Goal: Task Accomplishment & Management: Manage account settings

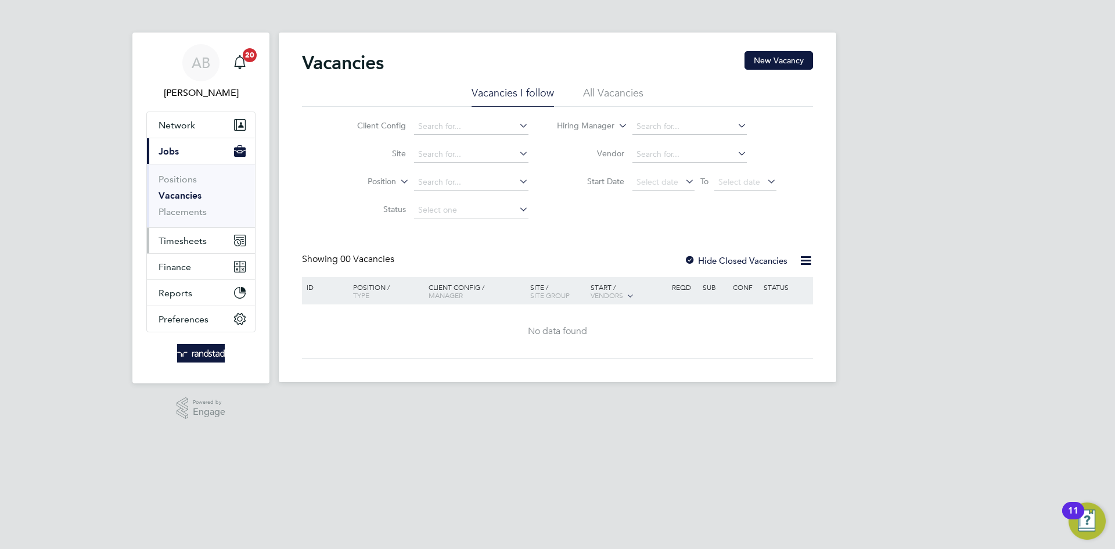
click at [182, 242] on span "Timesheets" at bounding box center [182, 240] width 48 height 11
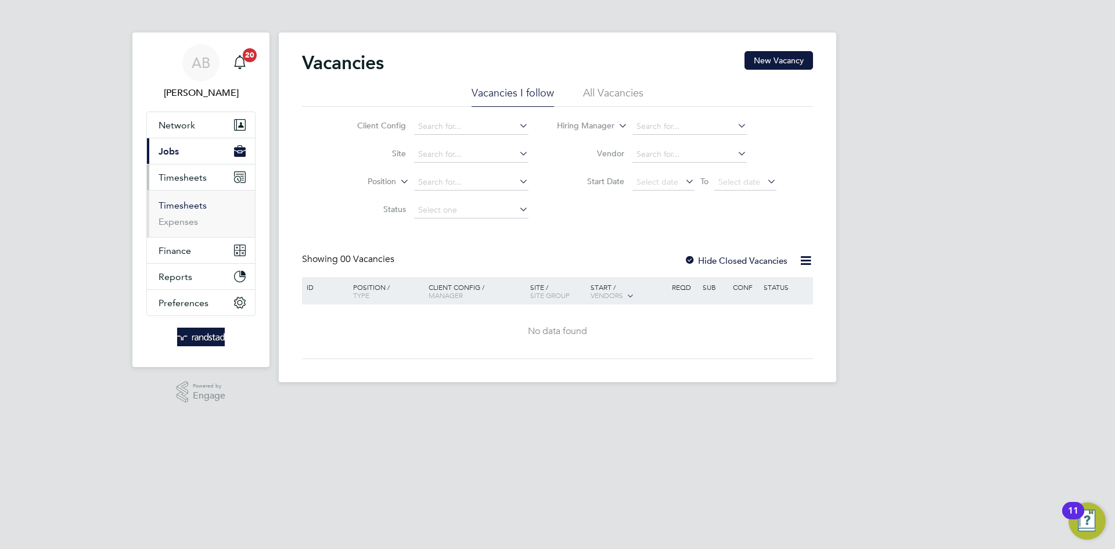
click at [192, 207] on link "Timesheets" at bounding box center [182, 205] width 48 height 11
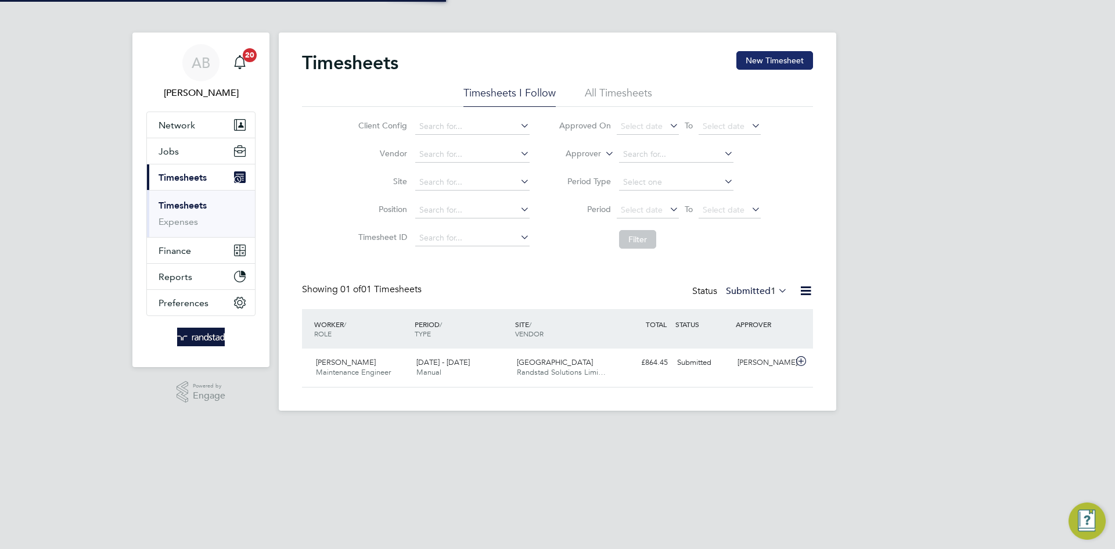
scroll to position [30, 101]
drag, startPoint x: 766, startPoint y: 65, endPoint x: 737, endPoint y: 73, distance: 30.0
click at [767, 64] on button "New Timesheet" at bounding box center [774, 60] width 77 height 19
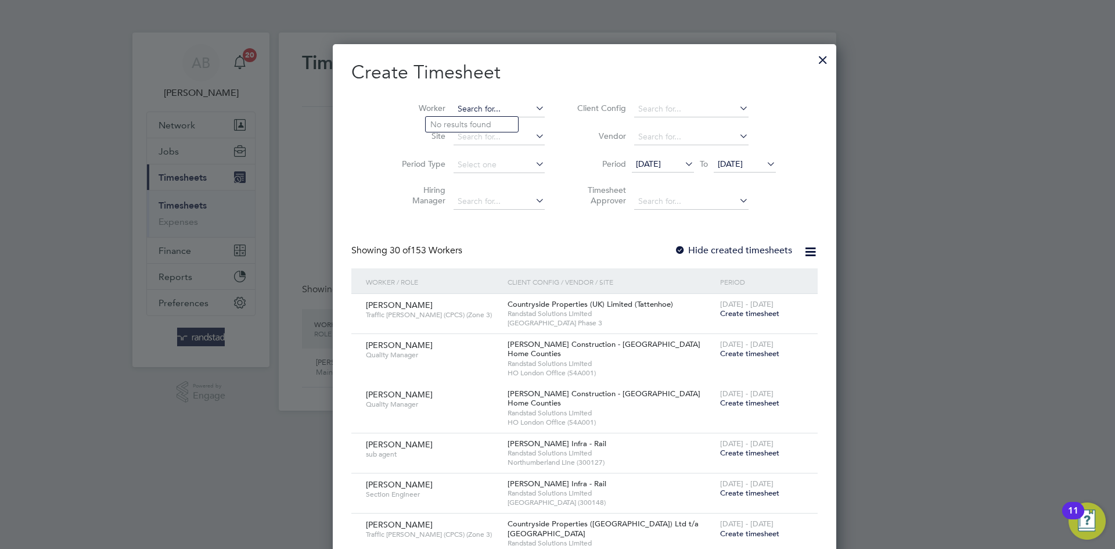
scroll to position [6, 6]
click at [453, 113] on input at bounding box center [498, 109] width 91 height 16
paste input "[PERSON_NAME]"
type input "[PERSON_NAME]"
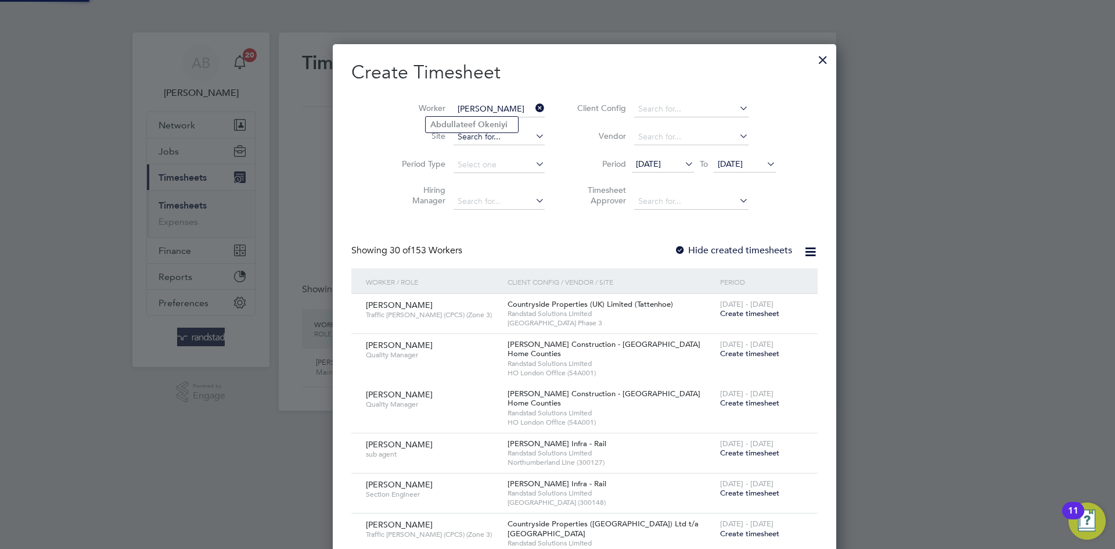
click at [469, 120] on b "Abdullateef" at bounding box center [452, 125] width 45 height 10
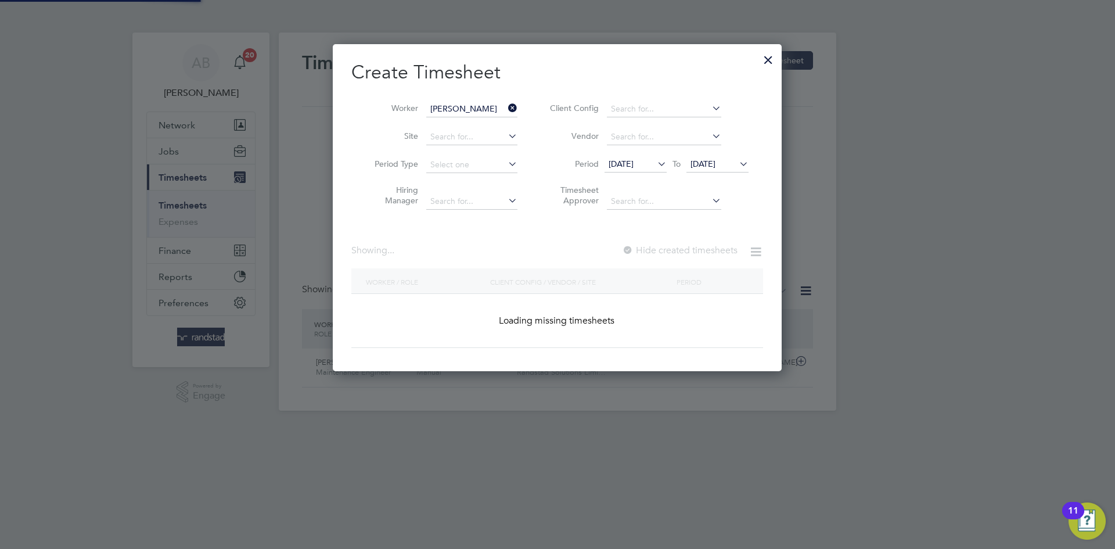
scroll to position [313, 449]
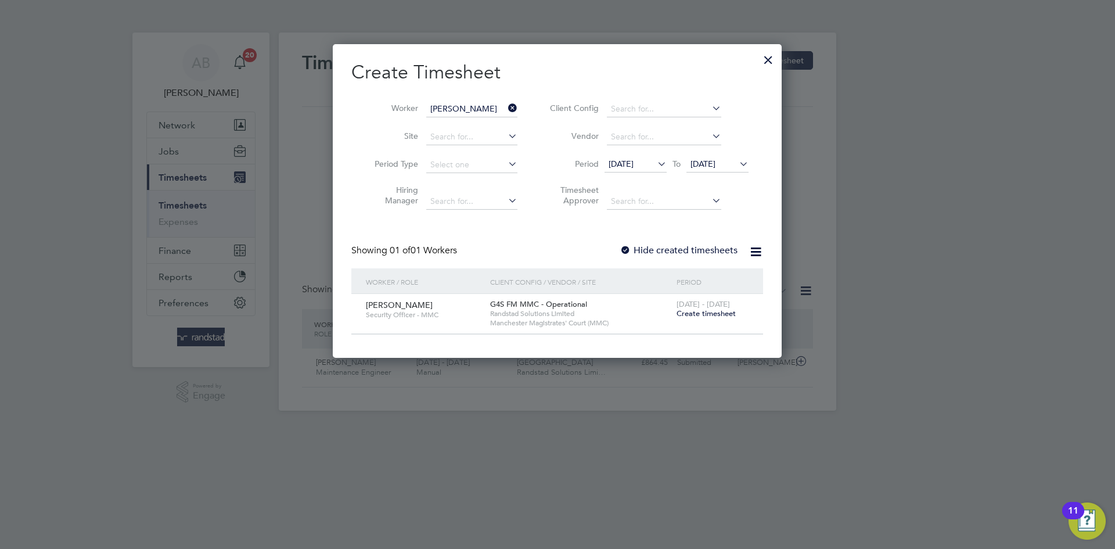
click at [627, 245] on div at bounding box center [625, 251] width 12 height 12
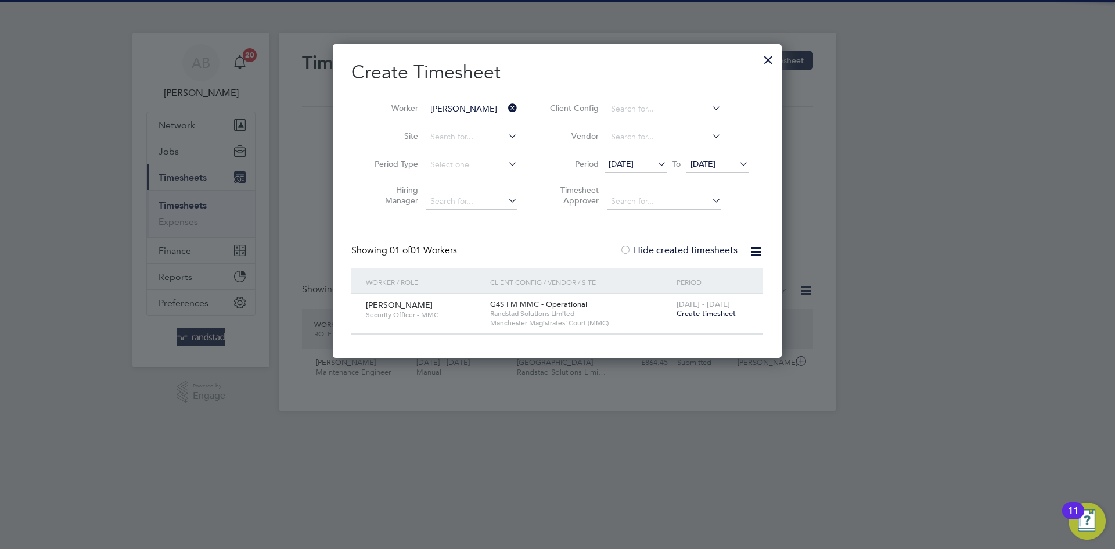
click at [711, 158] on span "04 Aug 2025" at bounding box center [702, 163] width 25 height 10
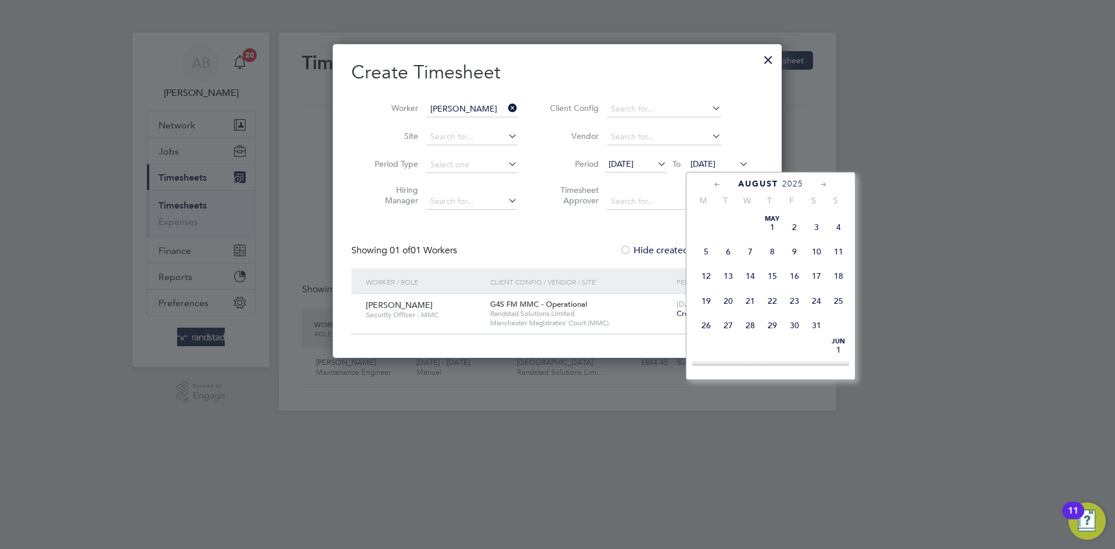
scroll to position [387, 0]
click at [712, 292] on span "11" at bounding box center [706, 281] width 22 height 22
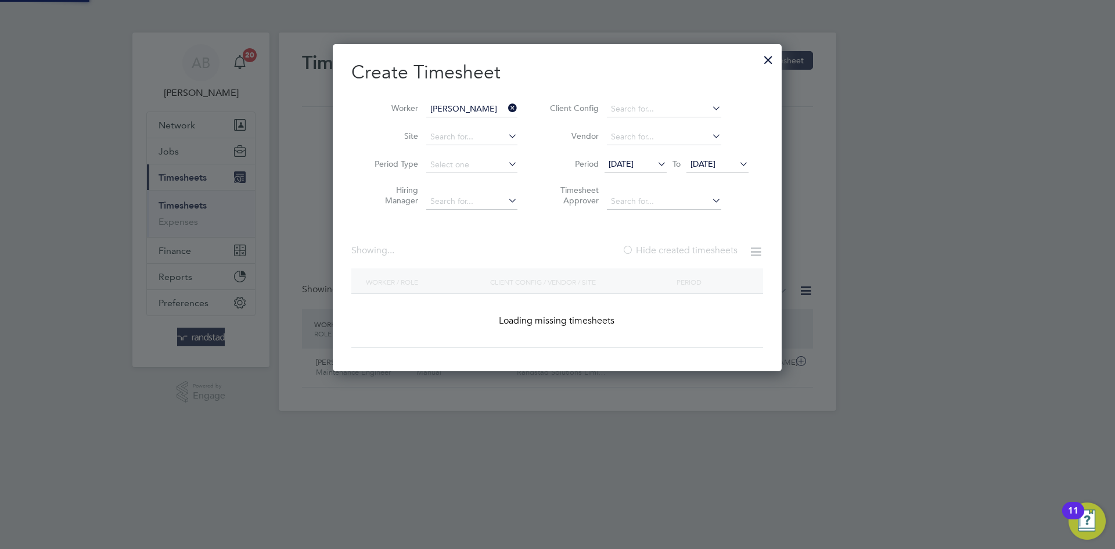
scroll to position [392, 449]
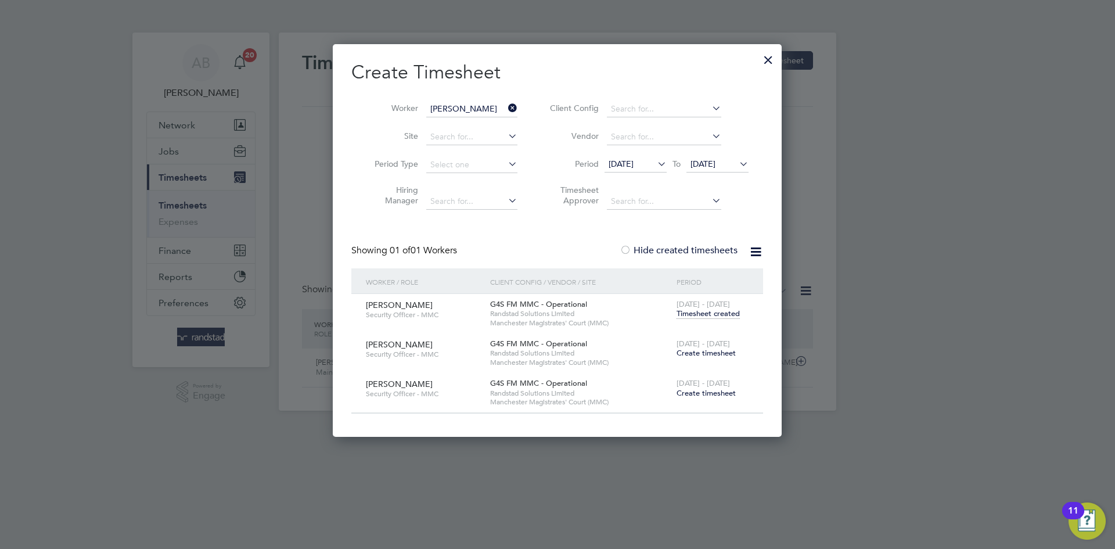
click at [710, 392] on span "Create timesheet" at bounding box center [705, 393] width 59 height 10
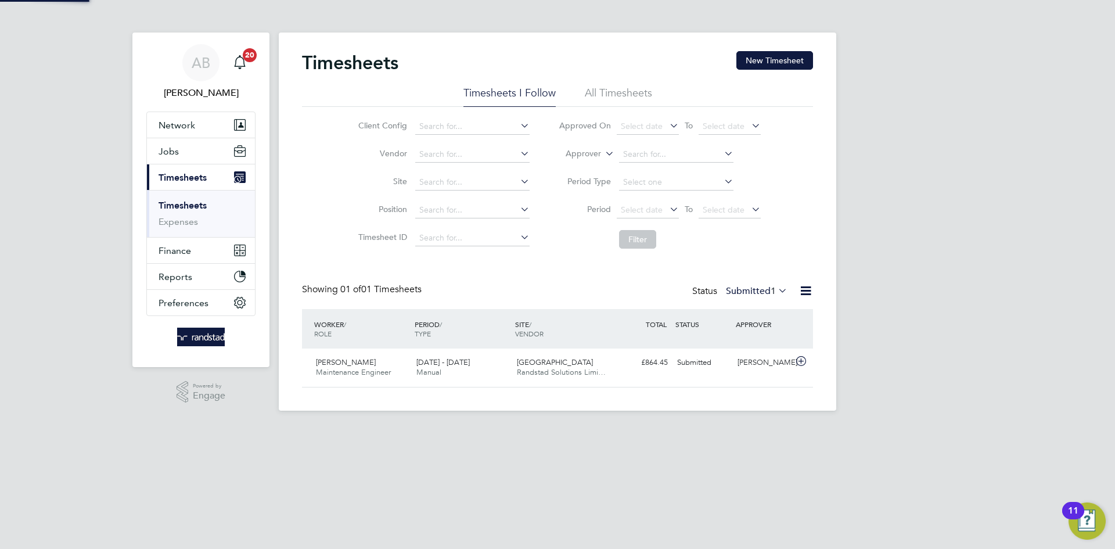
scroll to position [30, 101]
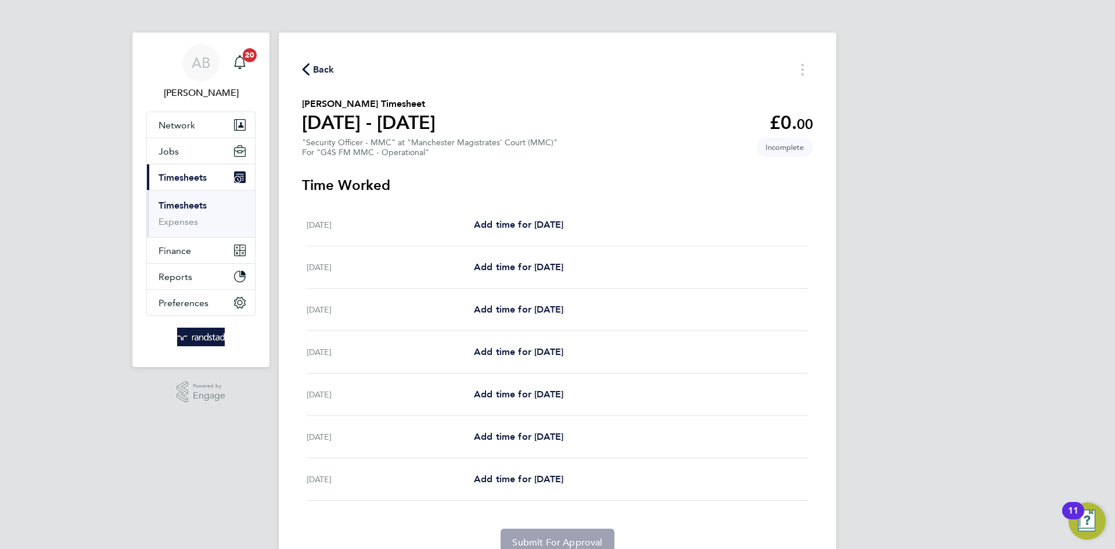
click at [307, 70] on icon "button" at bounding box center [306, 69] width 8 height 12
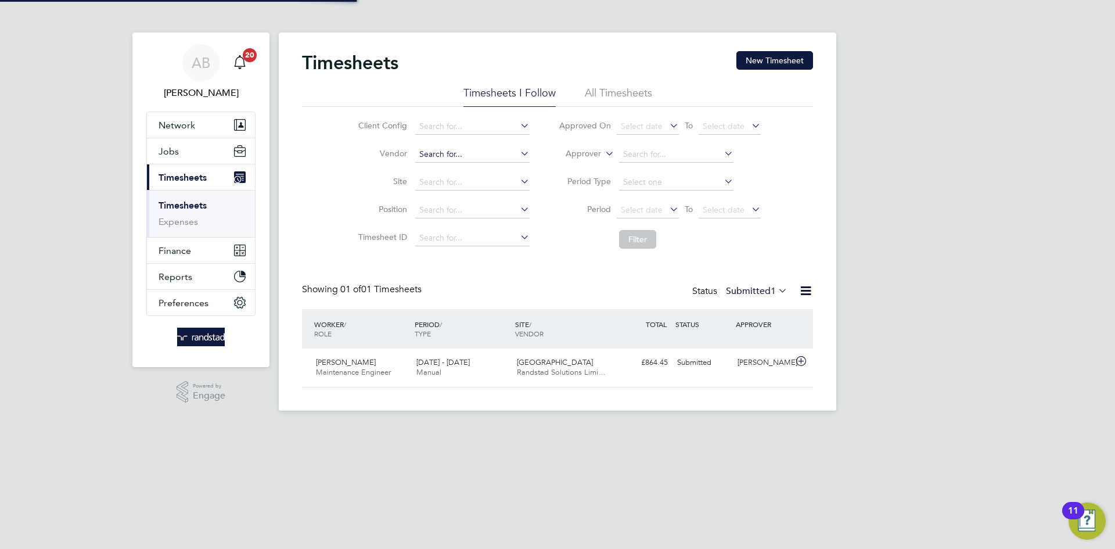
scroll to position [30, 101]
click at [758, 59] on button "New Timesheet" at bounding box center [774, 60] width 77 height 19
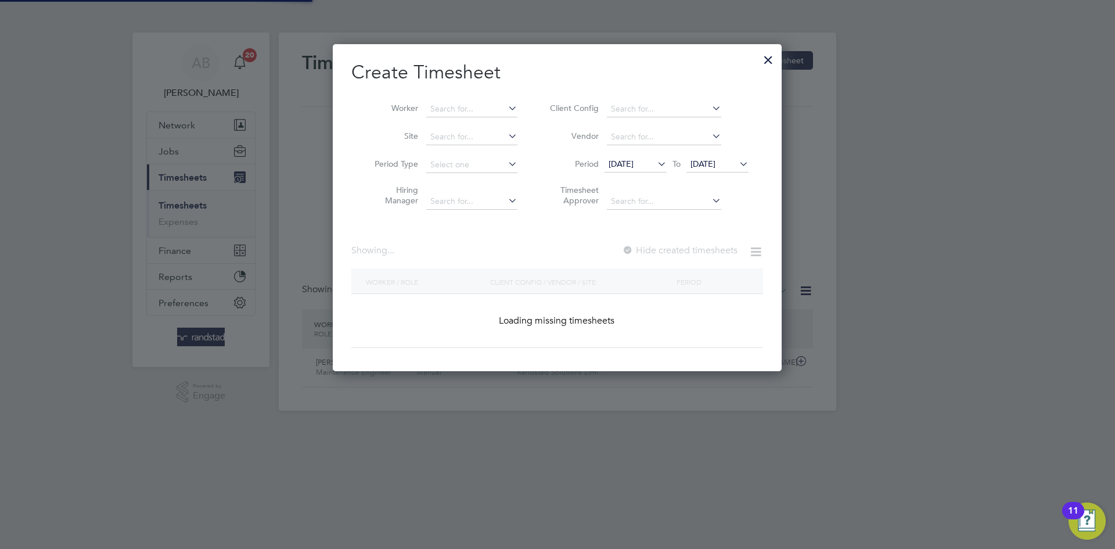
scroll to position [0, 0]
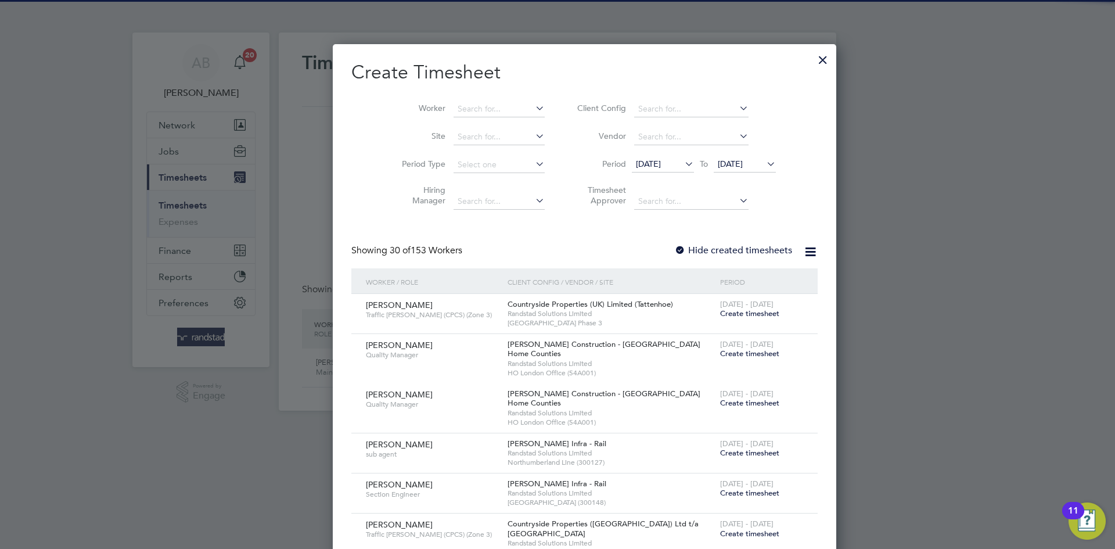
click at [454, 99] on li "Worker" at bounding box center [469, 109] width 181 height 28
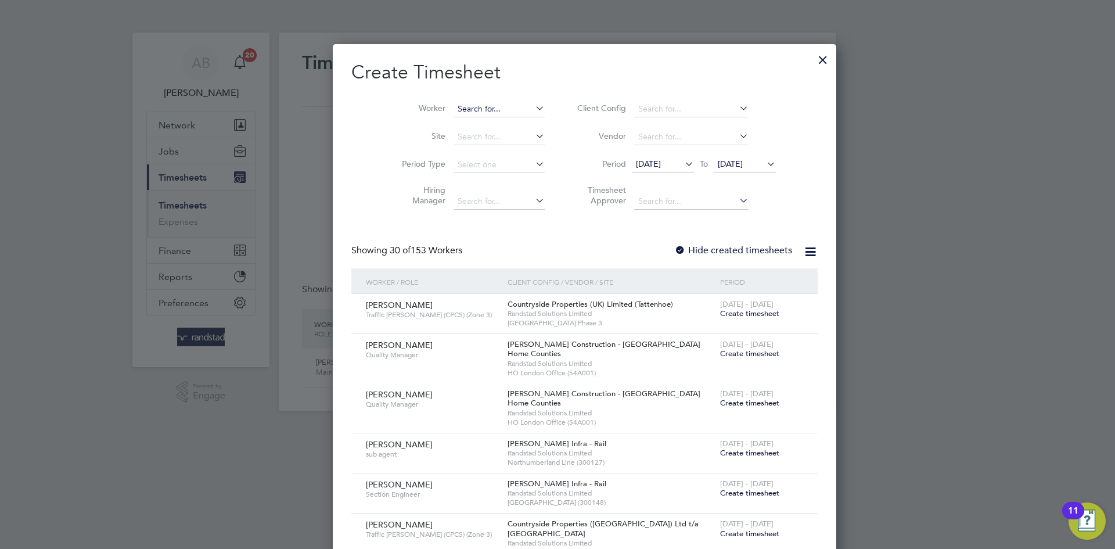
click at [466, 106] on input at bounding box center [498, 109] width 91 height 16
click at [481, 166] on li "Fr a ncis Akinsehinwa" at bounding box center [472, 172] width 93 height 16
type input "Francis Akinsehinwa"
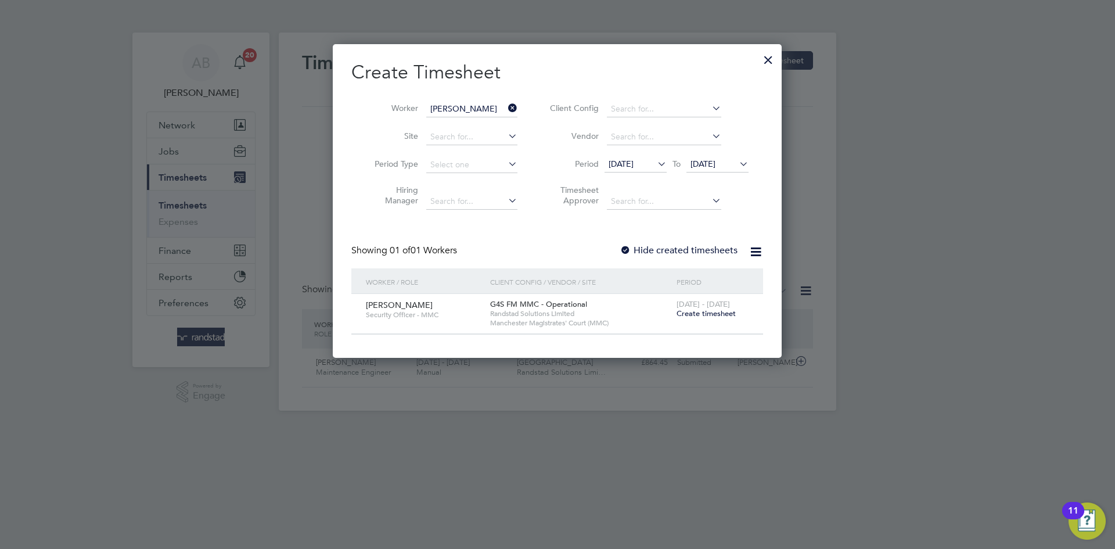
click at [635, 251] on label "Hide created timesheets" at bounding box center [678, 250] width 118 height 12
click at [696, 163] on span "04 Aug 2025" at bounding box center [702, 163] width 25 height 10
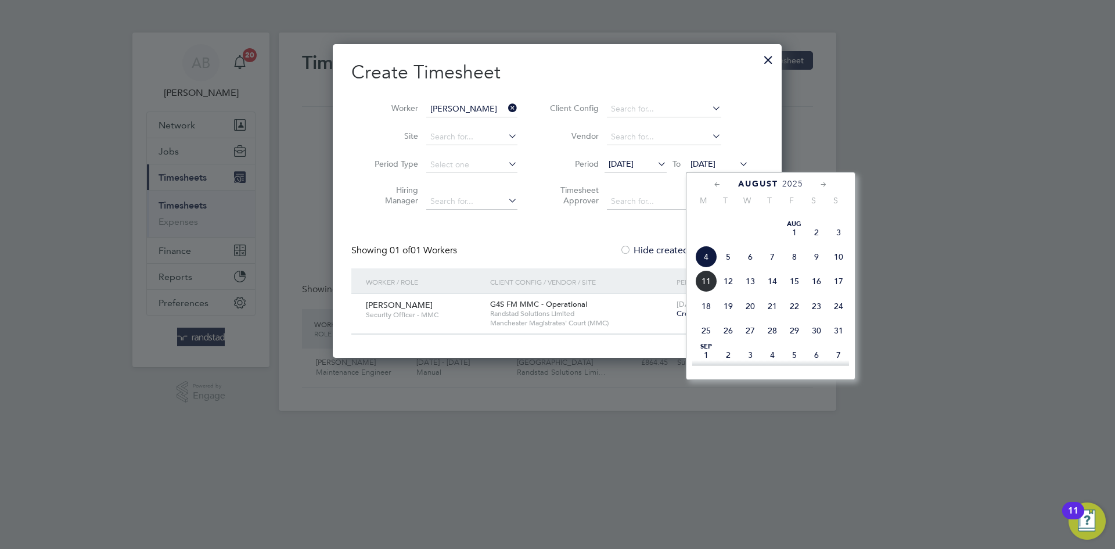
click at [709, 292] on span "11" at bounding box center [706, 281] width 22 height 22
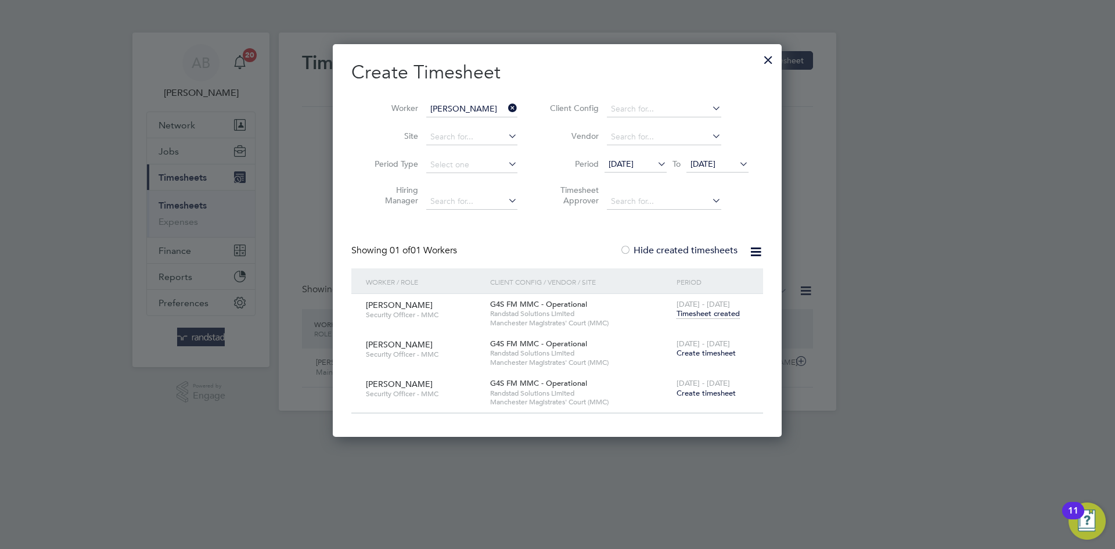
click at [701, 351] on span "Create timesheet" at bounding box center [705, 353] width 59 height 10
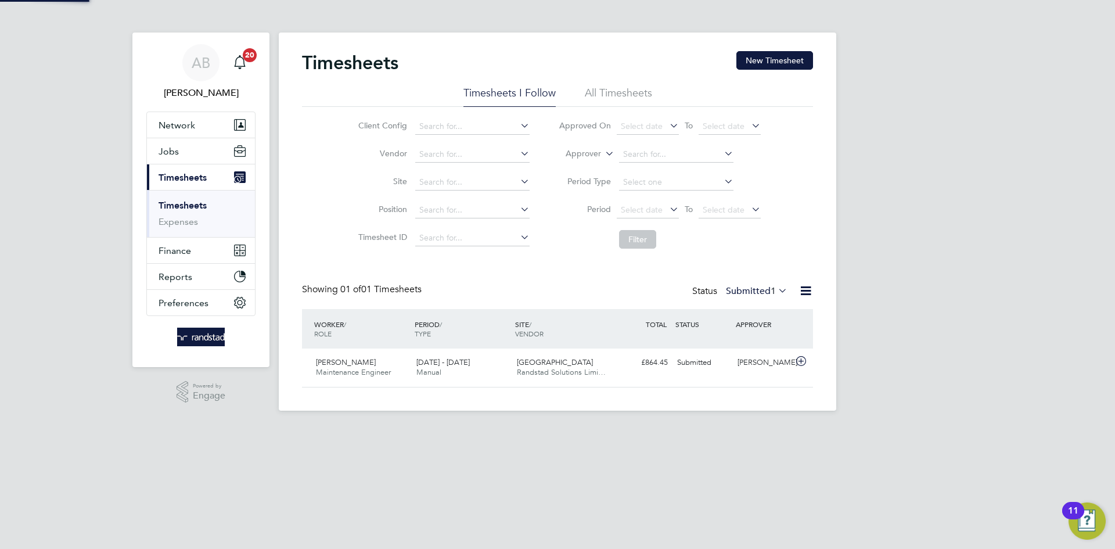
scroll to position [30, 101]
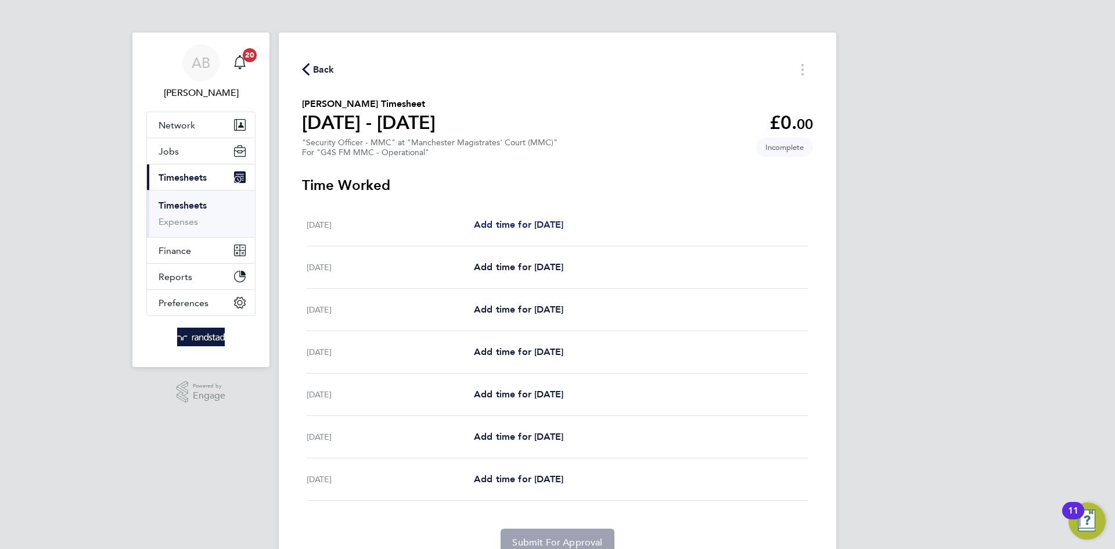
click at [517, 229] on span "Add time for Mon 04 Aug" at bounding box center [518, 224] width 89 height 11
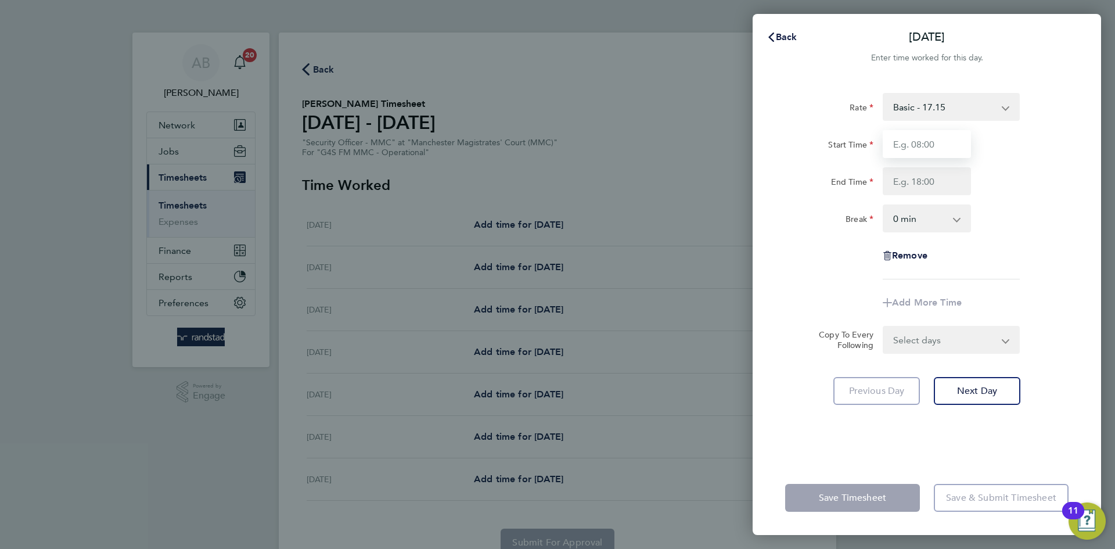
click at [907, 150] on input "Start Time" at bounding box center [926, 144] width 88 height 28
type input "07:00"
click at [921, 176] on input "End Time" at bounding box center [926, 181] width 88 height 28
click at [934, 185] on input "End Time" at bounding box center [926, 181] width 88 height 28
type input "15:30"
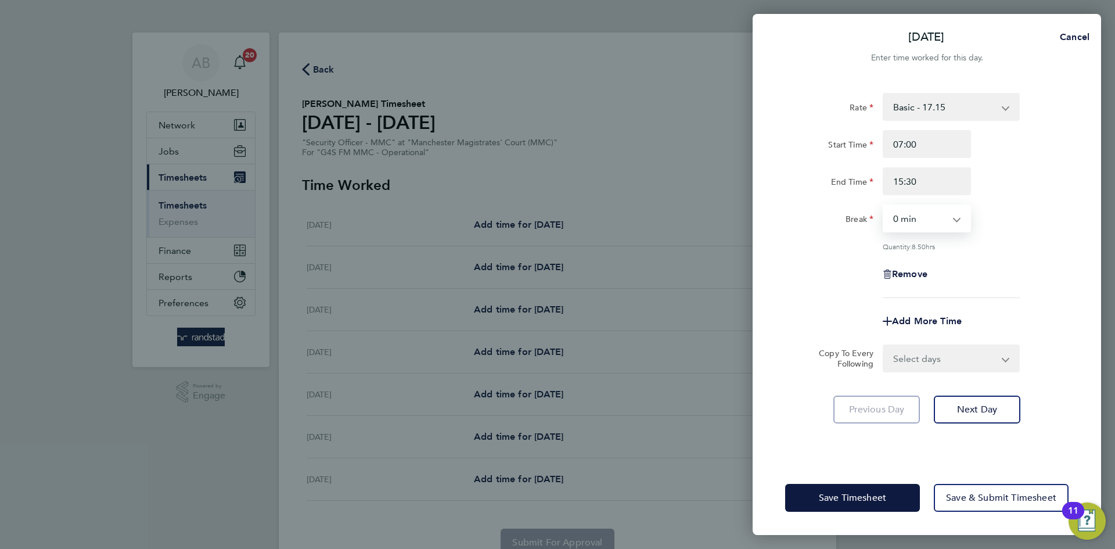
click at [946, 219] on select "0 min 15 min 30 min 45 min 60 min 75 min 90 min" at bounding box center [920, 219] width 72 height 26
click at [884, 206] on select "0 min 15 min 30 min 45 min 60 min 75 min 90 min" at bounding box center [920, 219] width 72 height 26
click at [1032, 231] on div "Break 0 min 15 min 30 min 45 min 60 min 75 min 90 min" at bounding box center [926, 218] width 293 height 28
click at [928, 219] on select "0 min 15 min 30 min 45 min 60 min 75 min 90 min" at bounding box center [920, 219] width 72 height 26
select select "30"
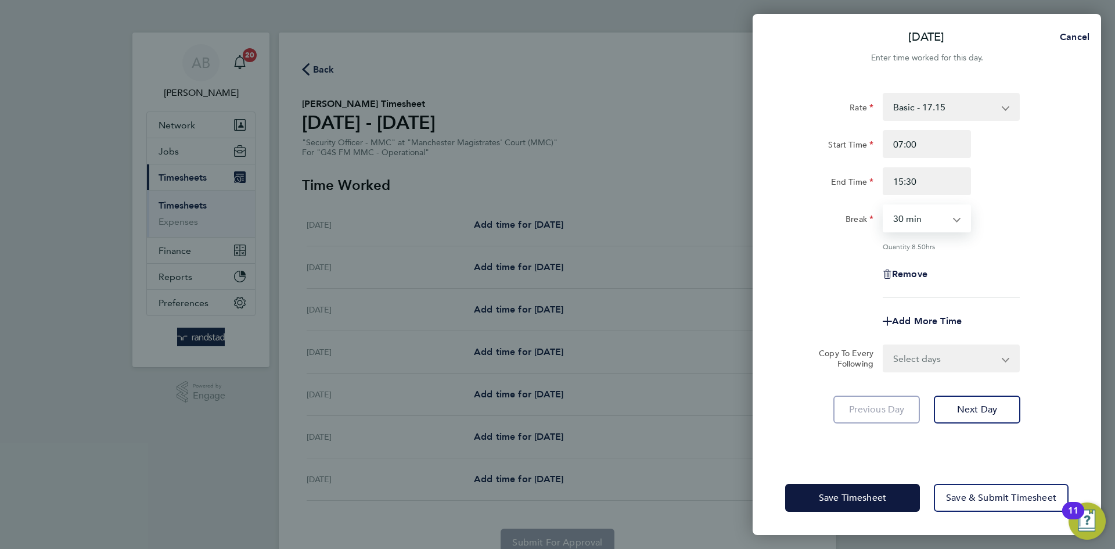
click at [884, 206] on select "0 min 15 min 30 min 45 min 60 min 75 min 90 min" at bounding box center [920, 219] width 72 height 26
click at [1069, 45] on button "Cancel" at bounding box center [1071, 37] width 60 height 23
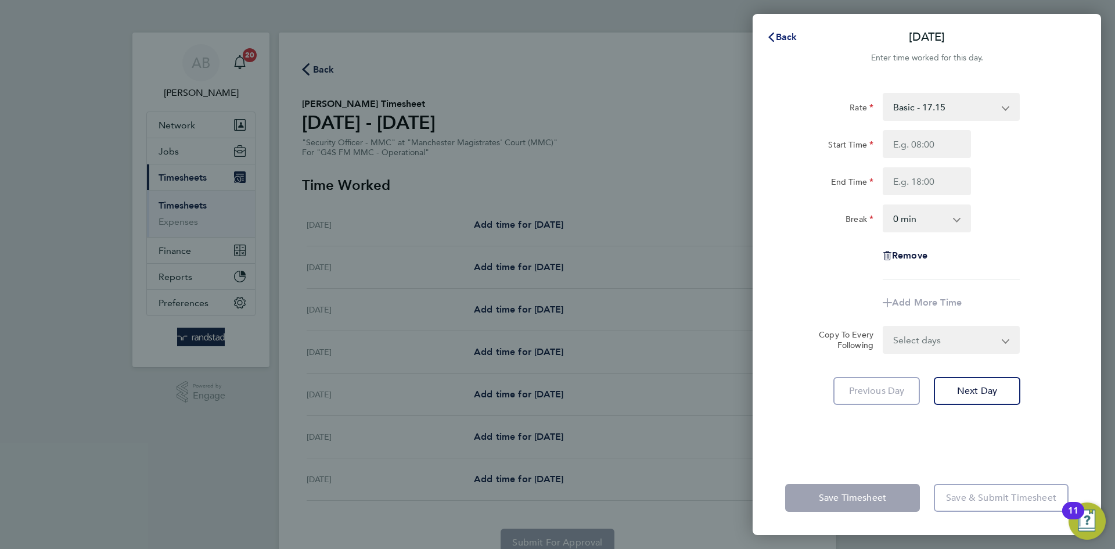
click at [779, 27] on button "Back" at bounding box center [782, 37] width 54 height 23
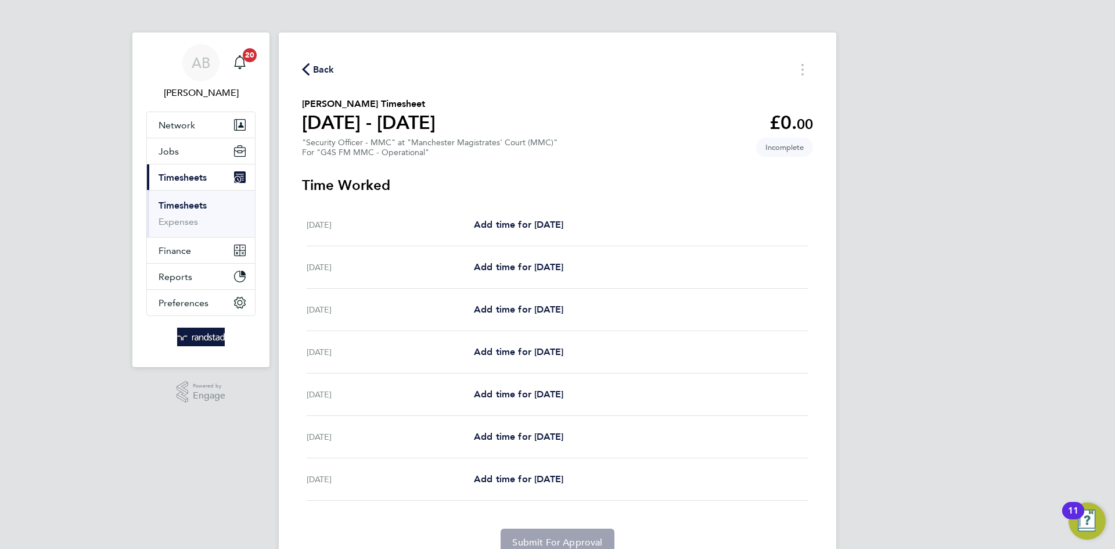
click at [320, 71] on span "Back" at bounding box center [323, 70] width 21 height 14
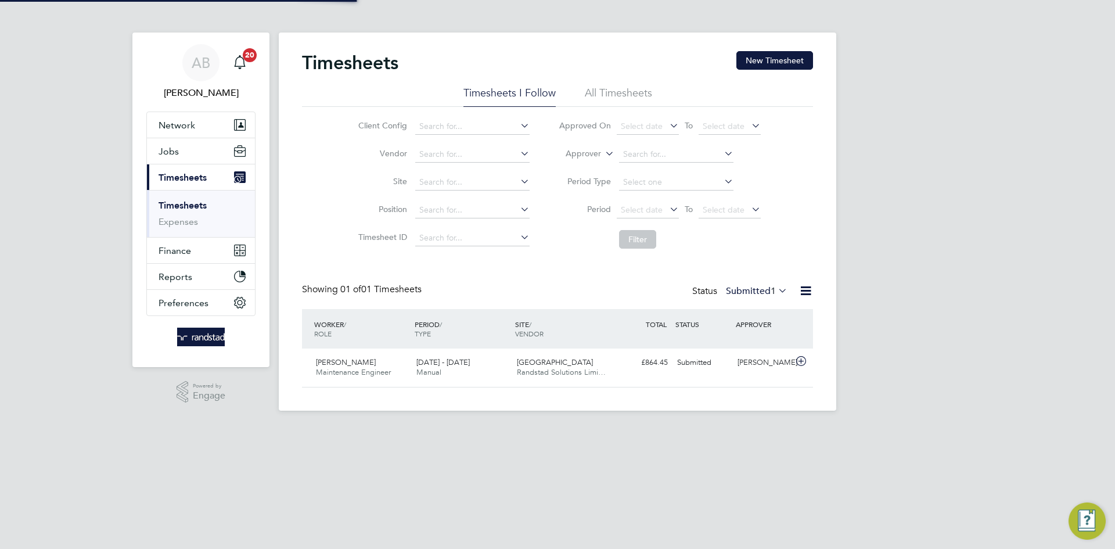
scroll to position [30, 101]
click at [758, 55] on button "New Timesheet" at bounding box center [774, 60] width 77 height 19
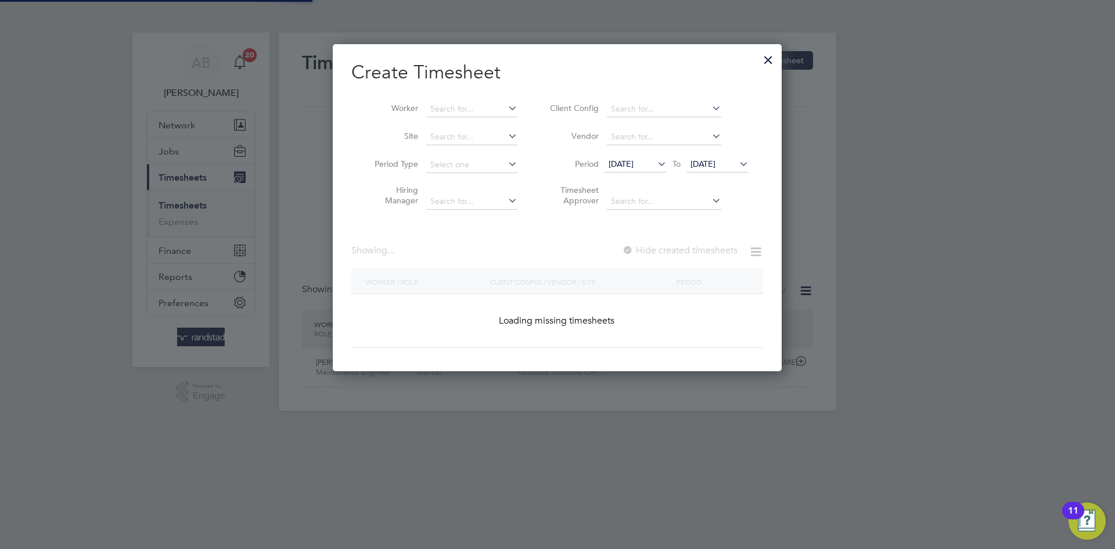
scroll to position [327, 449]
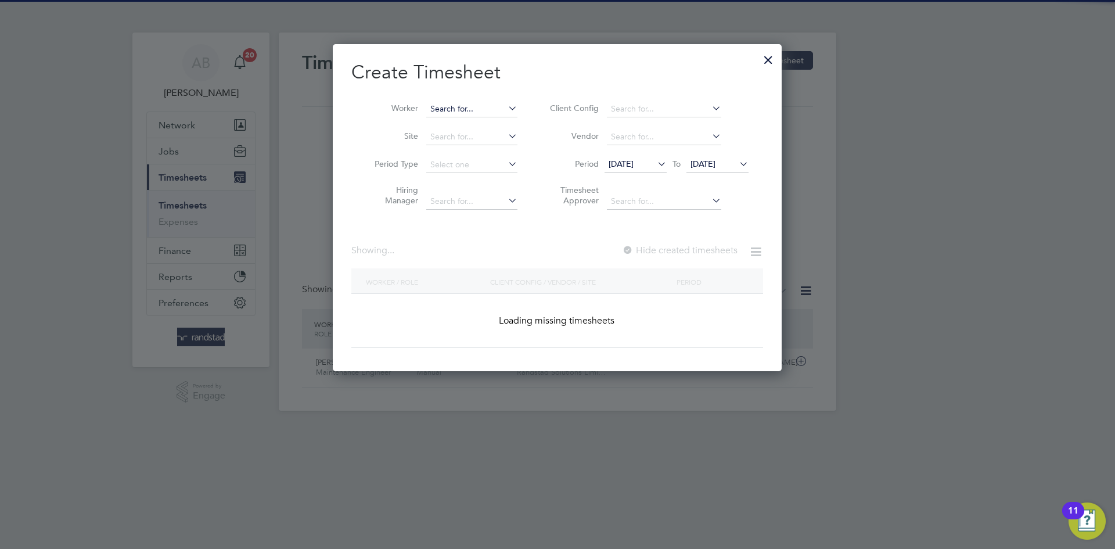
click at [454, 110] on input at bounding box center [471, 109] width 91 height 16
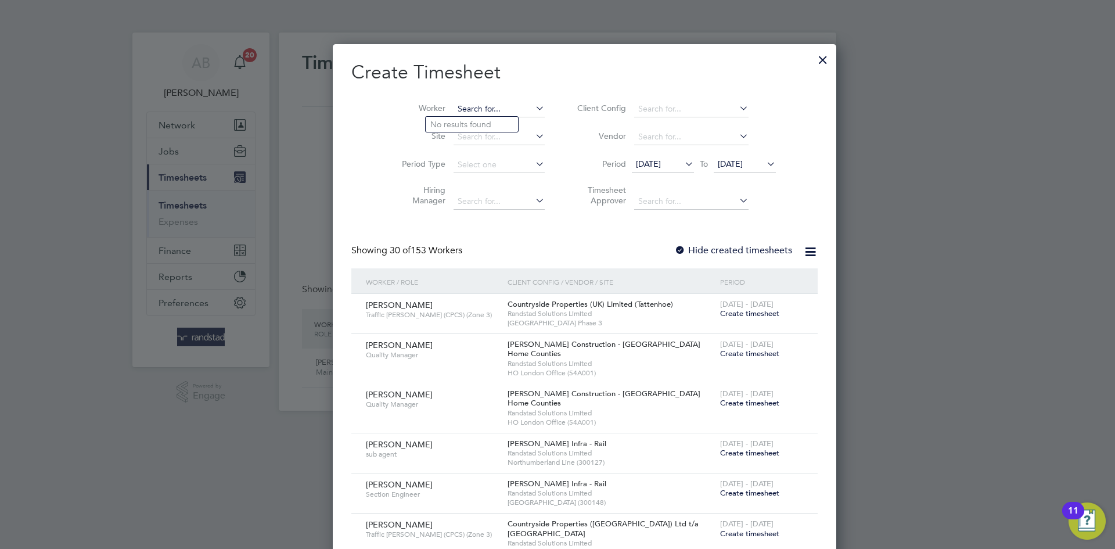
scroll to position [1954, 449]
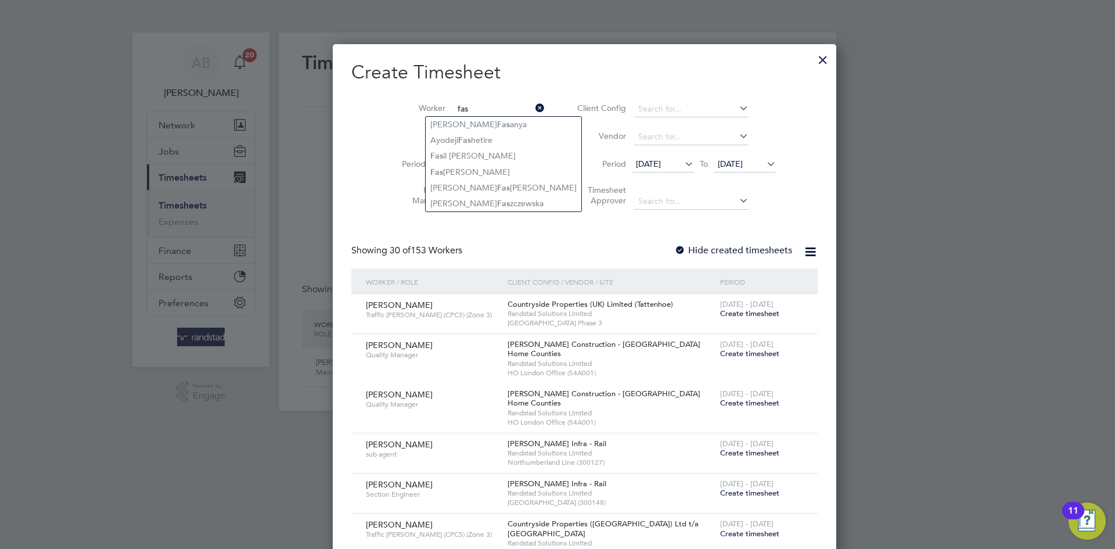
type input "fas"
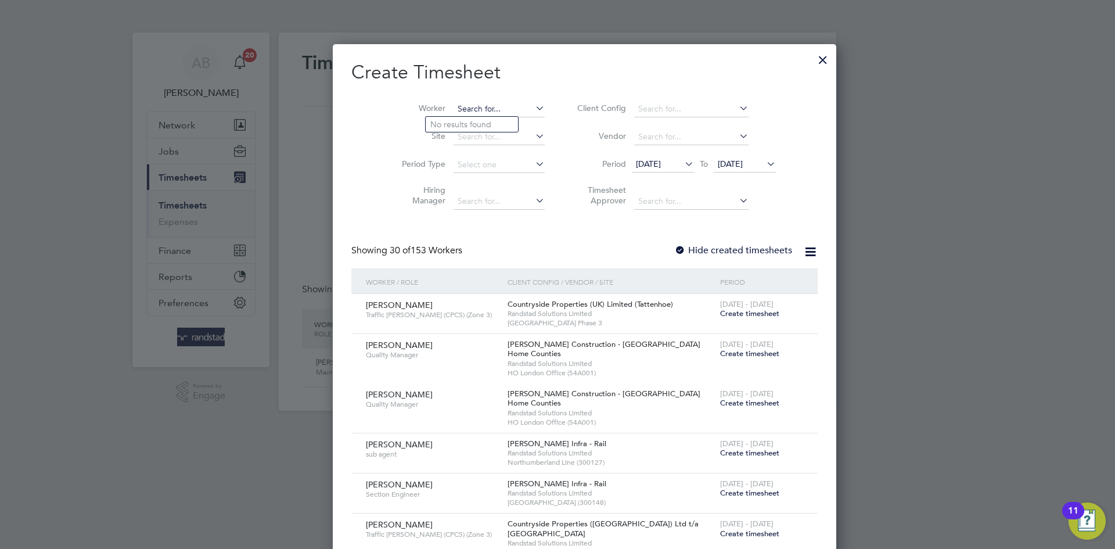
paste input "Tioluwase Fawole"
type input "Tioluwase Fawole"
click at [474, 128] on b "Fawole" at bounding box center [485, 125] width 28 height 10
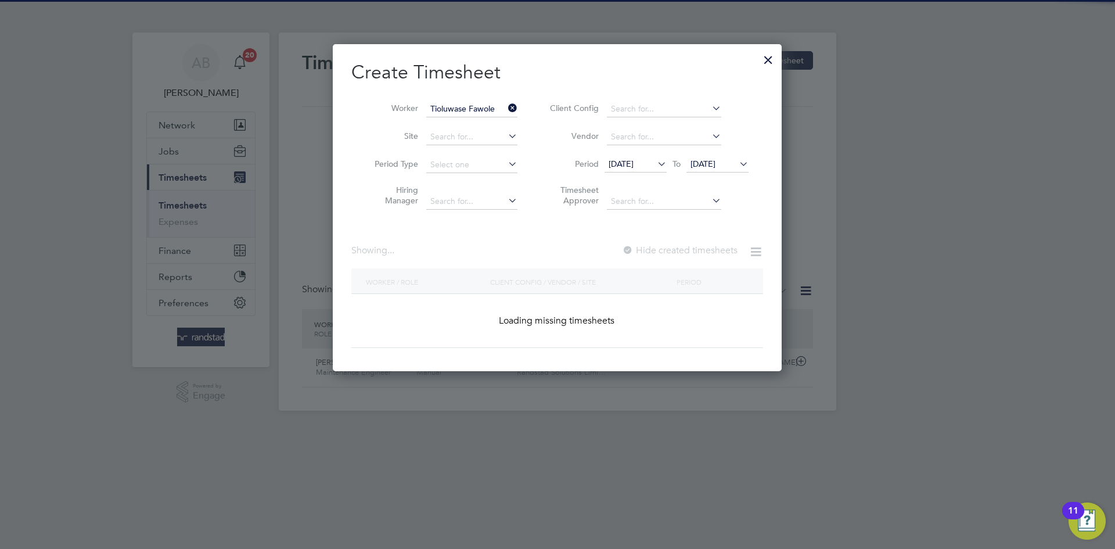
scroll to position [327, 449]
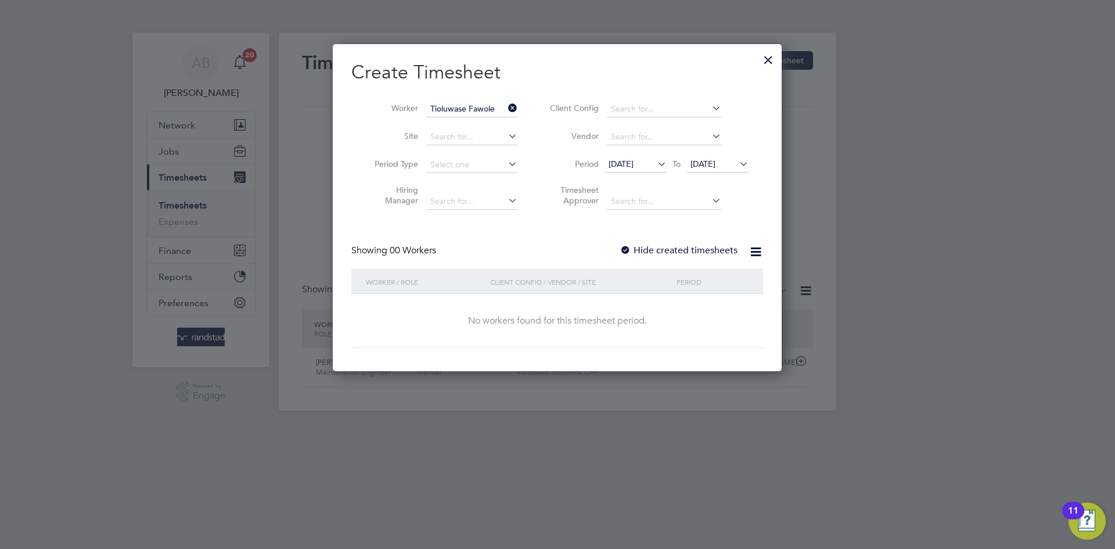
click at [629, 249] on div at bounding box center [625, 251] width 12 height 12
click at [715, 167] on span "04 Aug 2025" at bounding box center [702, 163] width 25 height 10
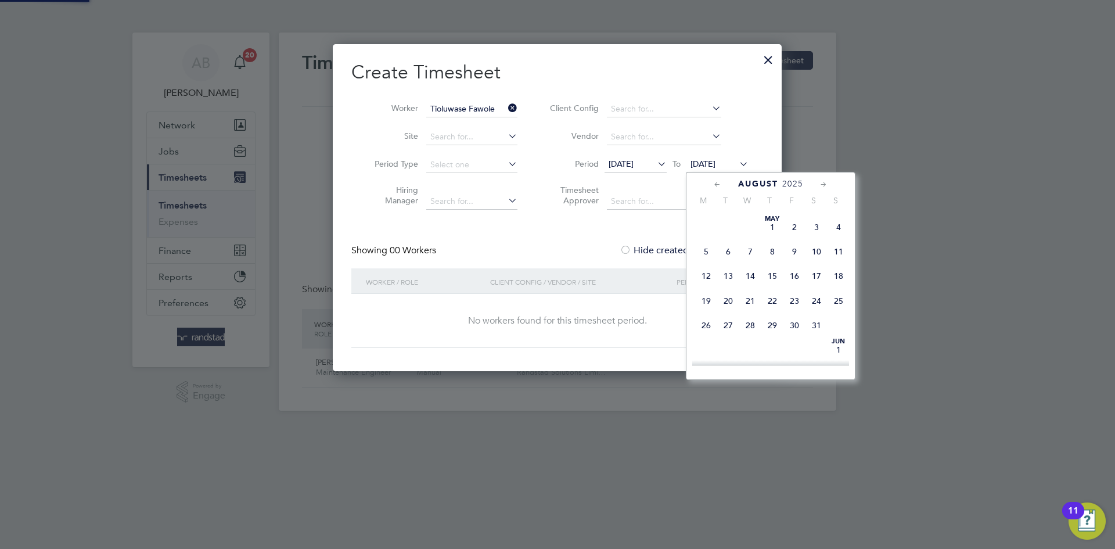
scroll to position [387, 0]
click at [712, 292] on span "11" at bounding box center [706, 281] width 22 height 22
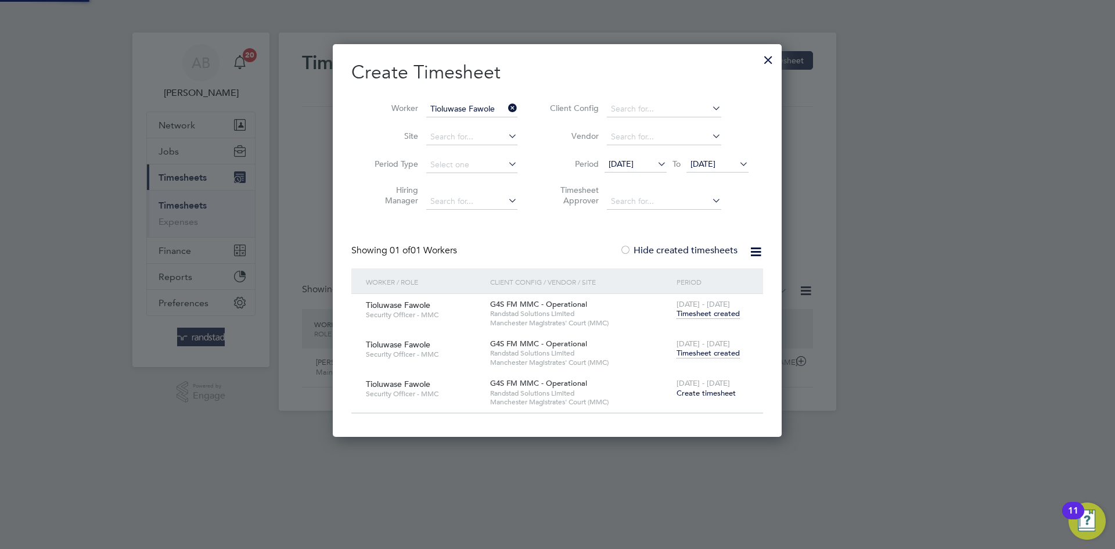
scroll to position [392, 449]
click at [705, 354] on span "Timesheet created" at bounding box center [707, 353] width 63 height 10
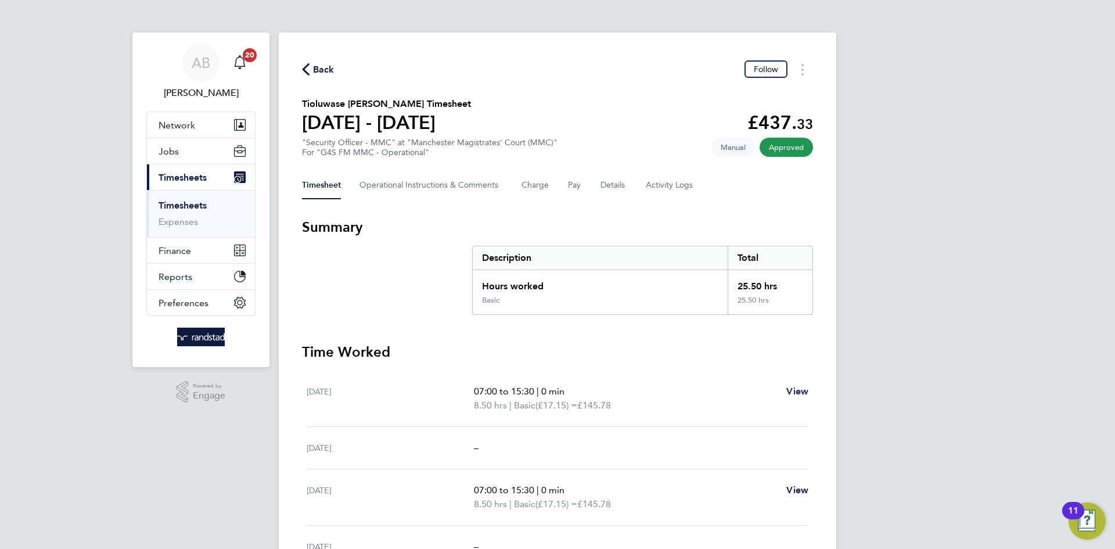
click at [794, 391] on span "View" at bounding box center [797, 390] width 22 height 11
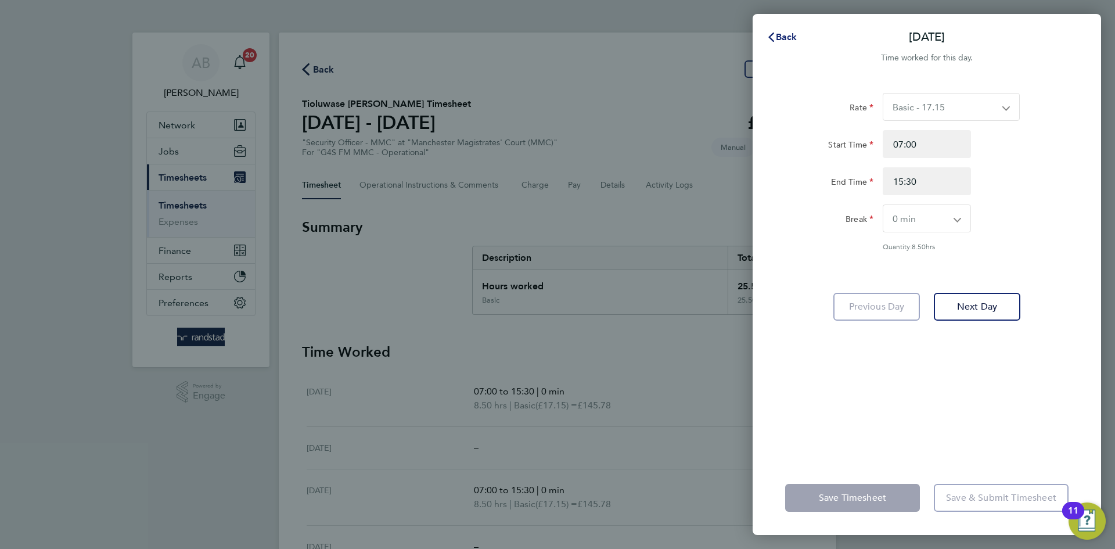
click at [780, 31] on span "Back" at bounding box center [786, 36] width 21 height 11
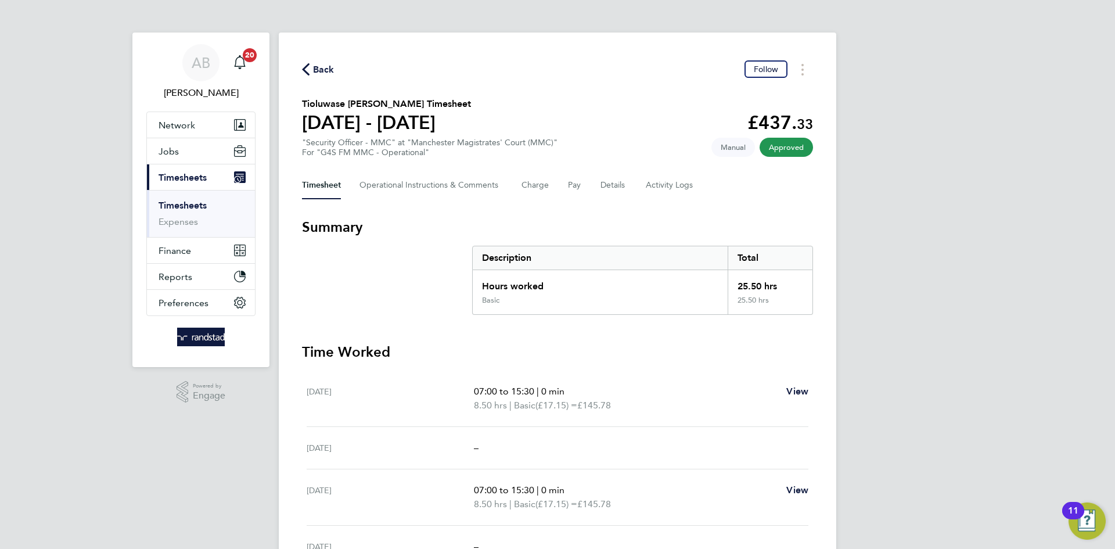
click at [307, 67] on icon "button" at bounding box center [306, 69] width 8 height 12
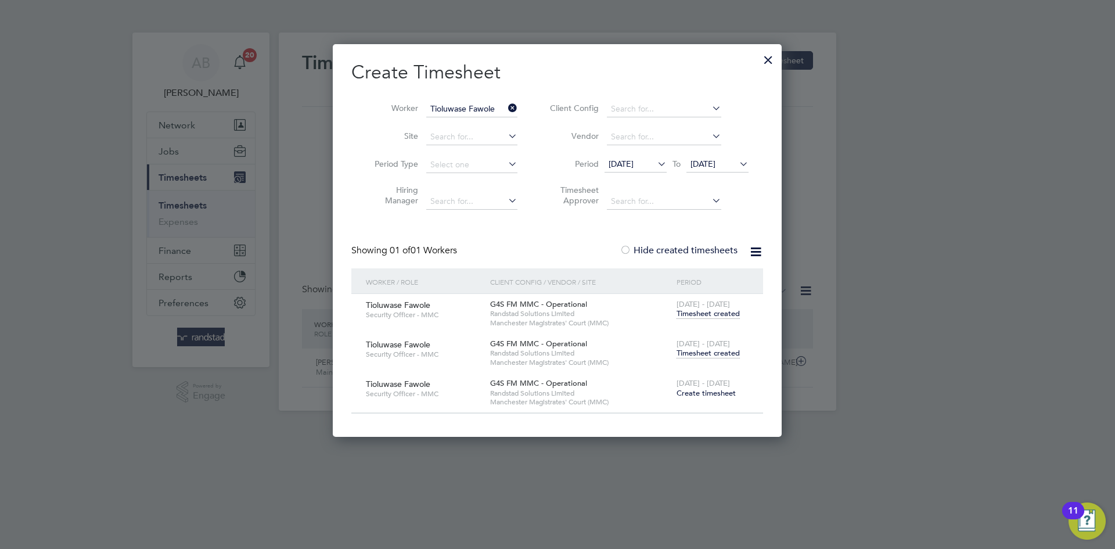
scroll to position [30, 101]
drag, startPoint x: 522, startPoint y: 102, endPoint x: 509, endPoint y: 106, distance: 14.5
click at [520, 103] on li "Worker Tioluwase Fawole" at bounding box center [441, 109] width 181 height 28
click at [506, 106] on icon at bounding box center [506, 108] width 0 height 16
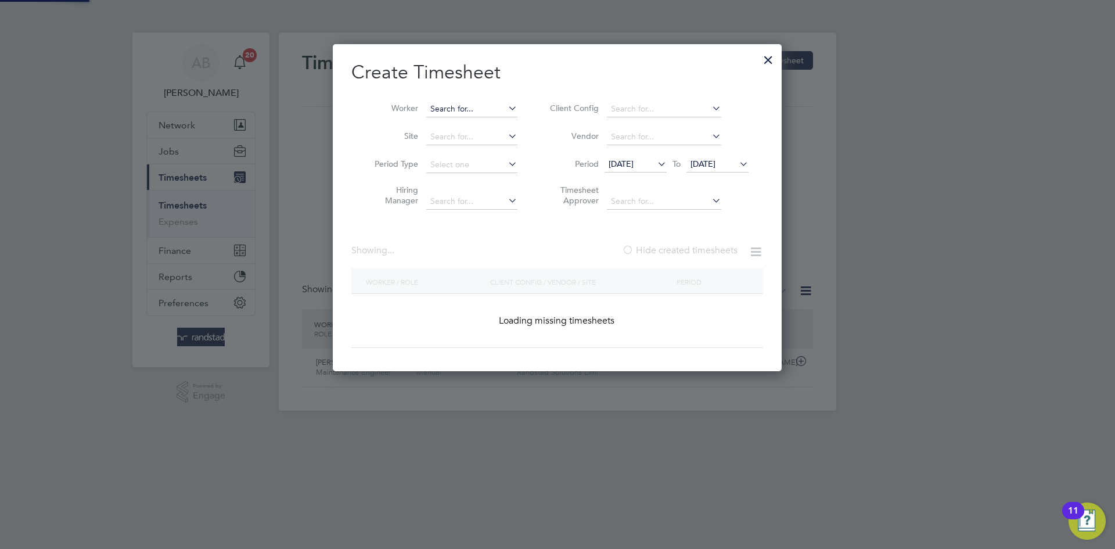
scroll to position [327, 449]
click at [499, 108] on input at bounding box center [471, 109] width 91 height 16
paste input "Francis Akinsehinwa"
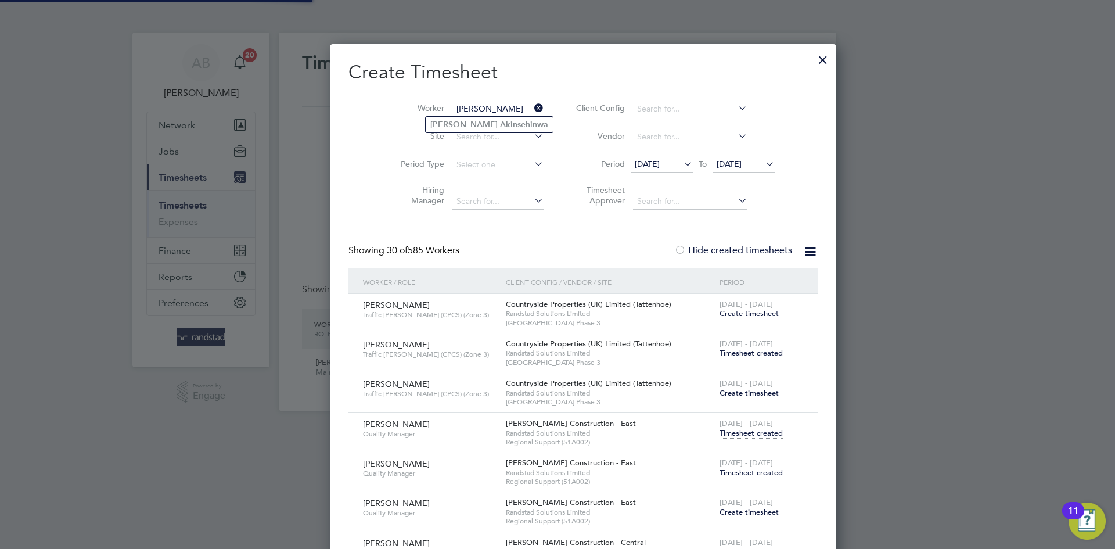
type input "Francis Akinsehinwa"
click at [500, 126] on b "Akinsehinwa" at bounding box center [524, 125] width 48 height 10
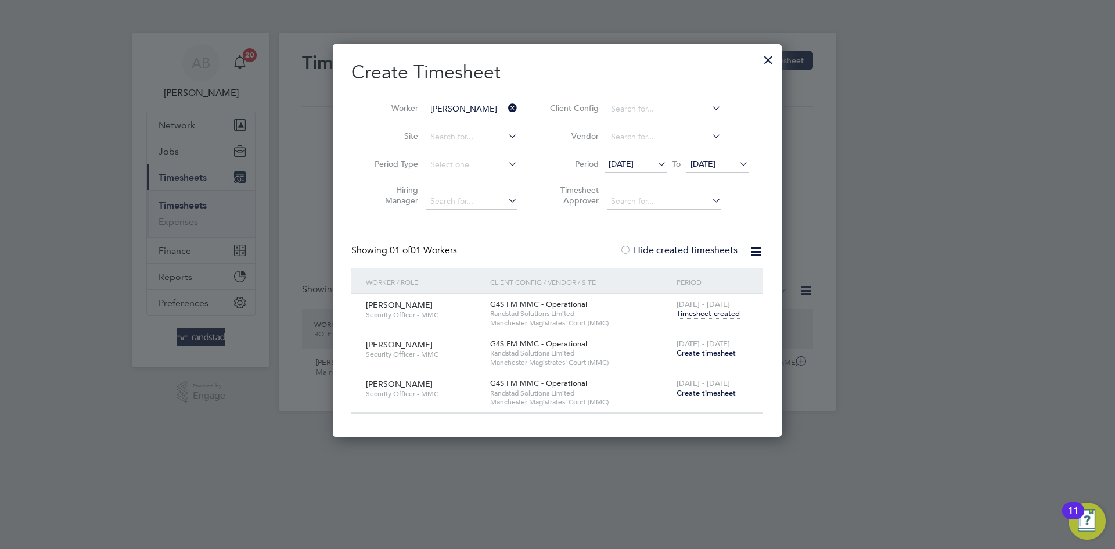
click at [711, 158] on span "11 Aug 2025" at bounding box center [702, 163] width 25 height 10
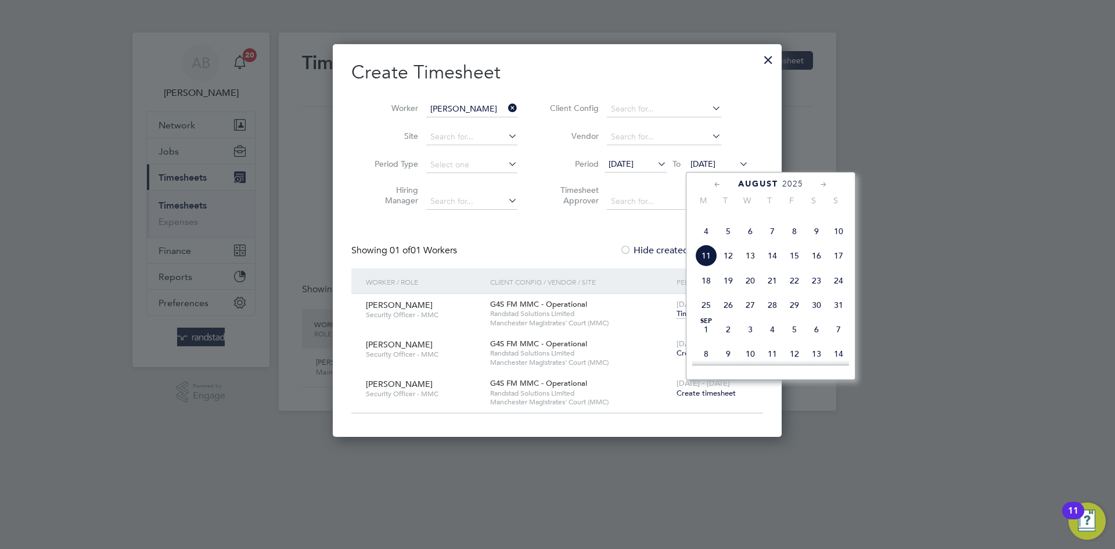
click at [725, 116] on li "Client Config" at bounding box center [647, 109] width 231 height 28
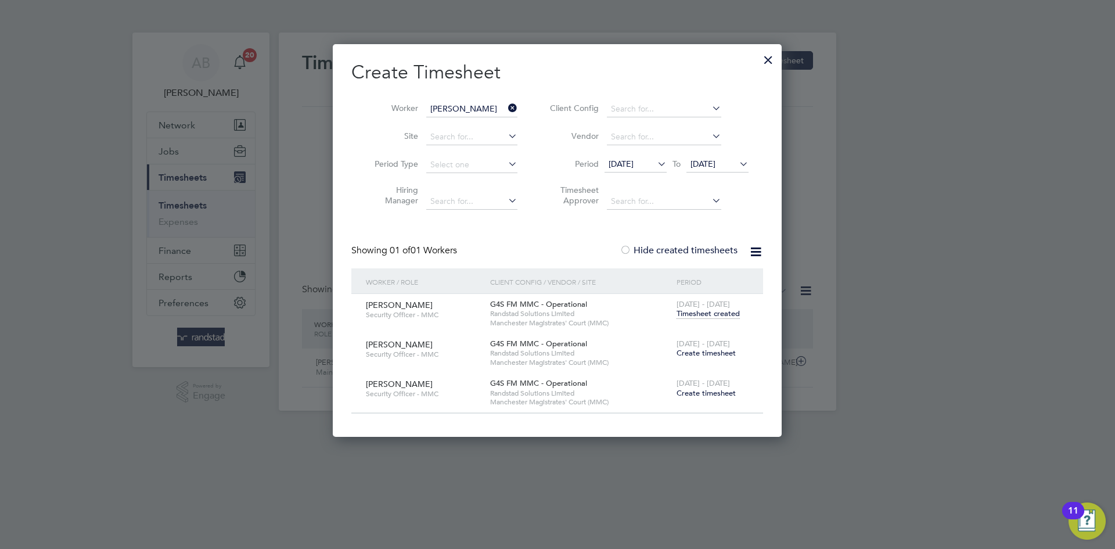
click at [709, 352] on span "Create timesheet" at bounding box center [705, 353] width 59 height 10
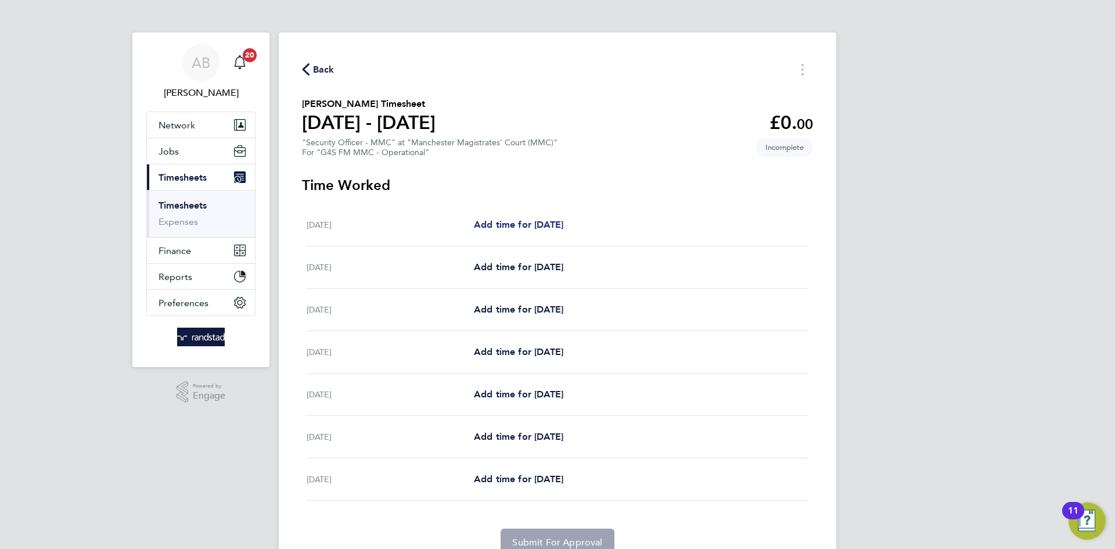
click at [491, 221] on span "Add time for Mon 04 Aug" at bounding box center [518, 224] width 89 height 11
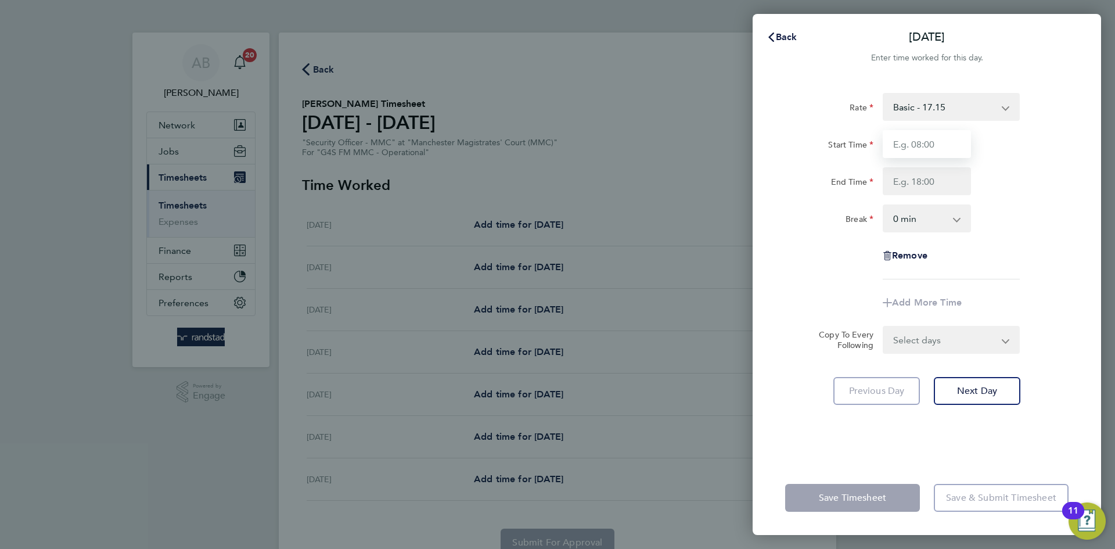
click at [892, 154] on input "Start Time" at bounding box center [926, 144] width 88 height 28
type input "07:00"
drag, startPoint x: 899, startPoint y: 196, endPoint x: 902, endPoint y: 188, distance: 8.8
click at [902, 189] on div "Rate Basic - 17.15 Start Time 07:00 End Time Break 0 min 15 min 30 min 45 min 6…" at bounding box center [926, 186] width 283 height 186
click at [902, 188] on input "End Time" at bounding box center [926, 181] width 88 height 28
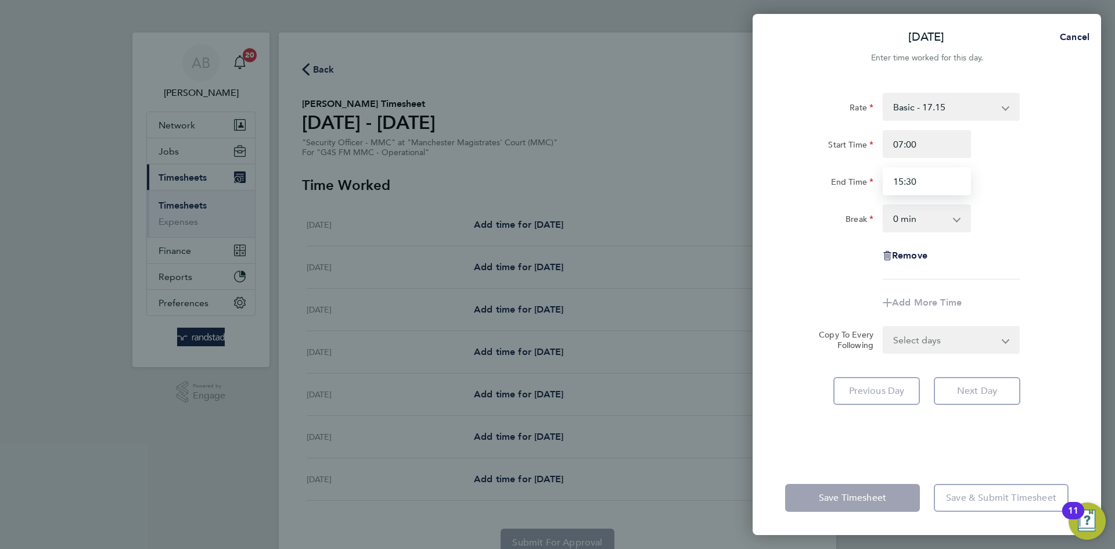
type input "15:30"
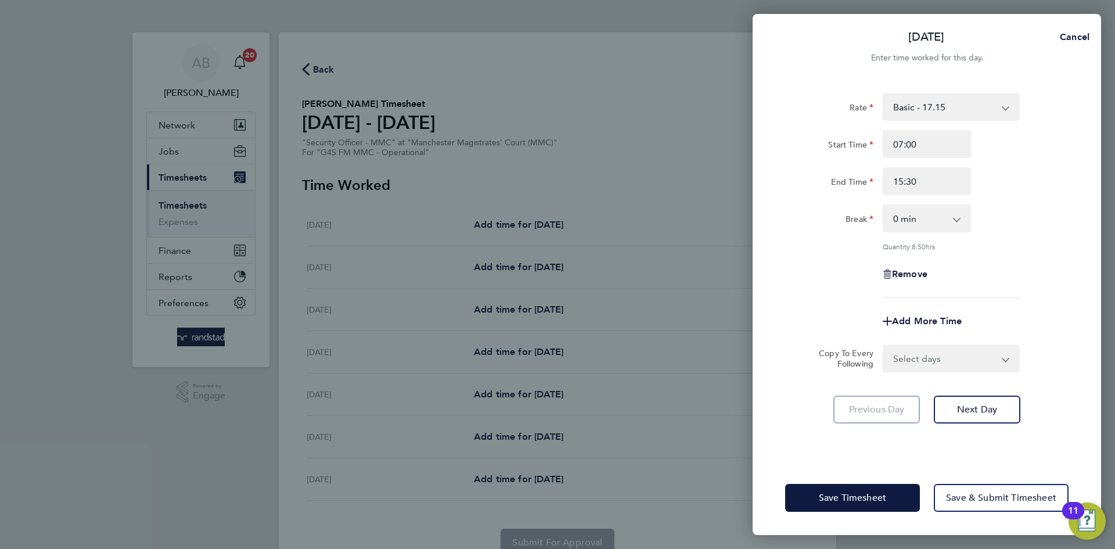
click at [843, 220] on div "Break" at bounding box center [829, 215] width 88 height 23
click at [985, 406] on span "Next Day" at bounding box center [977, 409] width 40 height 12
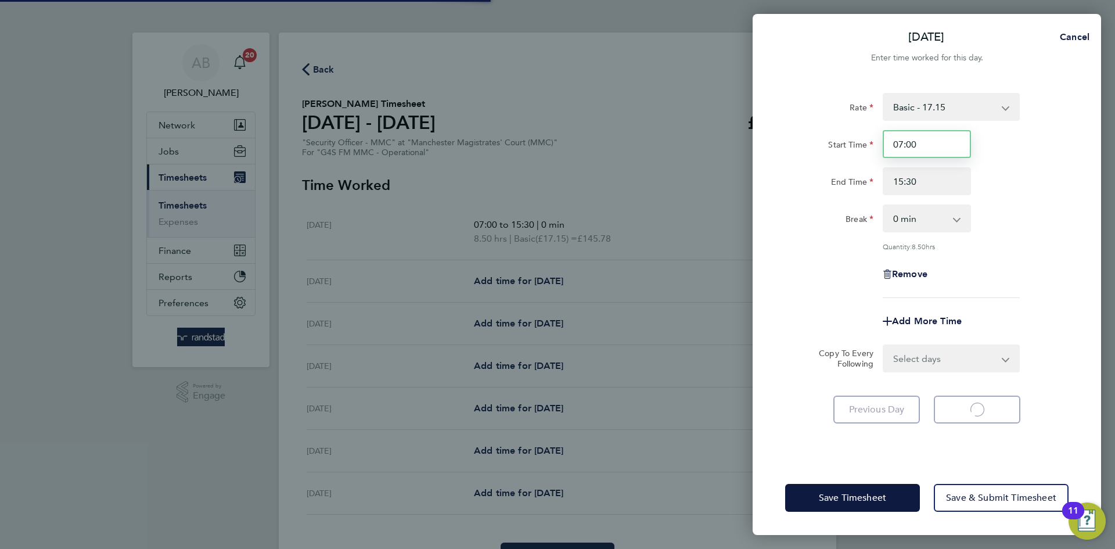
click at [918, 149] on input "07:00" at bounding box center [926, 144] width 88 height 28
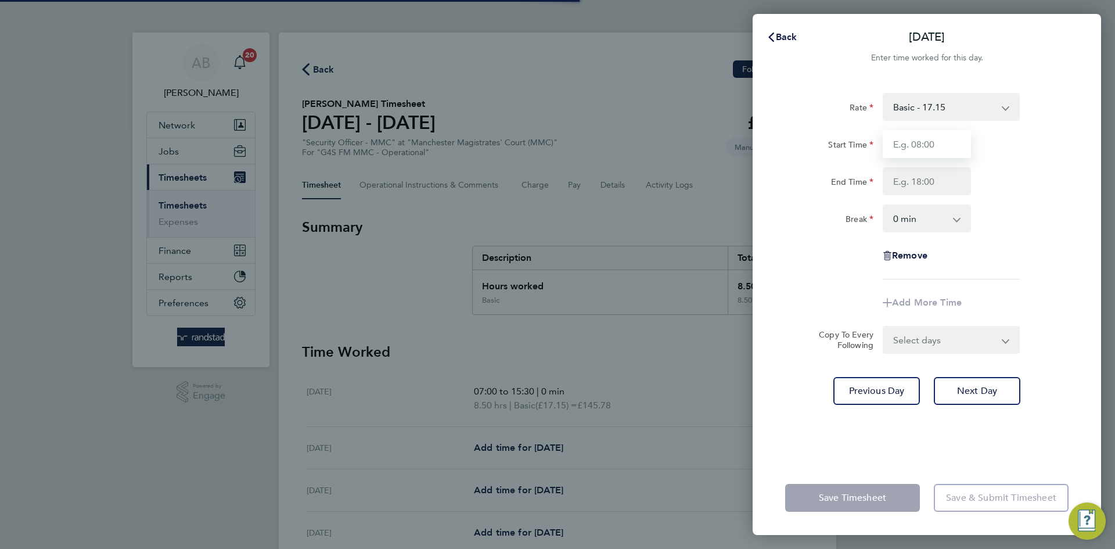
click at [918, 149] on input "Start Time" at bounding box center [926, 144] width 88 height 28
type input "07:00"
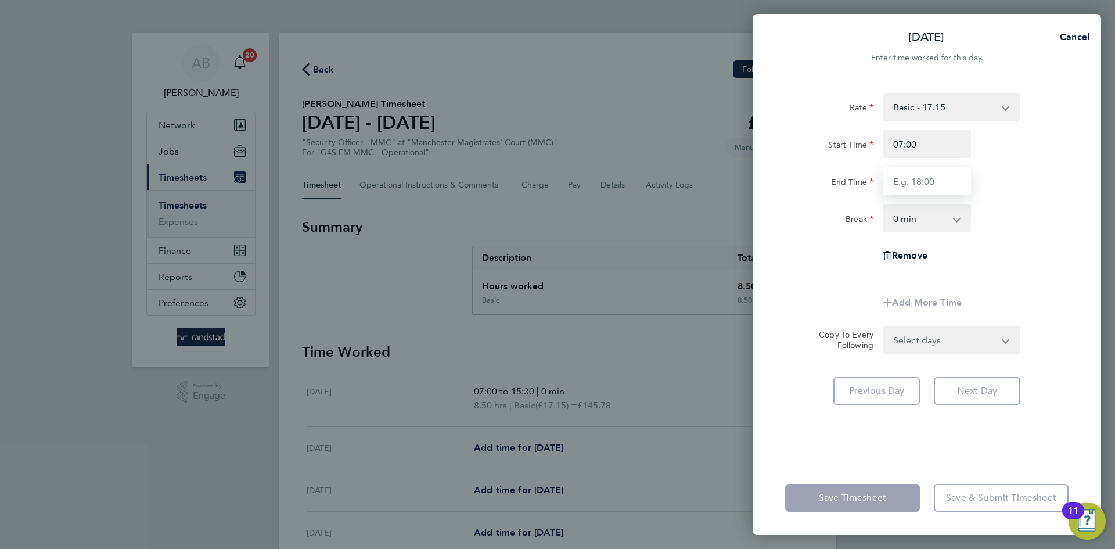
click at [914, 168] on input "End Time" at bounding box center [926, 181] width 88 height 28
type input "15:30"
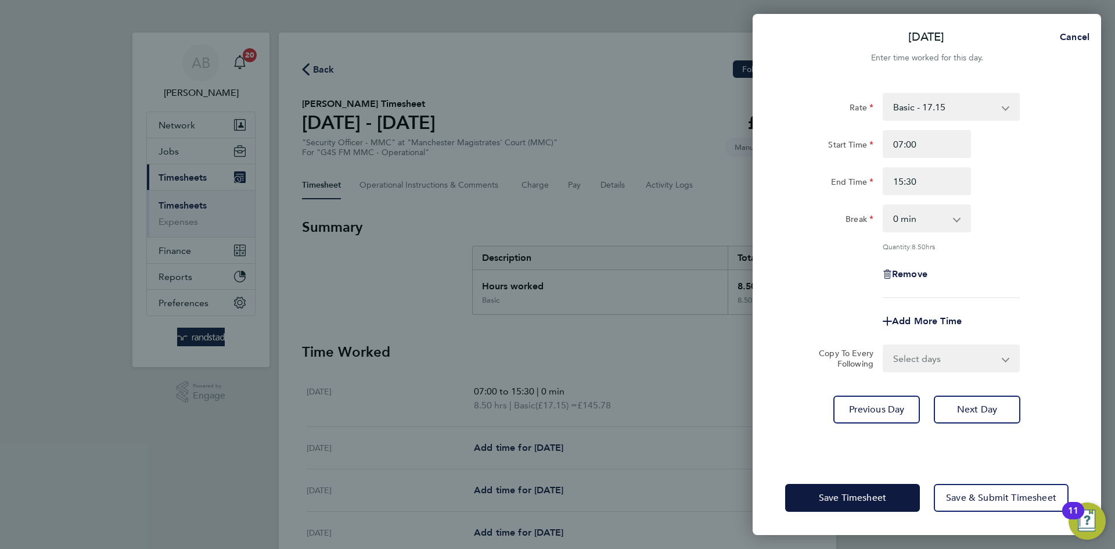
click at [806, 212] on div "Break" at bounding box center [829, 215] width 88 height 23
click at [1110, 172] on div "Tue 05 Aug Cancel Enter time worked for this day. Rate Basic - 17.15 Start Time…" at bounding box center [557, 274] width 1115 height 549
click at [998, 415] on button "Next Day" at bounding box center [977, 409] width 87 height 28
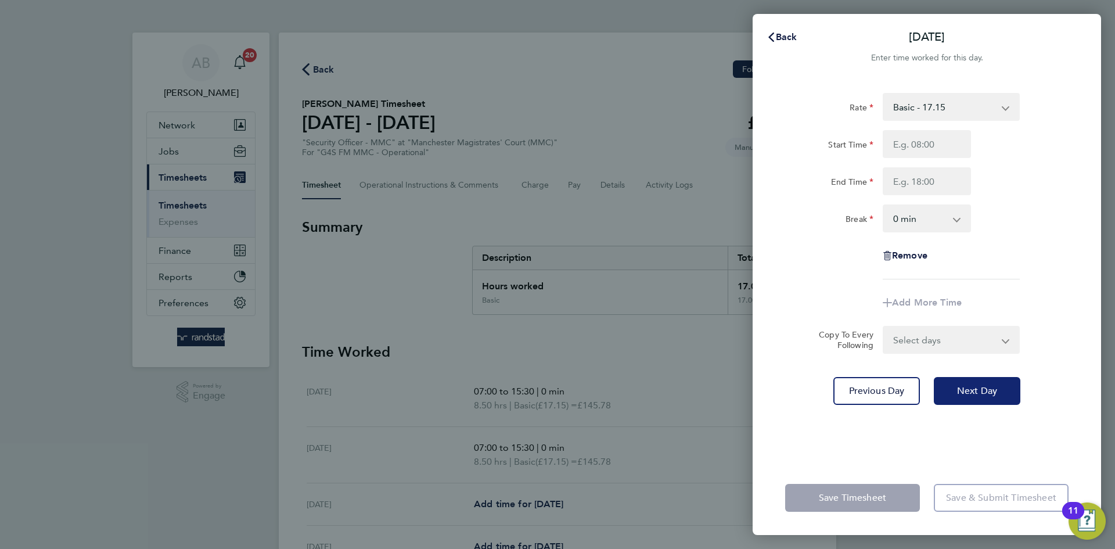
click at [964, 400] on button "Next Day" at bounding box center [977, 391] width 87 height 28
click at [912, 134] on input "Start Time" at bounding box center [926, 144] width 88 height 28
type input "07:00"
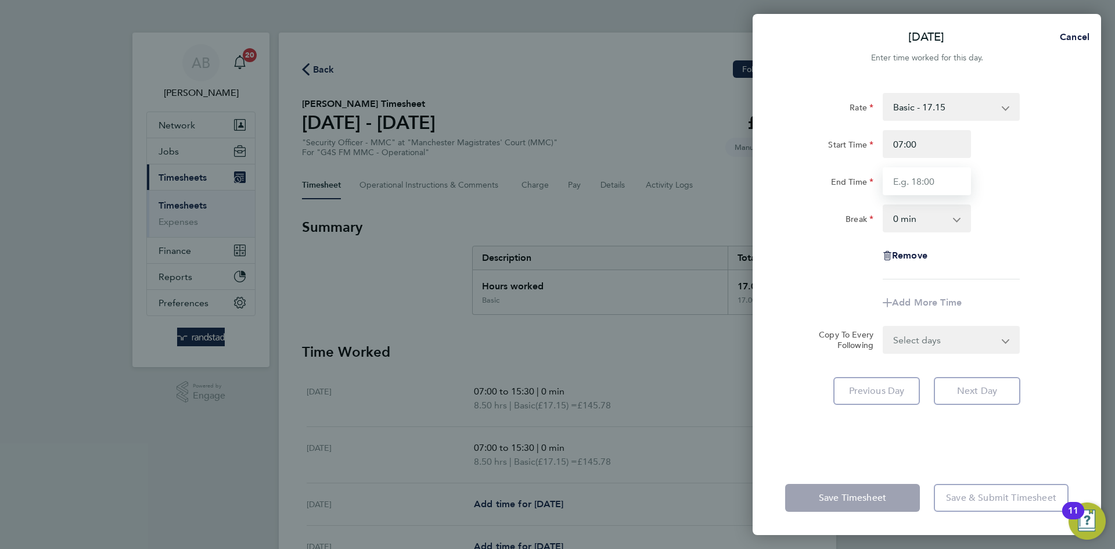
click at [913, 171] on input "End Time" at bounding box center [926, 181] width 88 height 28
type input "15:30"
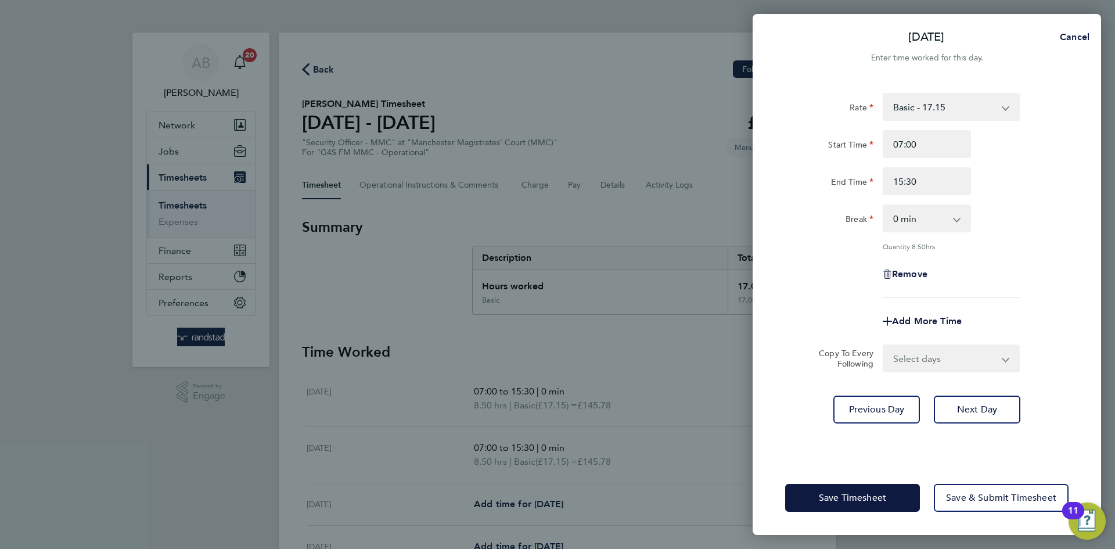
click at [988, 383] on div "Rate Basic - 17.15 Start Time 07:00 End Time 15:30 Break 0 min 15 min 30 min 45…" at bounding box center [926, 269] width 348 height 381
click at [982, 419] on button "Next Day" at bounding box center [977, 409] width 87 height 28
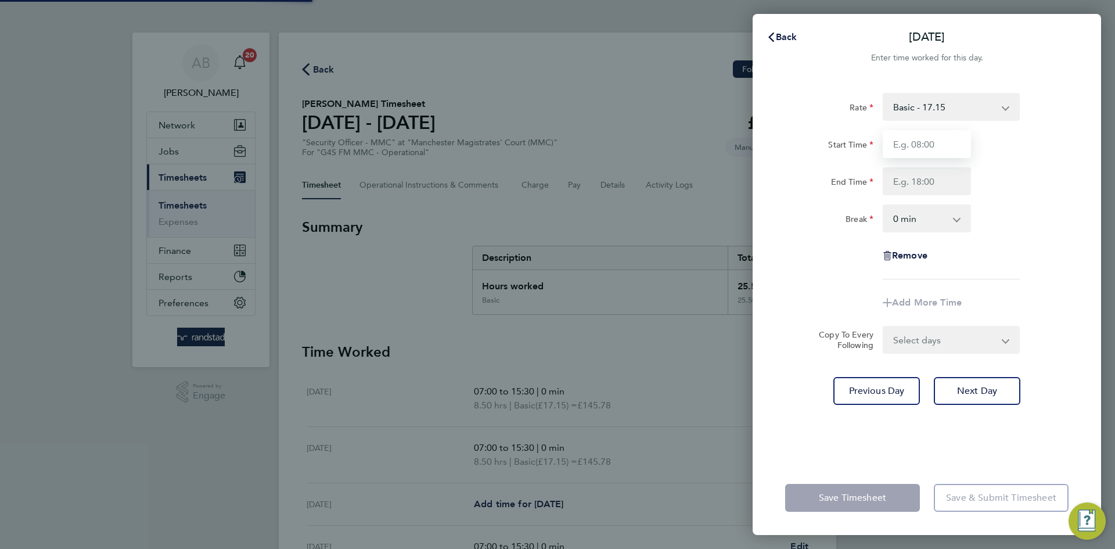
click at [916, 142] on input "Start Time" at bounding box center [926, 144] width 88 height 28
type input "07:00"
click at [970, 174] on input "End Time" at bounding box center [926, 181] width 88 height 28
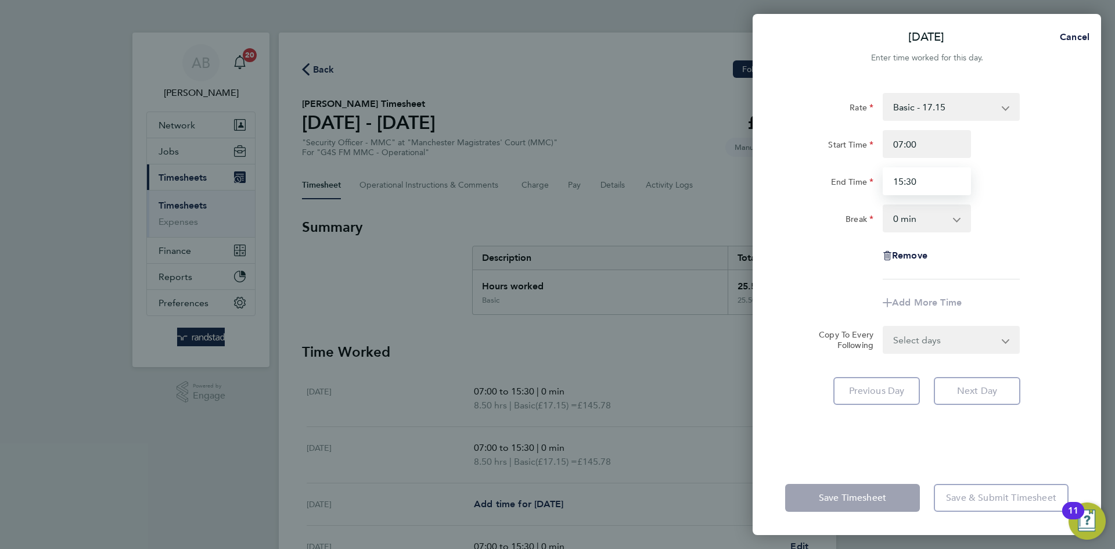
type input "15:30"
click at [1024, 146] on div "Start Time 07:00" at bounding box center [926, 144] width 293 height 28
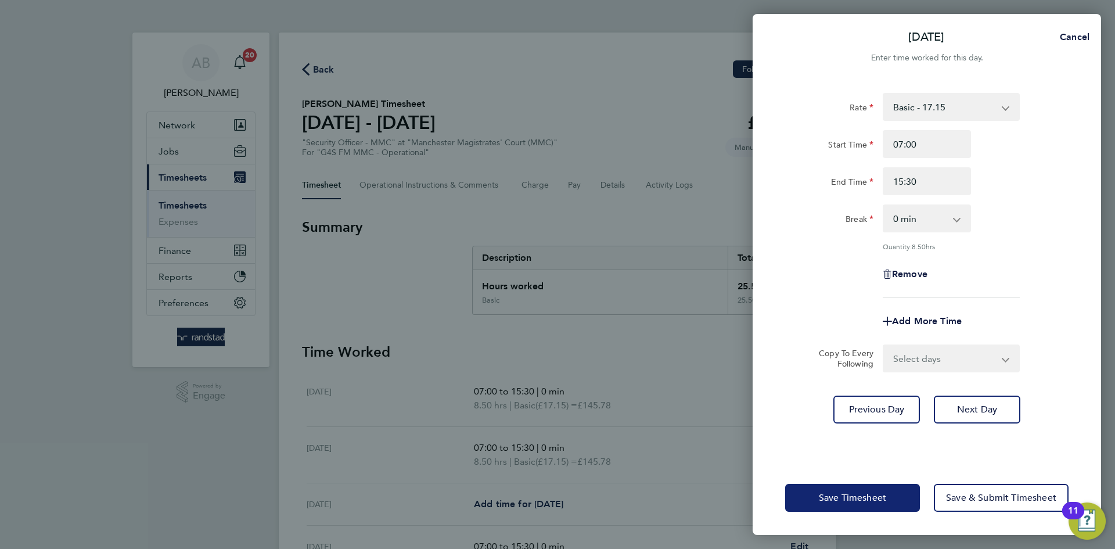
click at [888, 487] on button "Save Timesheet" at bounding box center [852, 498] width 135 height 28
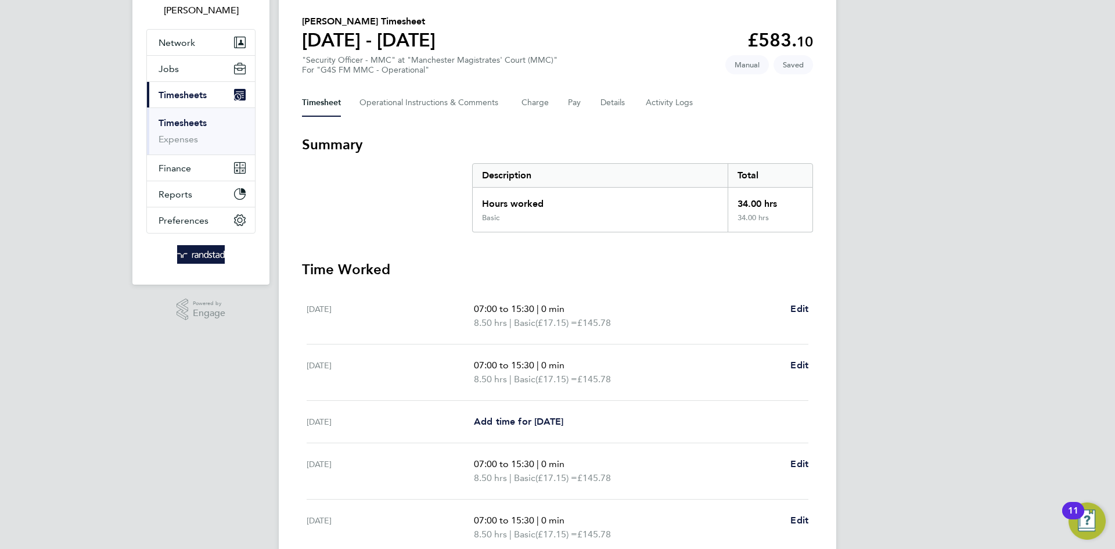
scroll to position [276, 0]
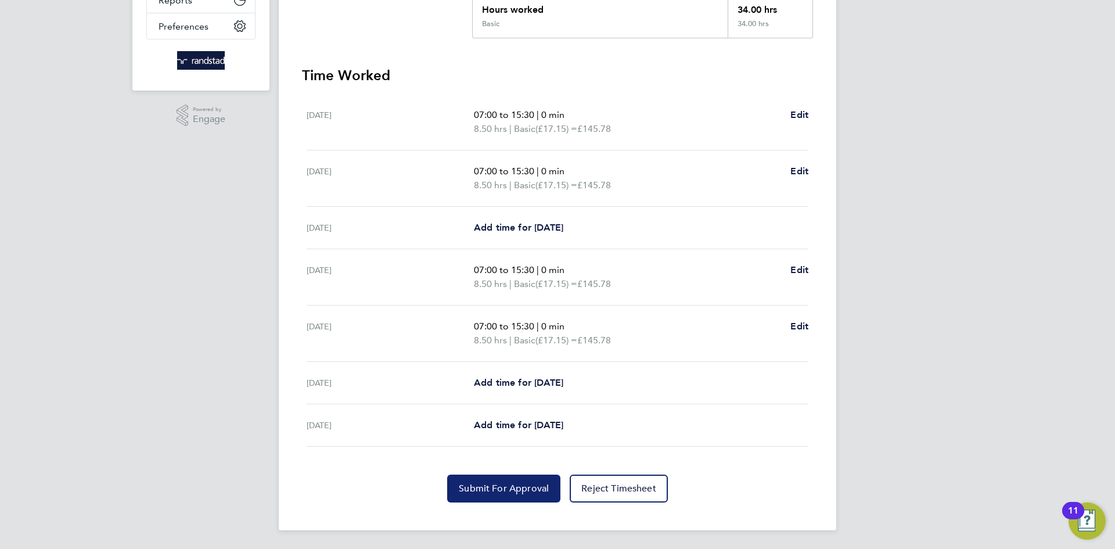
click at [508, 488] on span "Submit For Approval" at bounding box center [504, 488] width 90 height 12
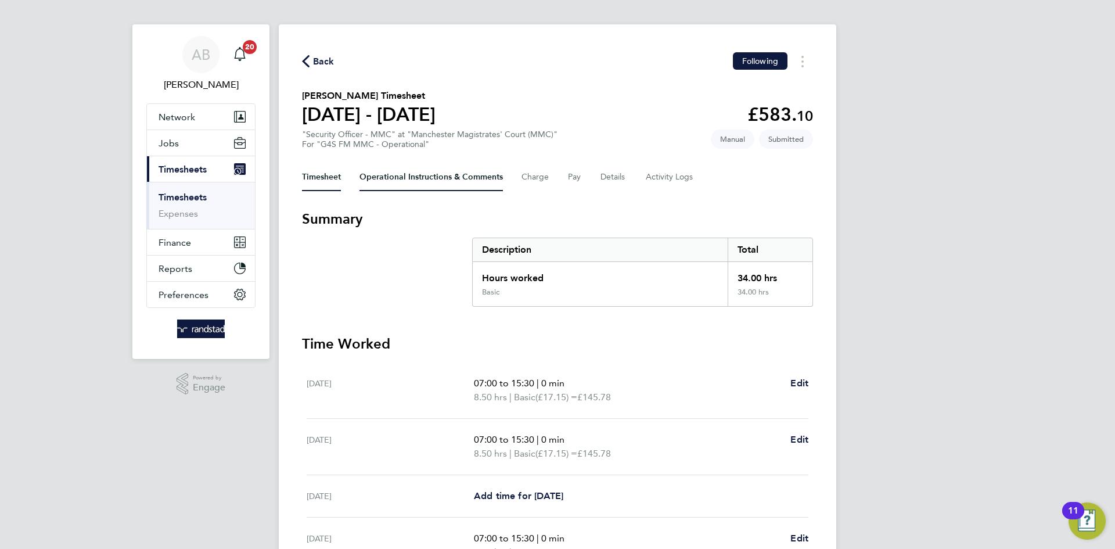
scroll to position [0, 0]
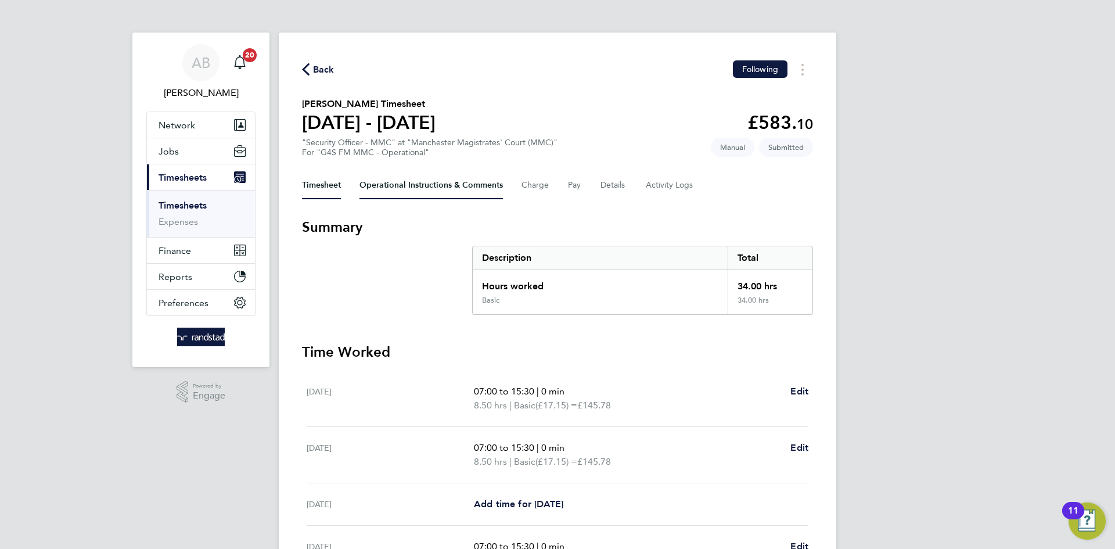
click at [450, 180] on Comments-tab "Operational Instructions & Comments" at bounding box center [430, 185] width 143 height 28
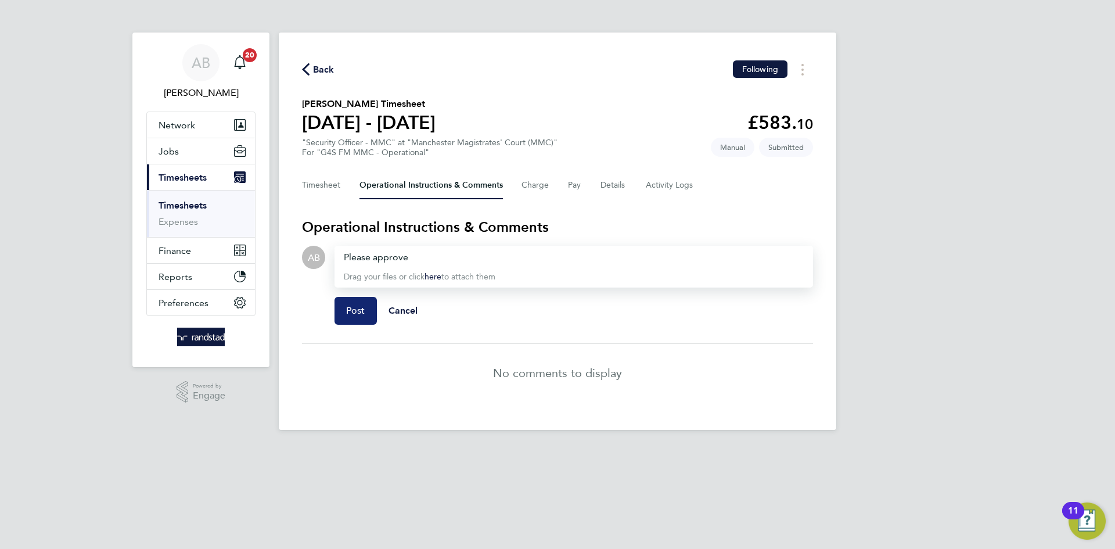
click at [352, 323] on button "Post" at bounding box center [355, 311] width 42 height 28
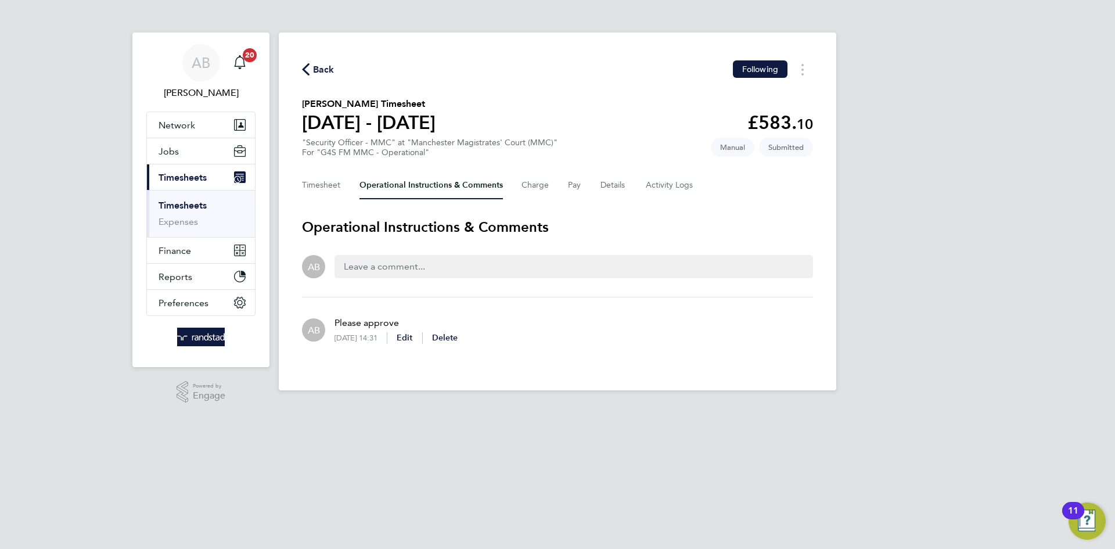
click at [311, 60] on div "Back Following" at bounding box center [557, 69] width 511 height 18
click at [313, 67] on span "Back" at bounding box center [323, 70] width 21 height 14
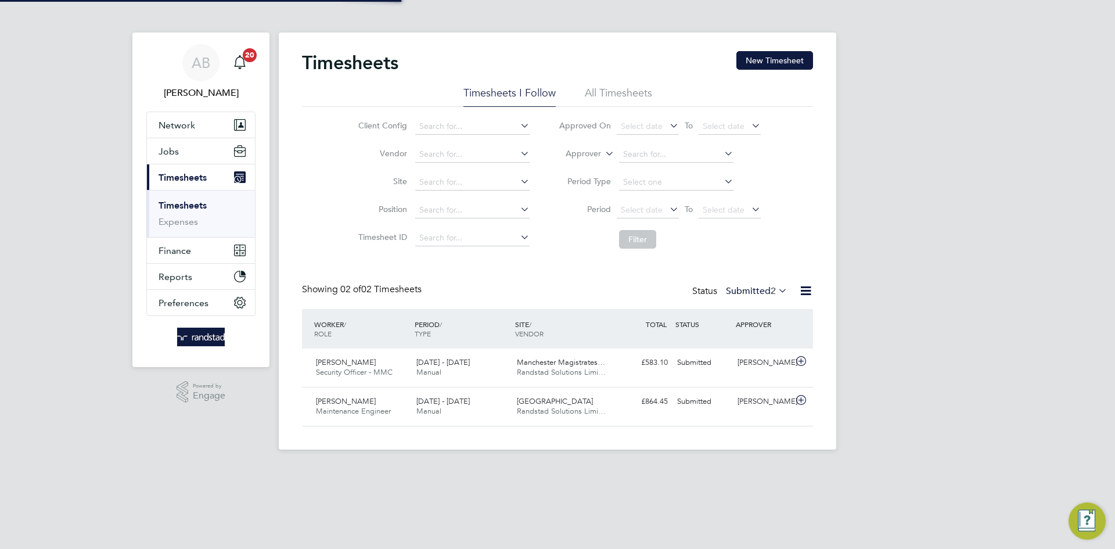
scroll to position [30, 101]
click at [755, 64] on button "New Timesheet" at bounding box center [774, 60] width 77 height 19
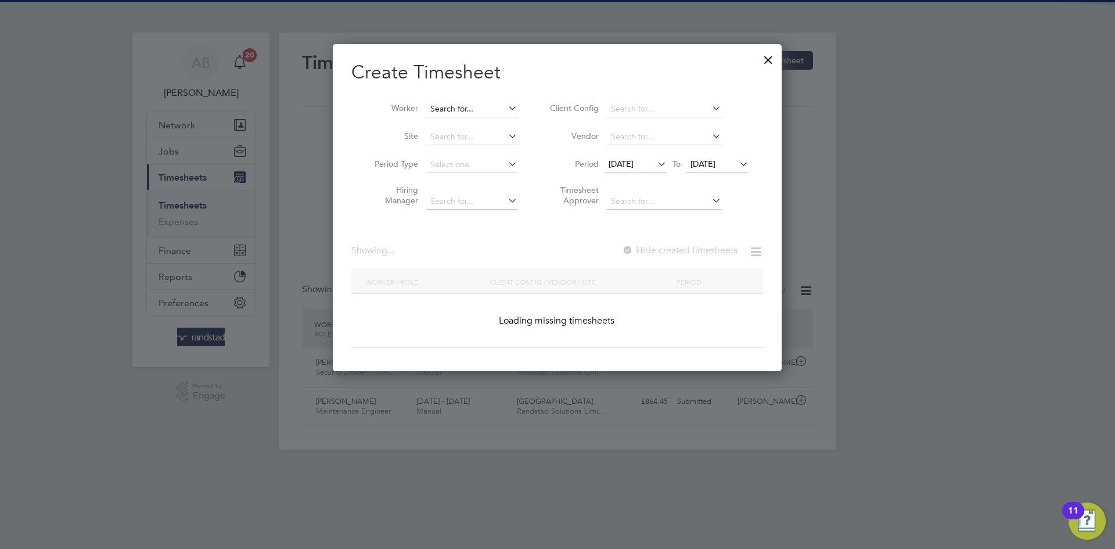
click at [438, 111] on input at bounding box center [471, 109] width 91 height 16
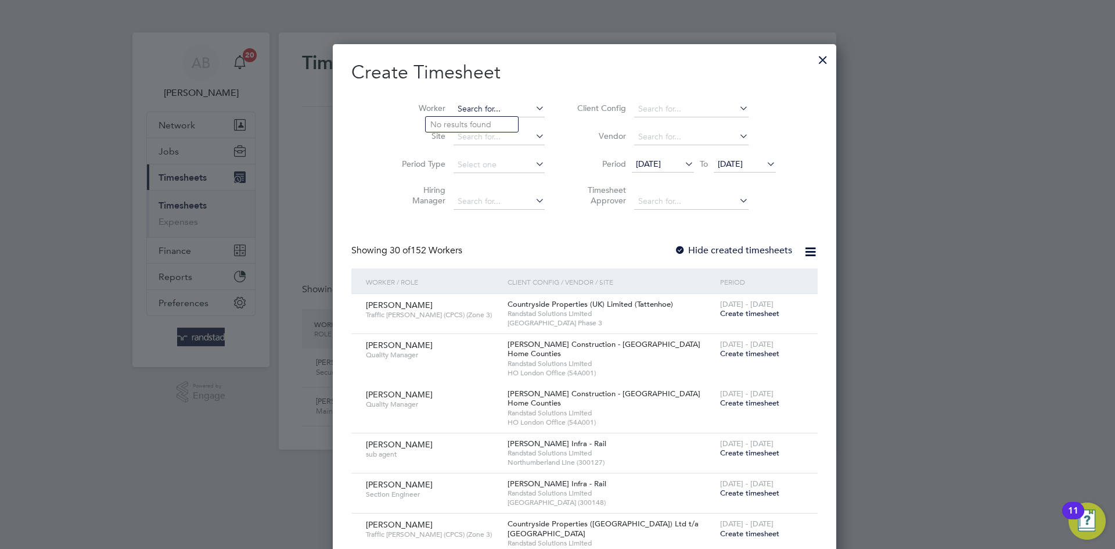
scroll to position [1954, 449]
click at [455, 125] on b "Racheal" at bounding box center [463, 125] width 67 height 10
type input "Racheal Igbinovia"
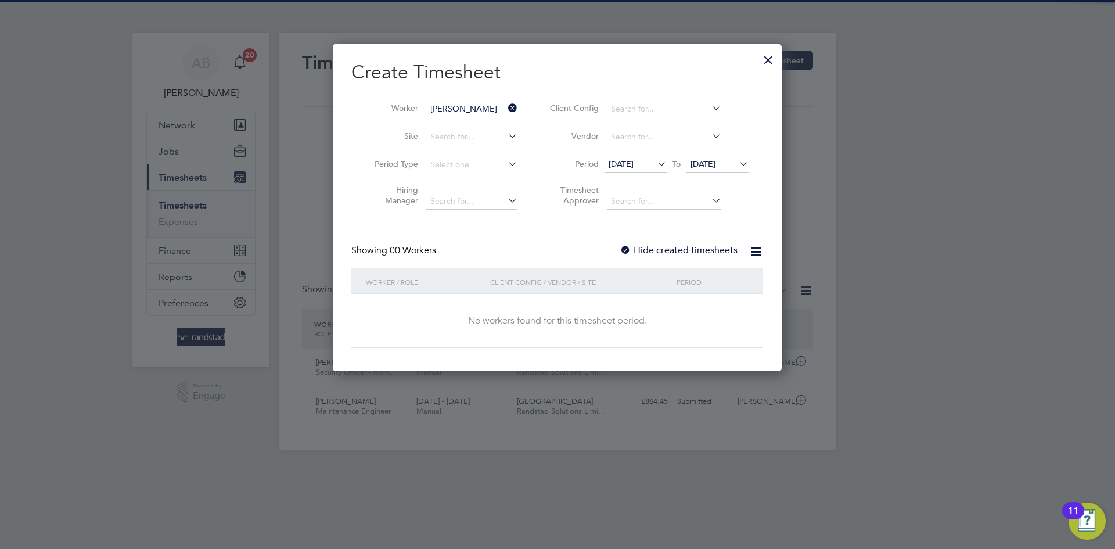
scroll to position [327, 449]
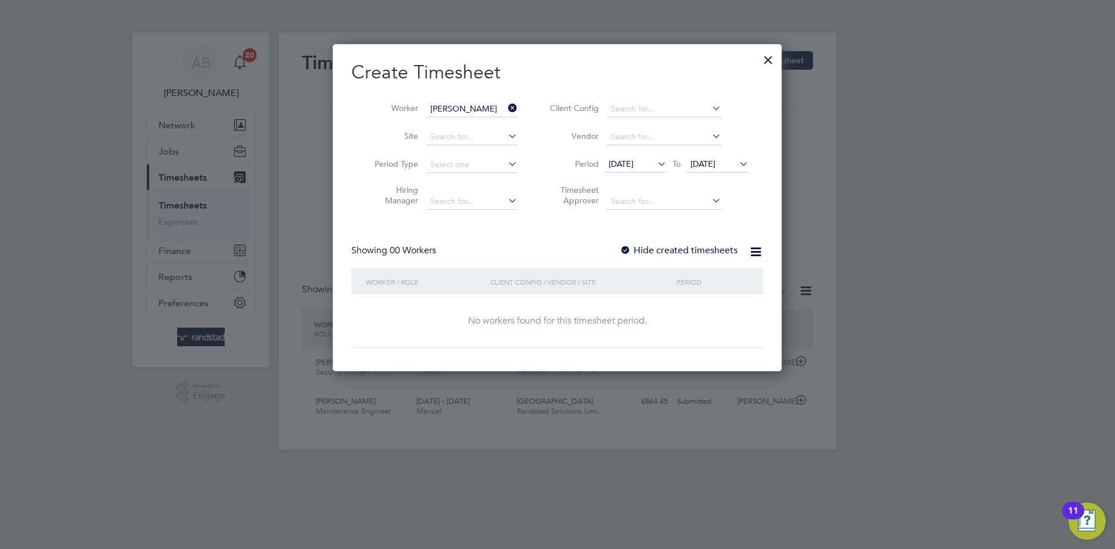
click at [708, 170] on span "04 Aug 2025" at bounding box center [717, 165] width 62 height 16
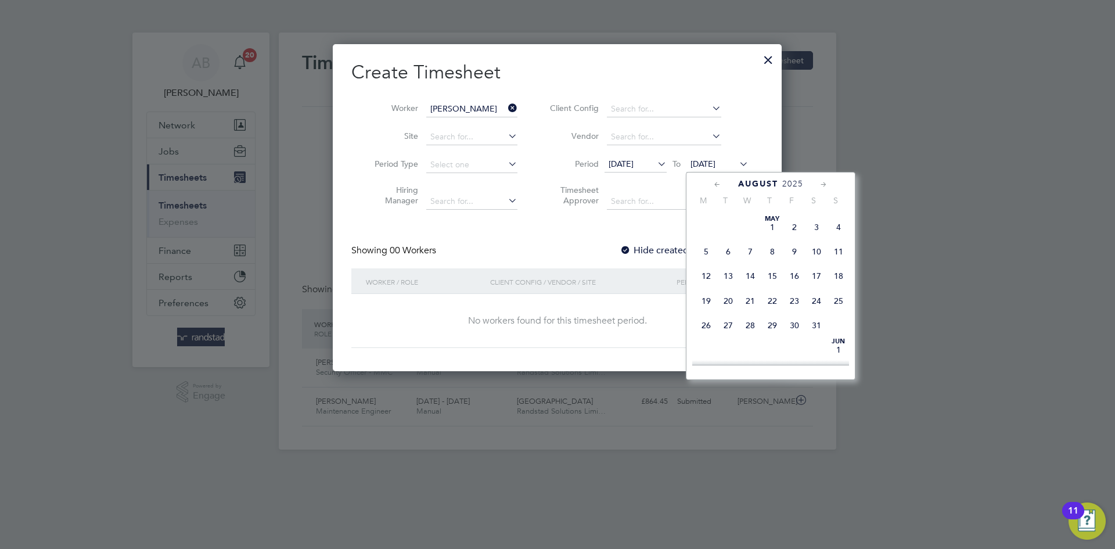
scroll to position [387, 0]
click at [709, 317] on span "18" at bounding box center [706, 306] width 22 height 22
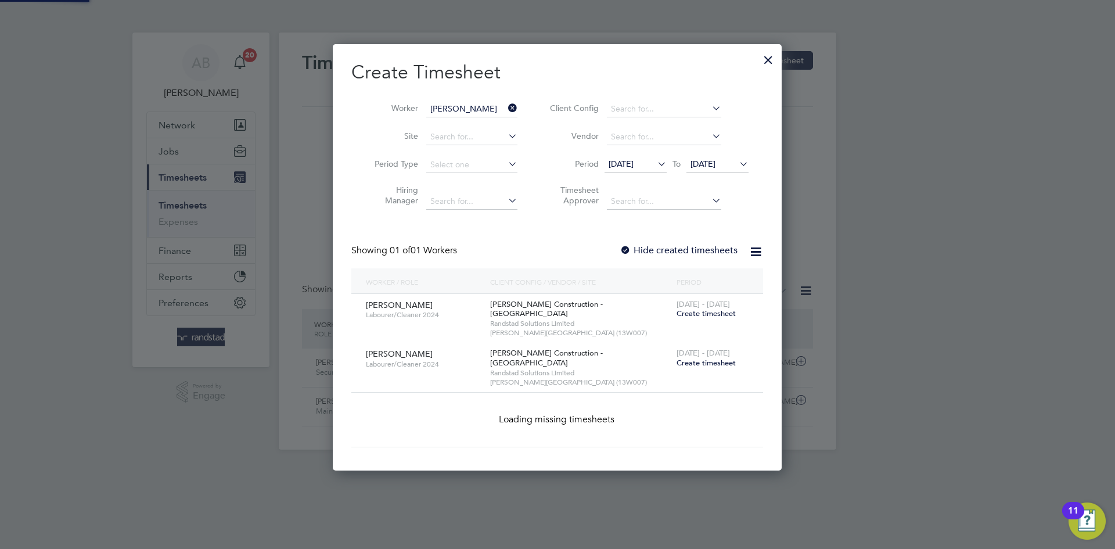
scroll to position [352, 449]
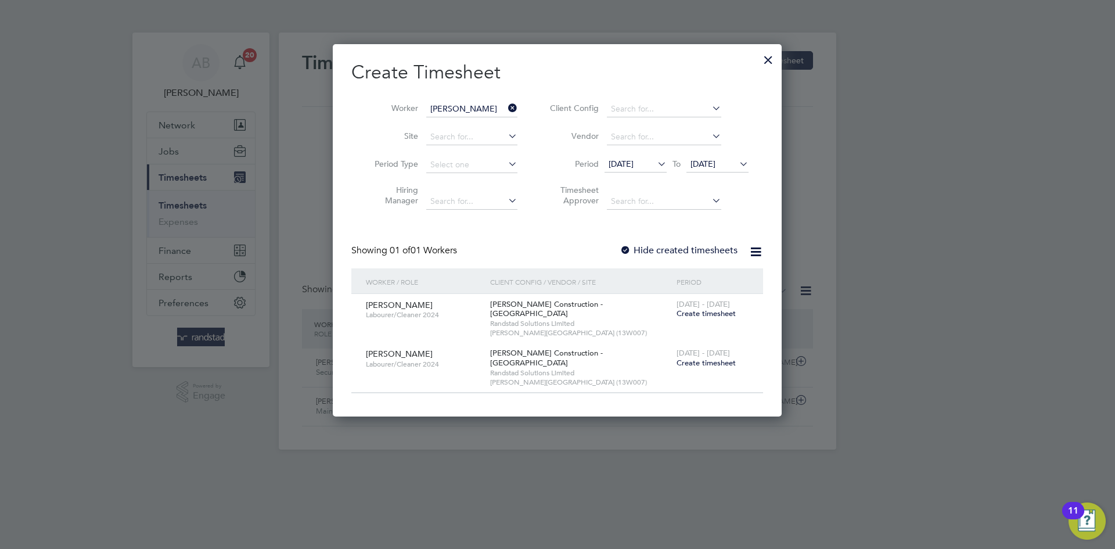
click at [653, 247] on label "Hide created timesheets" at bounding box center [678, 250] width 118 height 12
click at [633, 167] on span "28 Jul 2025" at bounding box center [620, 163] width 25 height 10
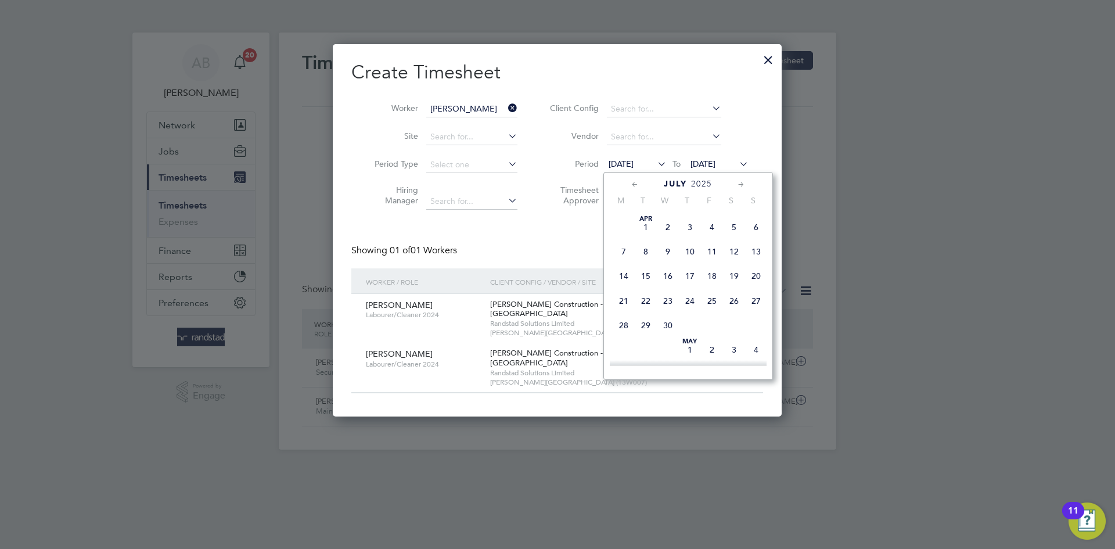
scroll to position [464, 0]
click at [625, 240] on span "21" at bounding box center [623, 229] width 22 height 22
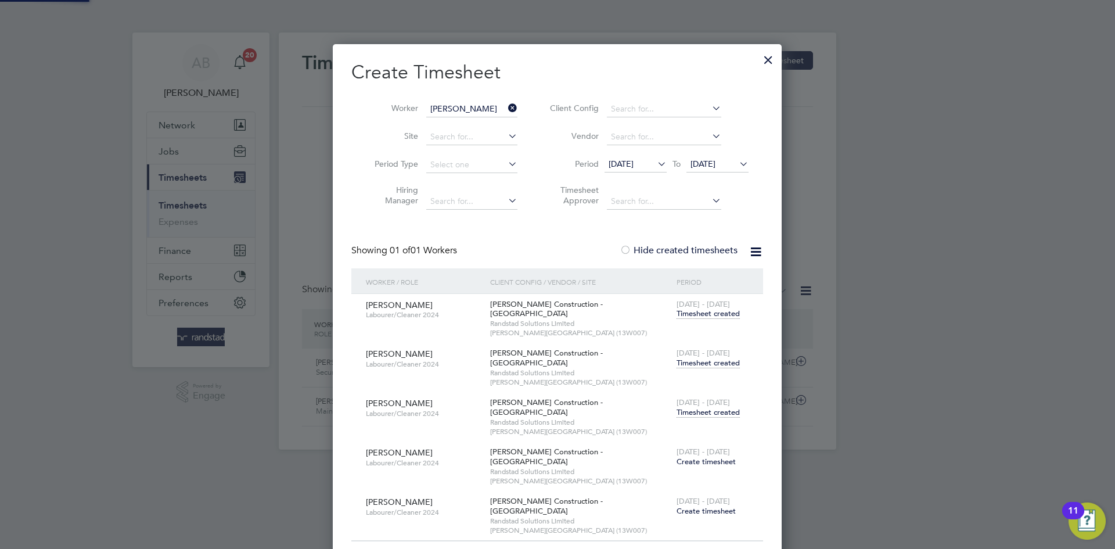
scroll to position [471, 449]
click at [704, 407] on span "Timesheet created" at bounding box center [707, 412] width 63 height 10
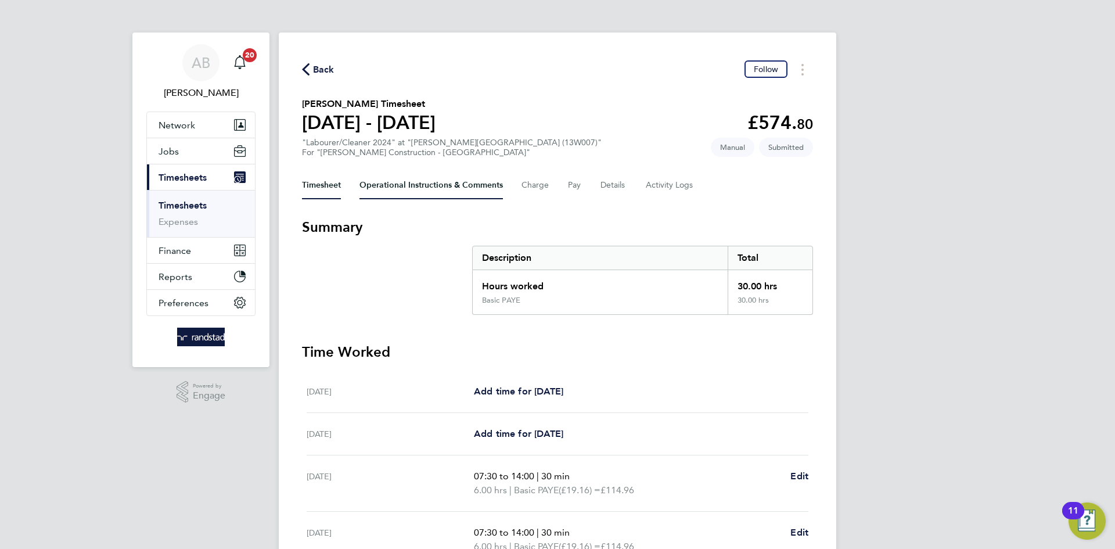
click at [412, 179] on Comments-tab "Operational Instructions & Comments" at bounding box center [430, 185] width 143 height 28
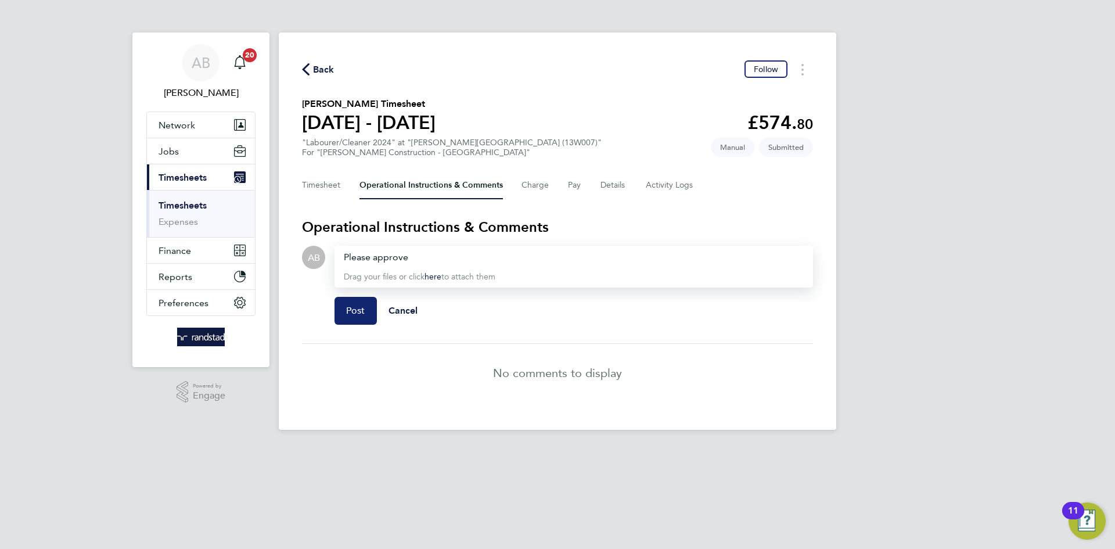
click at [344, 312] on button "Post" at bounding box center [355, 311] width 42 height 28
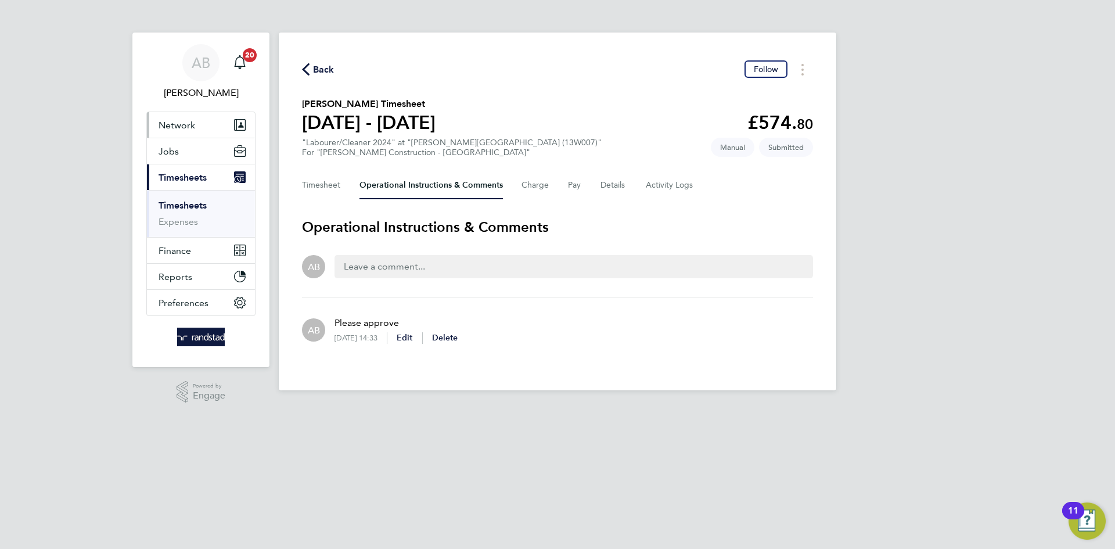
click at [175, 131] on button "Network" at bounding box center [201, 125] width 108 height 26
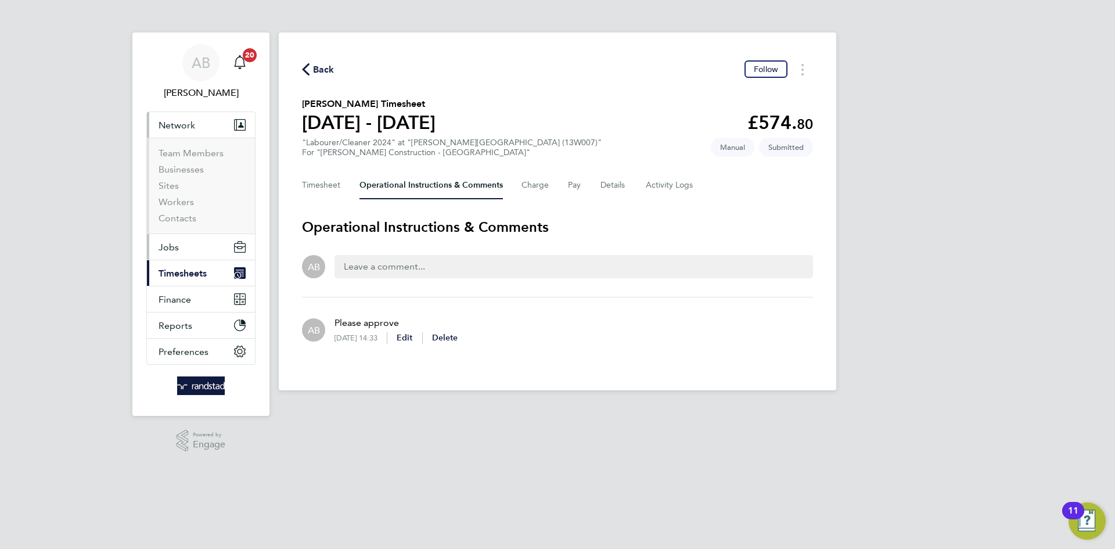
click at [176, 250] on span "Jobs" at bounding box center [168, 247] width 20 height 11
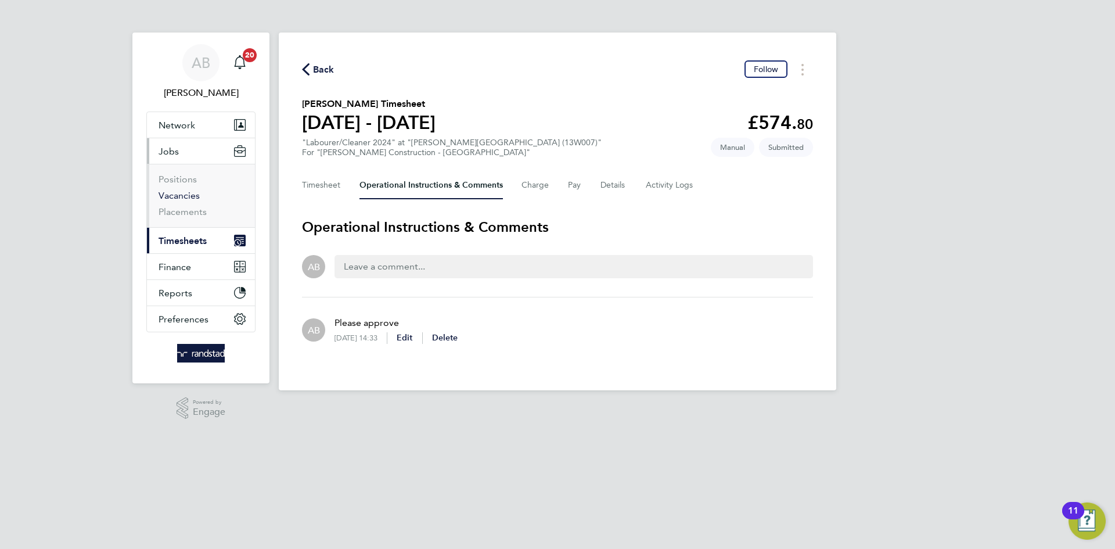
click at [188, 192] on link "Vacancies" at bounding box center [178, 195] width 41 height 11
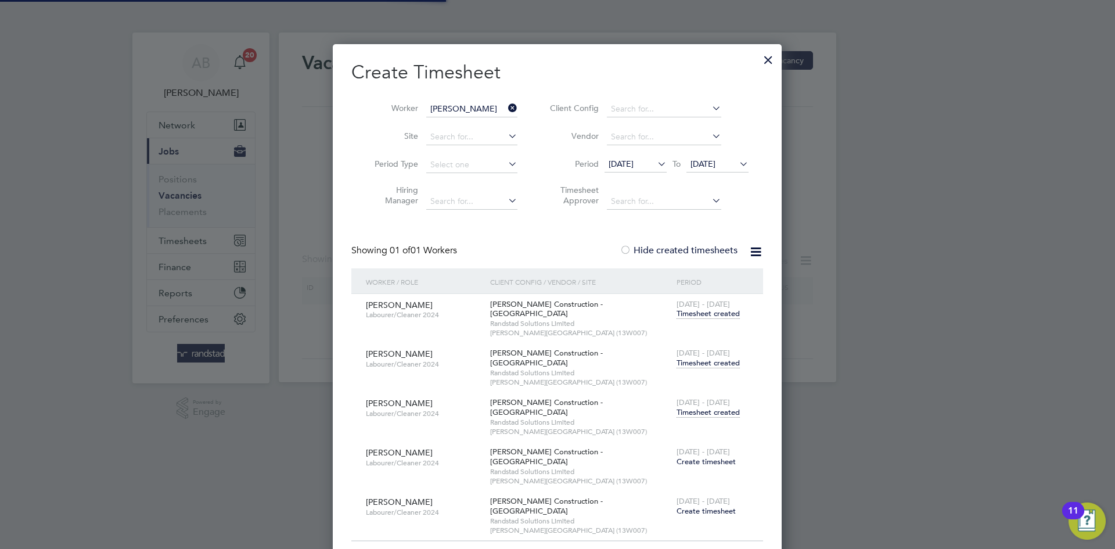
scroll to position [471, 449]
click at [771, 55] on div at bounding box center [768, 56] width 21 height 21
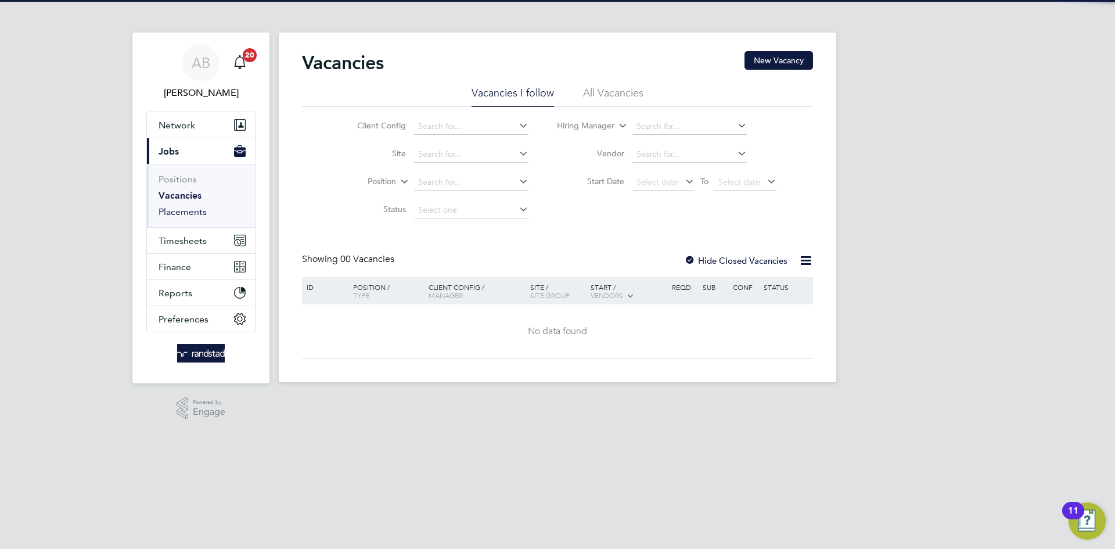
click at [189, 217] on link "Placements" at bounding box center [182, 211] width 48 height 11
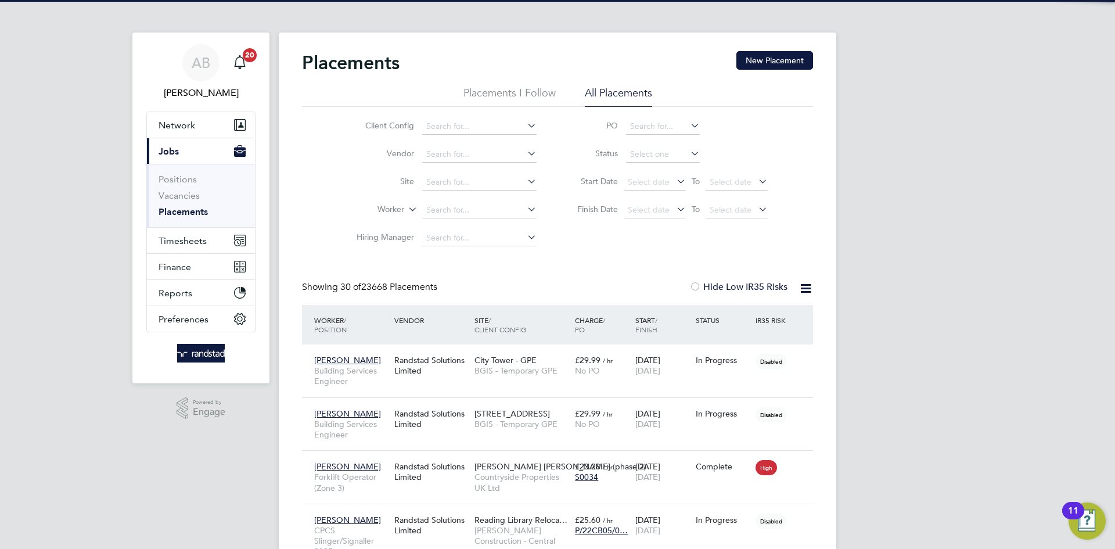
scroll to position [44, 81]
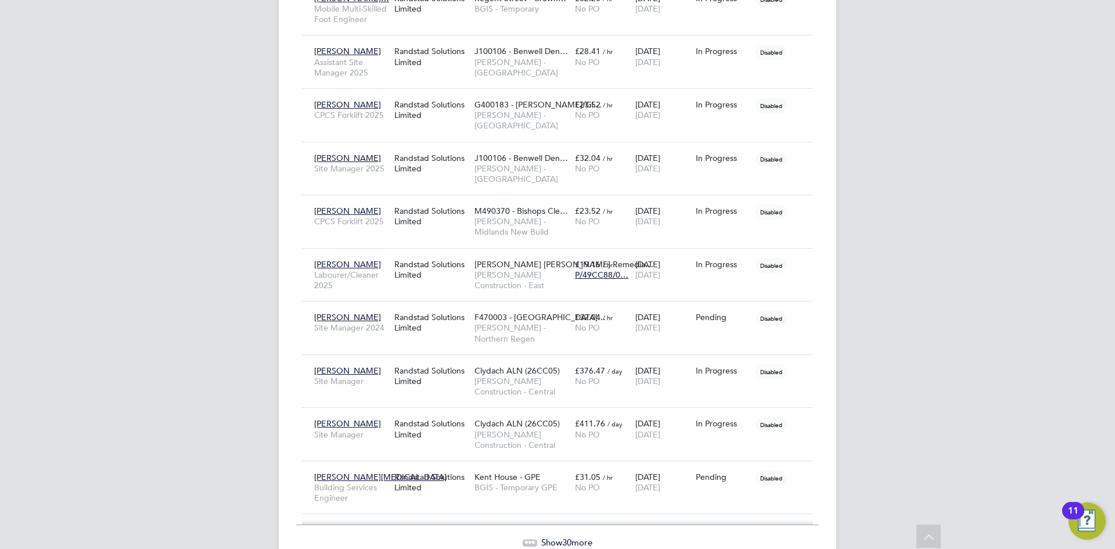
click at [556, 536] on span "Show 30 more" at bounding box center [566, 541] width 51 height 11
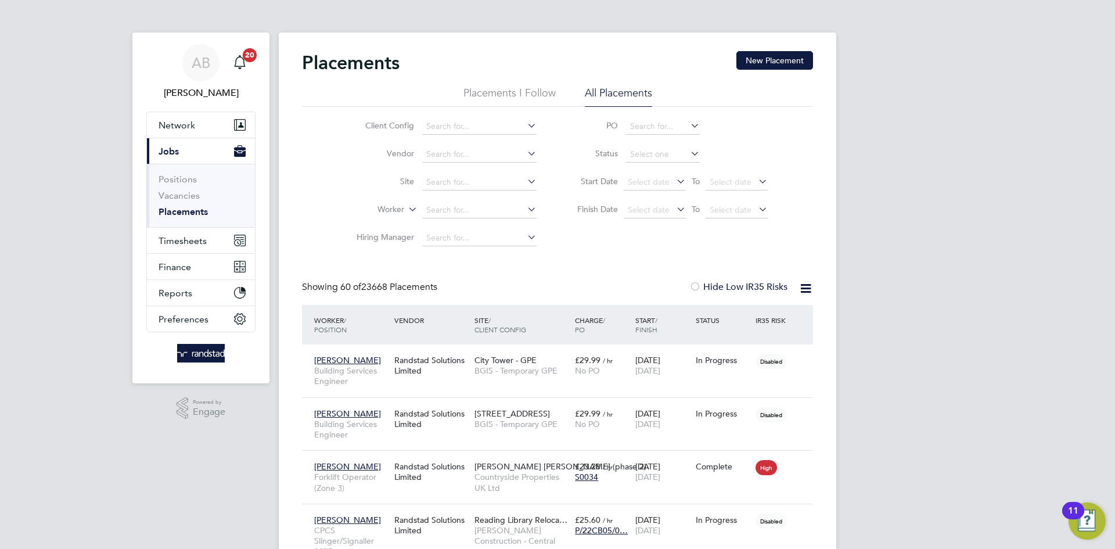
click at [536, 85] on div "Placements New Placement" at bounding box center [557, 68] width 511 height 35
click at [535, 86] on li "Placements I Follow" at bounding box center [509, 96] width 92 height 21
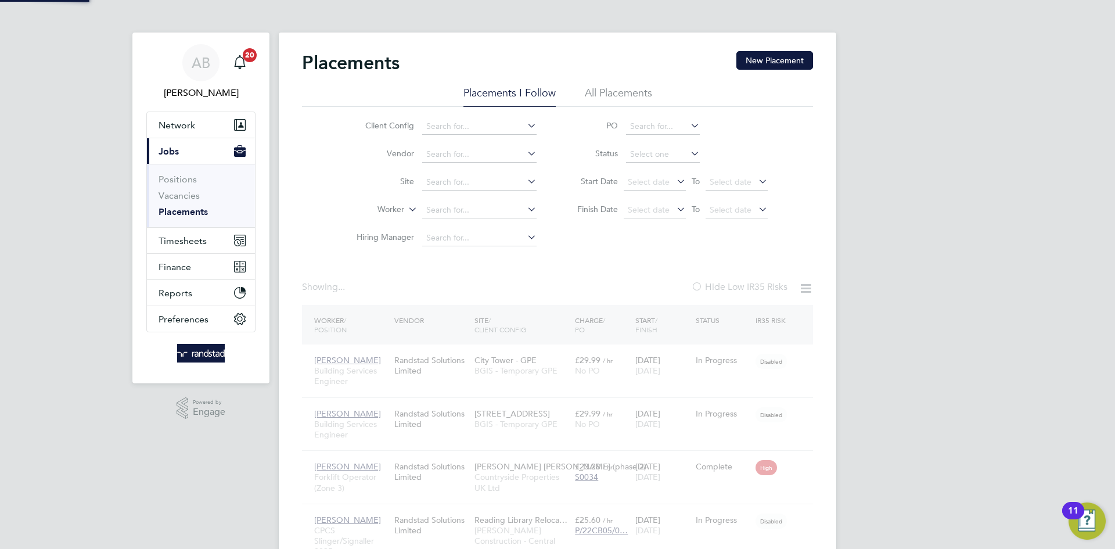
click at [535, 92] on li "Placements I Follow" at bounding box center [509, 96] width 92 height 21
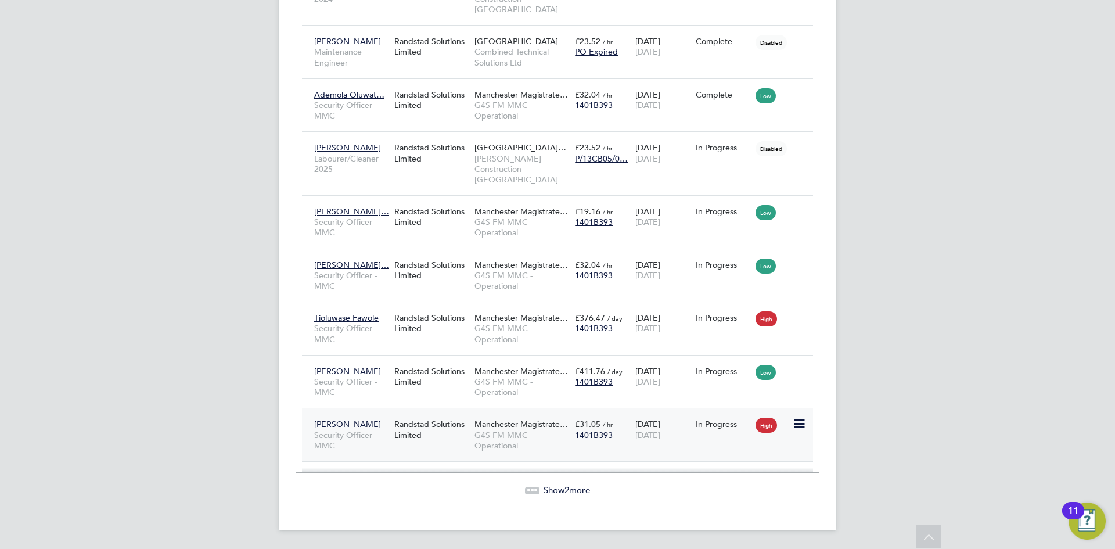
click at [412, 426] on div "Randstad Solutions Limited" at bounding box center [431, 429] width 80 height 33
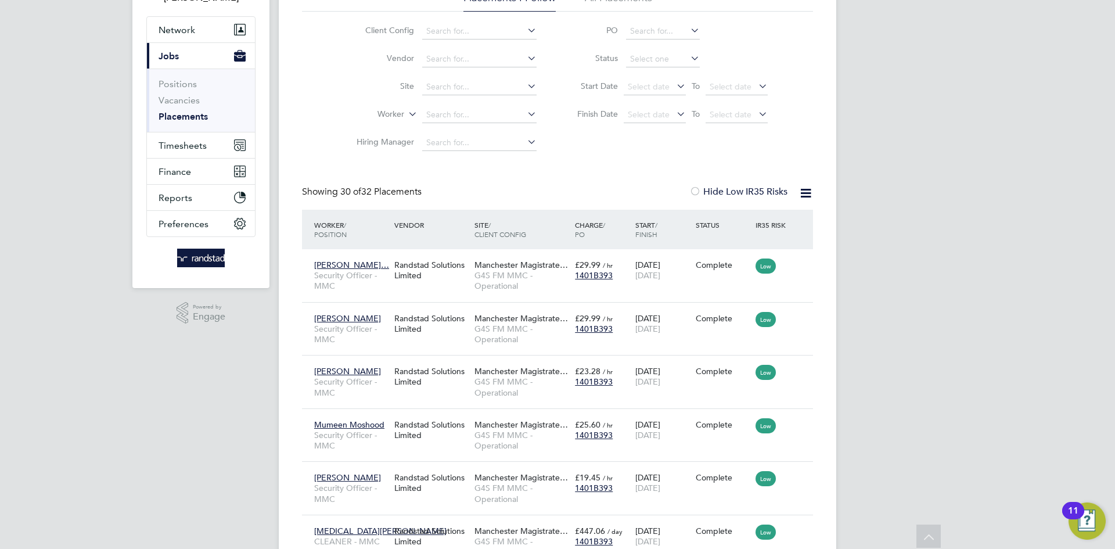
scroll to position [0, 0]
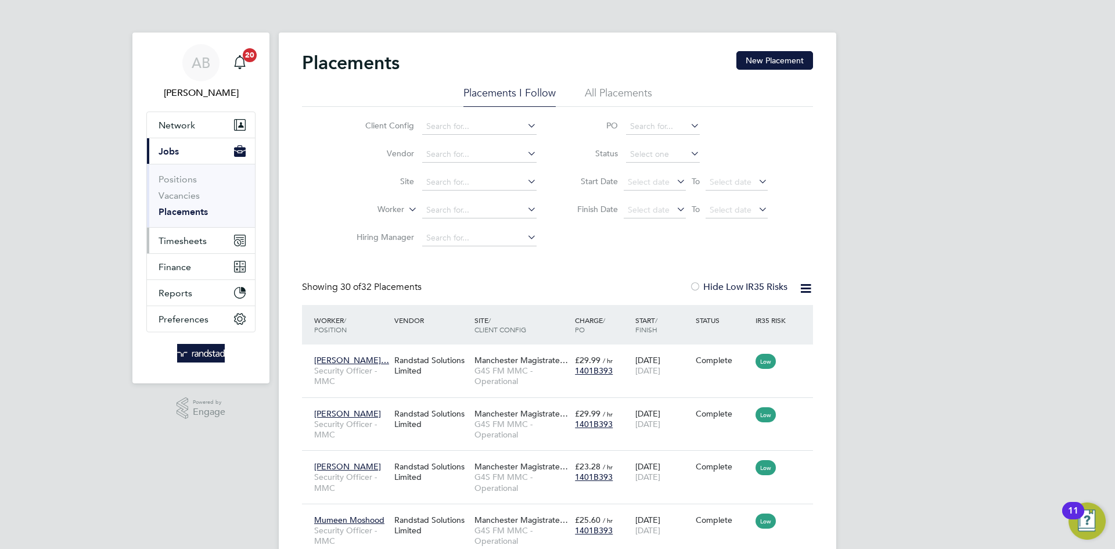
click at [189, 233] on button "Timesheets" at bounding box center [201, 241] width 108 height 26
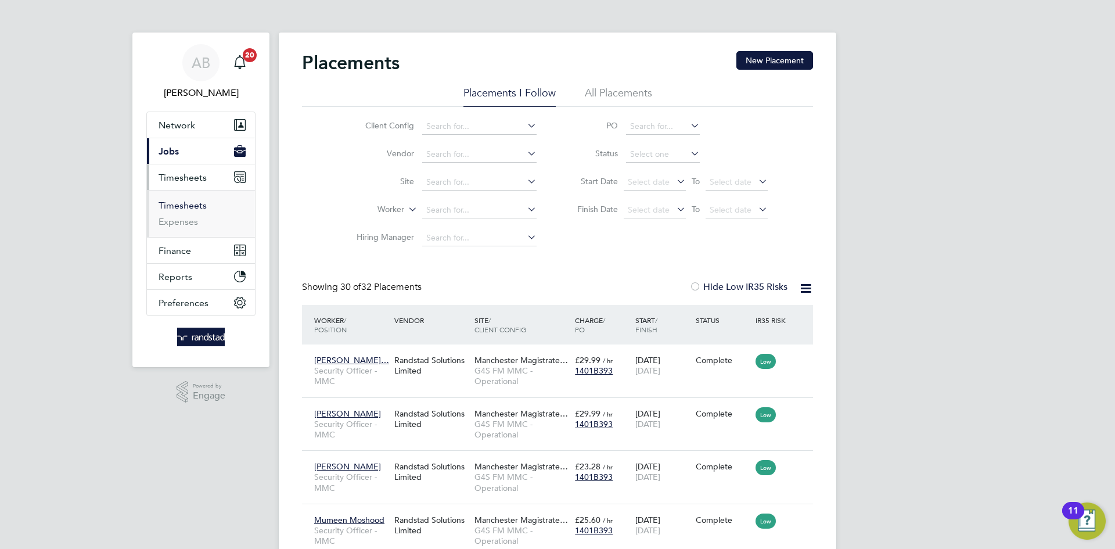
click at [199, 209] on li "Timesheets" at bounding box center [201, 208] width 87 height 16
click at [199, 208] on link "Timesheets" at bounding box center [182, 205] width 48 height 11
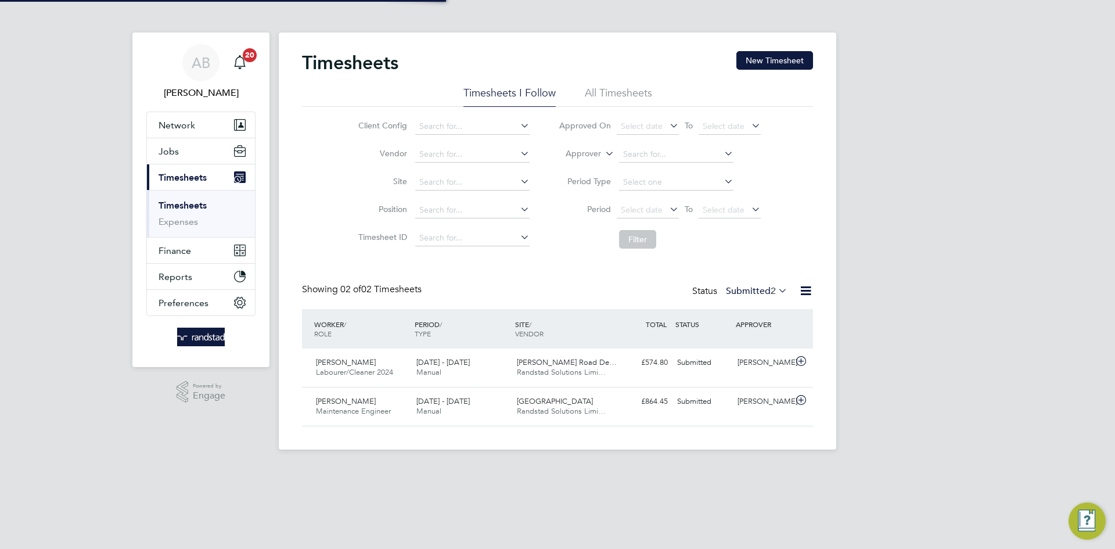
scroll to position [30, 101]
click at [769, 56] on button "New Timesheet" at bounding box center [774, 60] width 77 height 19
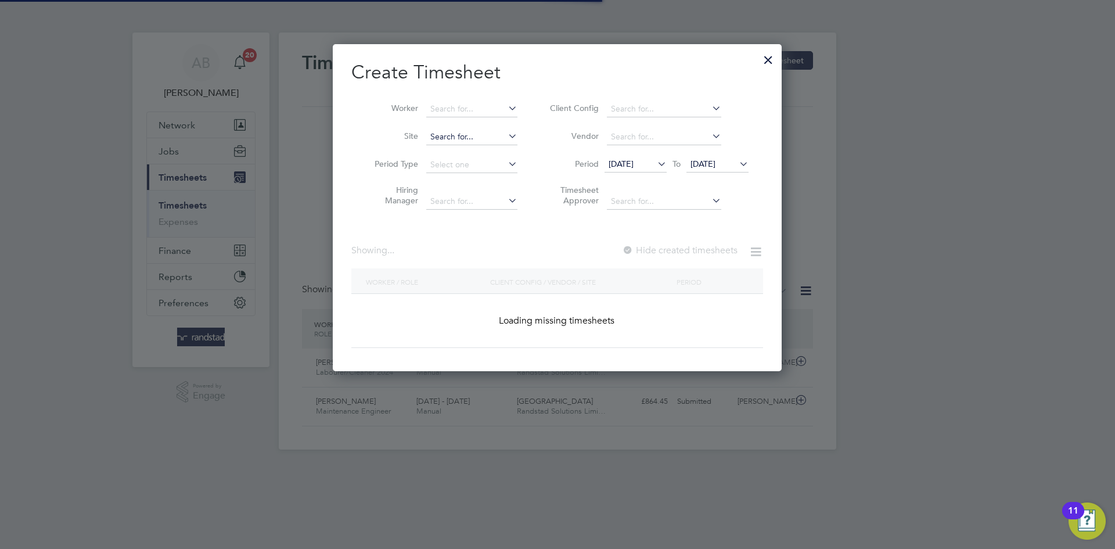
scroll to position [327, 449]
click at [451, 106] on input at bounding box center [471, 109] width 91 height 16
paste input "Olasunkanmi"
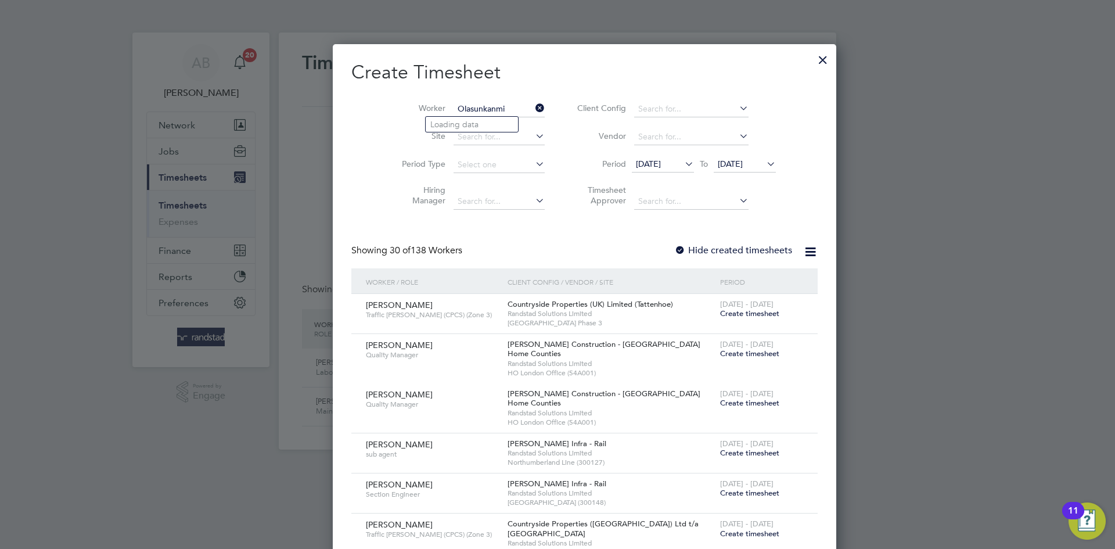
scroll to position [2004, 449]
click at [481, 136] on li "Olasunkanmi Okeowo" at bounding box center [489, 140] width 126 height 16
type input "Olasunkanmi Okeowo"
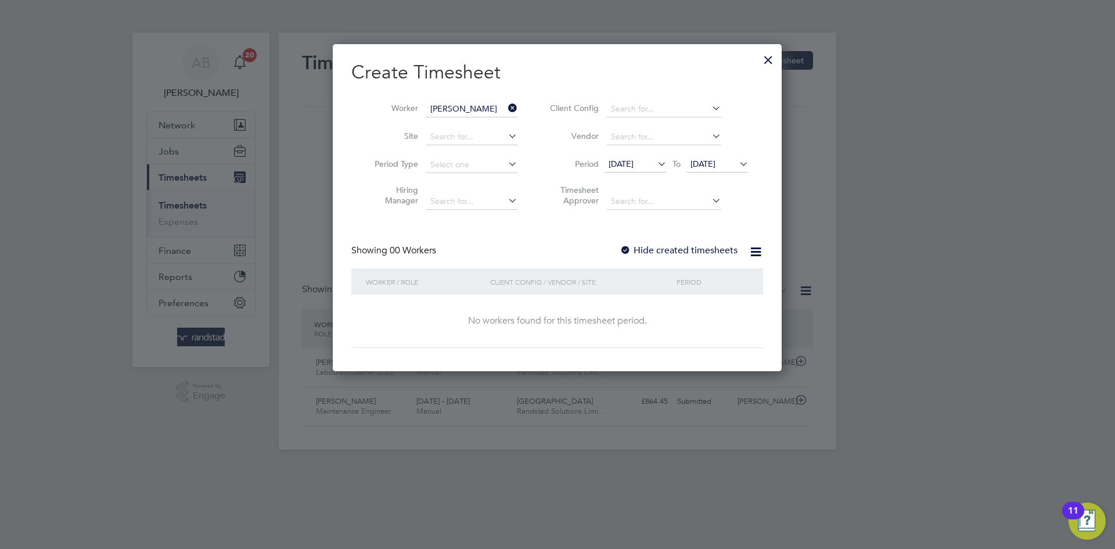
scroll to position [327, 449]
click at [622, 245] on div at bounding box center [625, 251] width 12 height 12
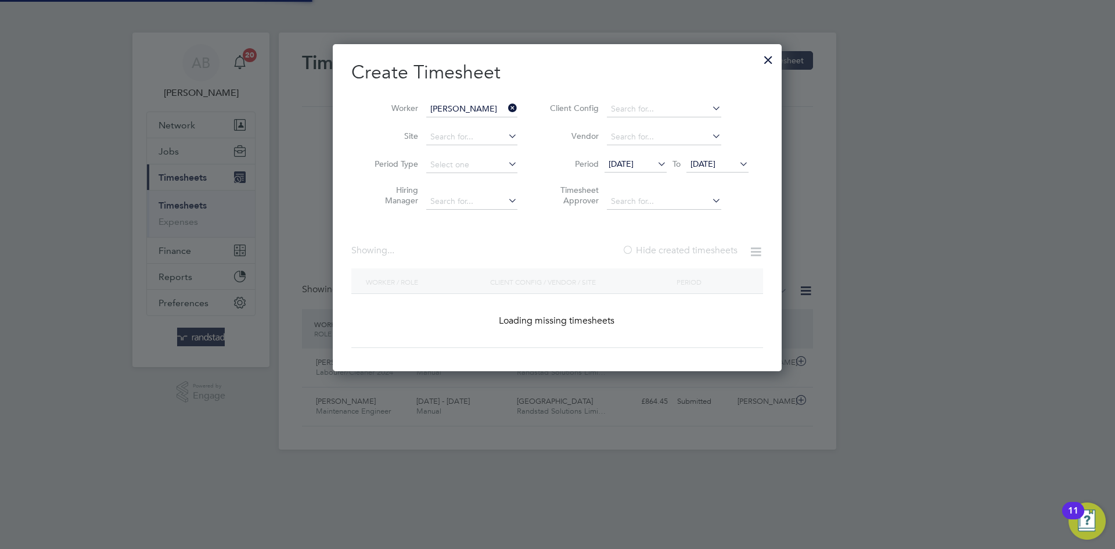
scroll to position [6, 6]
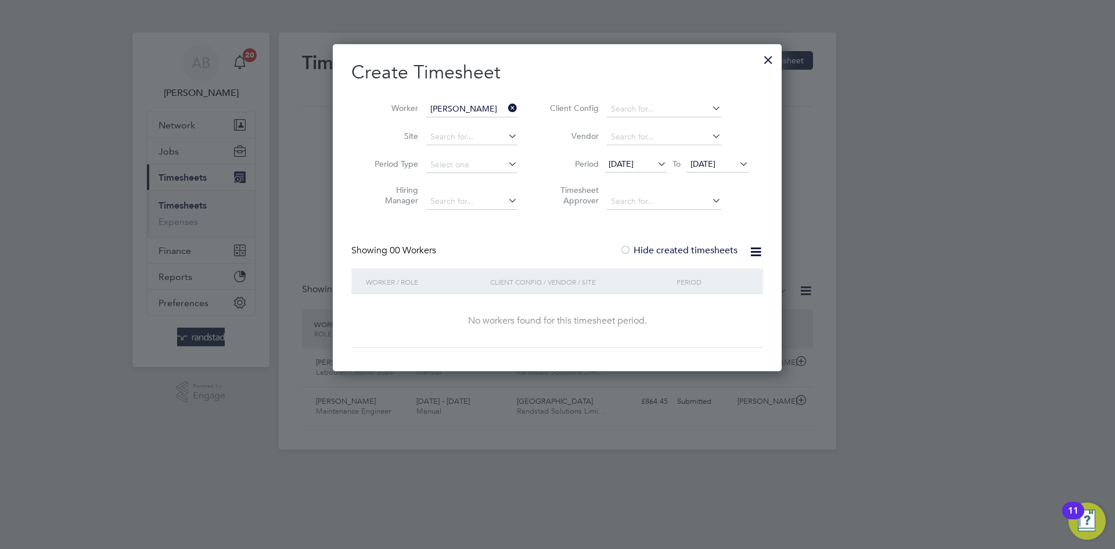
click at [703, 155] on li "Period 28 Jul 2025 To 04 Aug 2025" at bounding box center [647, 165] width 231 height 28
click at [705, 167] on span "04 Aug 2025" at bounding box center [702, 163] width 25 height 10
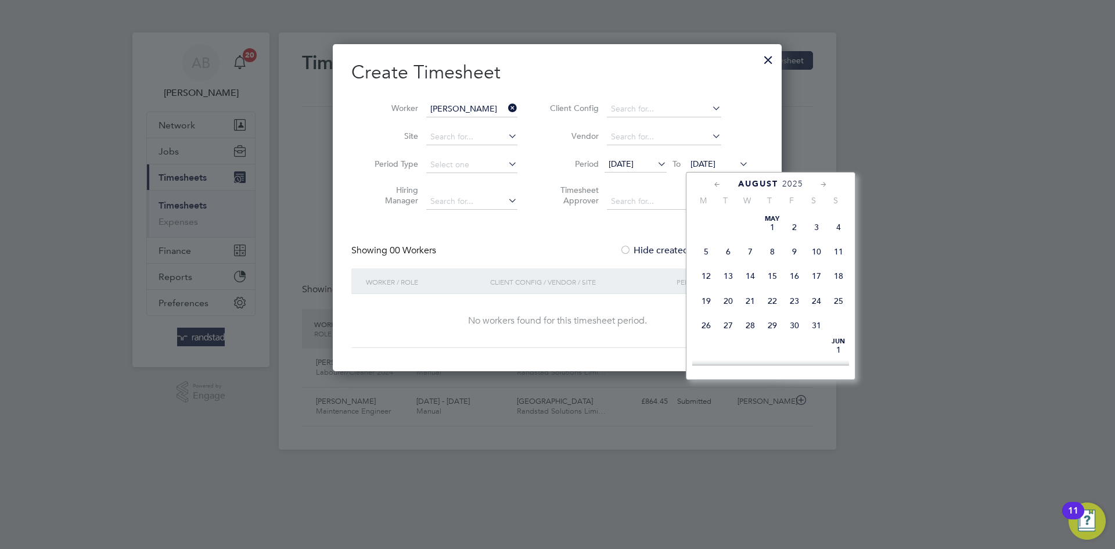
scroll to position [387, 0]
click at [710, 292] on span "11" at bounding box center [706, 281] width 22 height 22
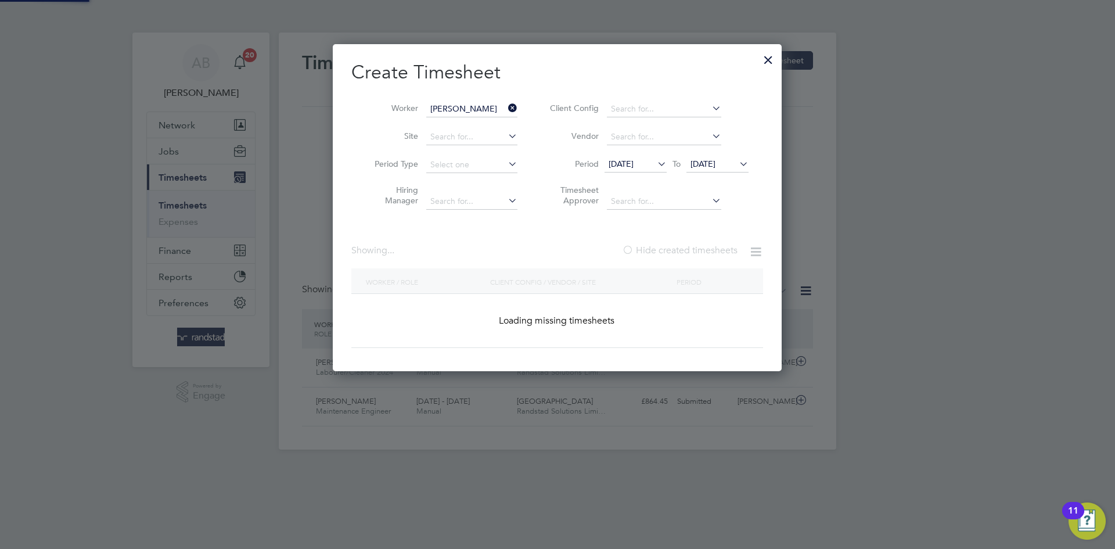
scroll to position [392, 449]
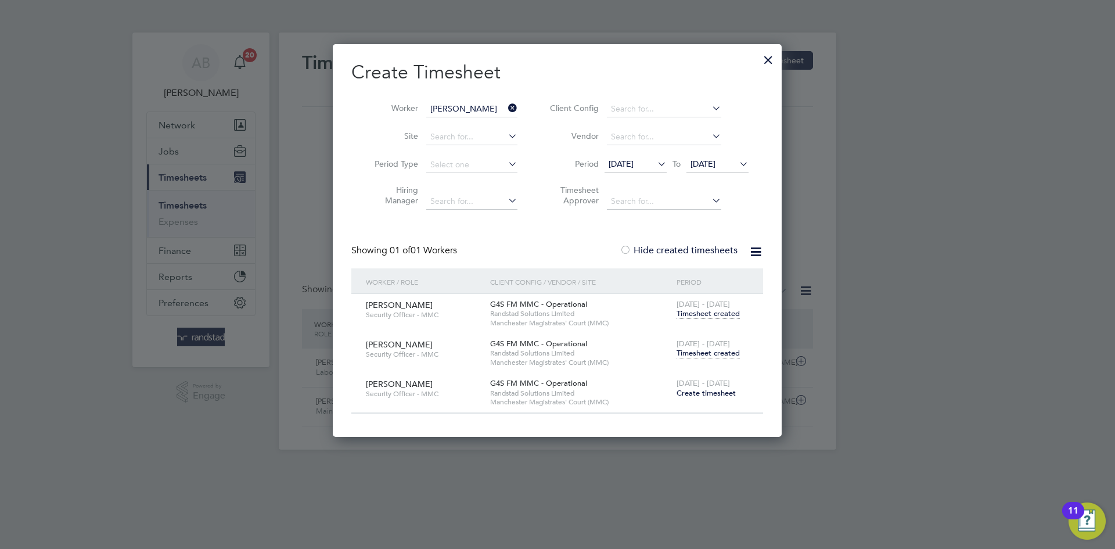
click at [707, 352] on span "Timesheet created" at bounding box center [707, 353] width 63 height 10
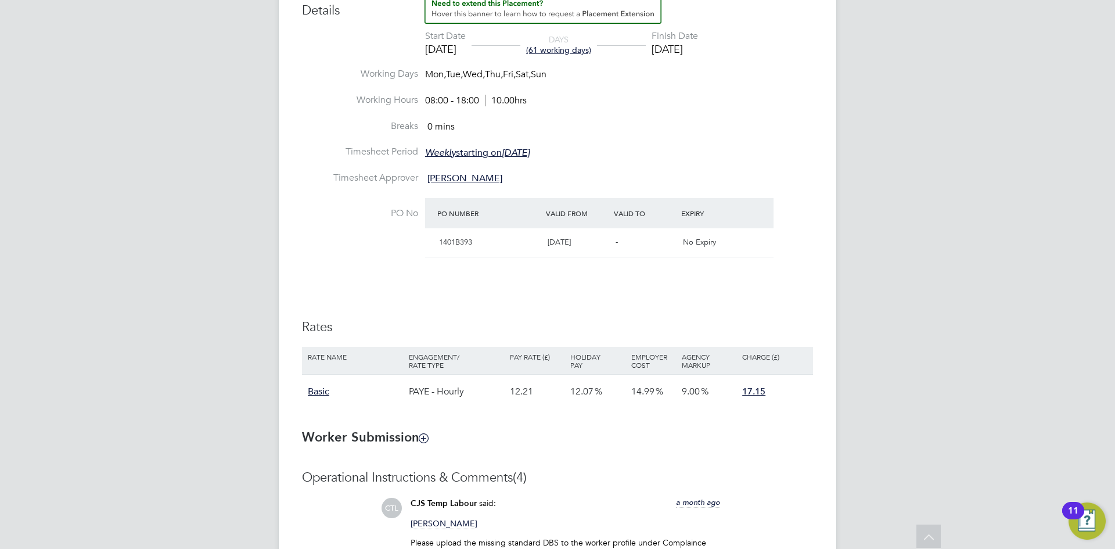
scroll to position [248, 0]
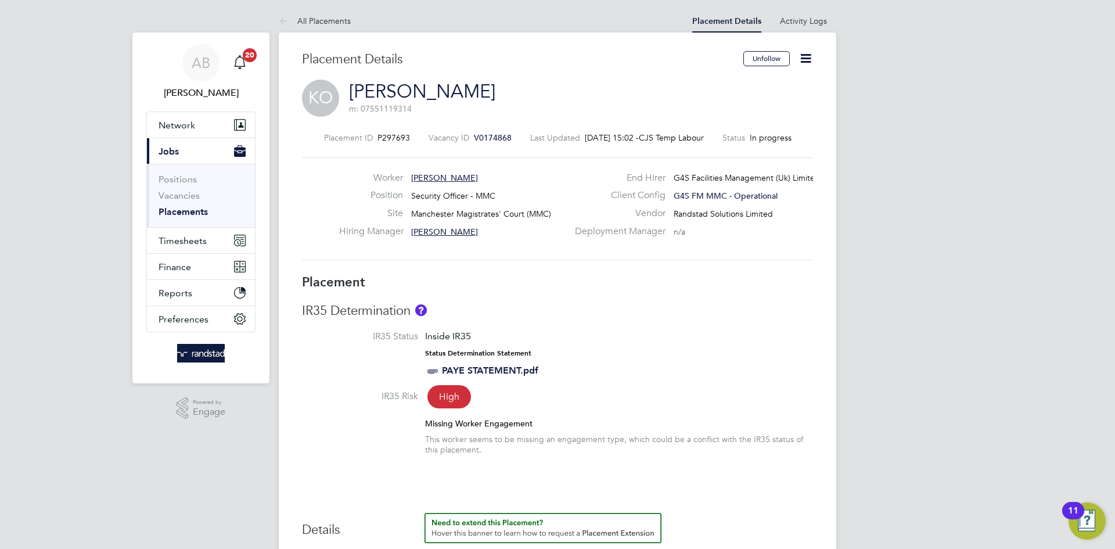
click at [803, 56] on icon at bounding box center [805, 58] width 15 height 15
click at [756, 82] on li "Edit Placement e" at bounding box center [767, 86] width 85 height 16
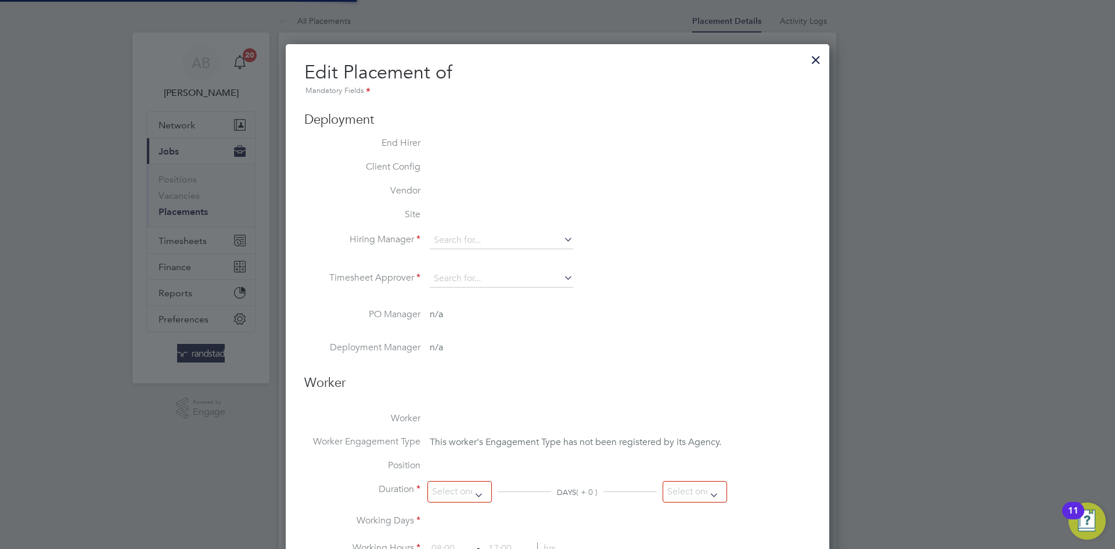
type input "Denise Mondryk"
type input "Julie Coleshill"
type input "[DATE]"
type input "08:00"
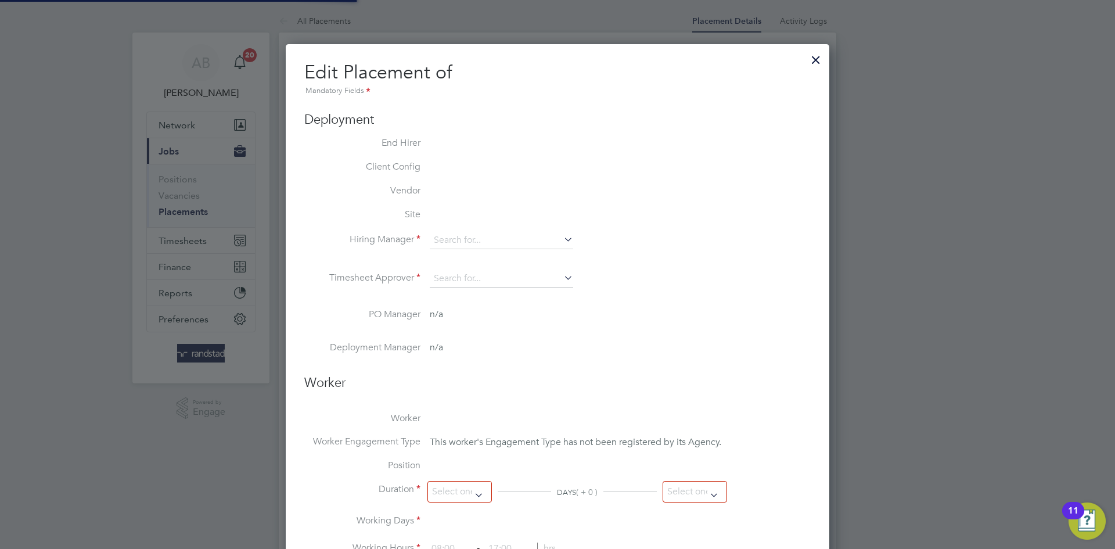
type input "18:00"
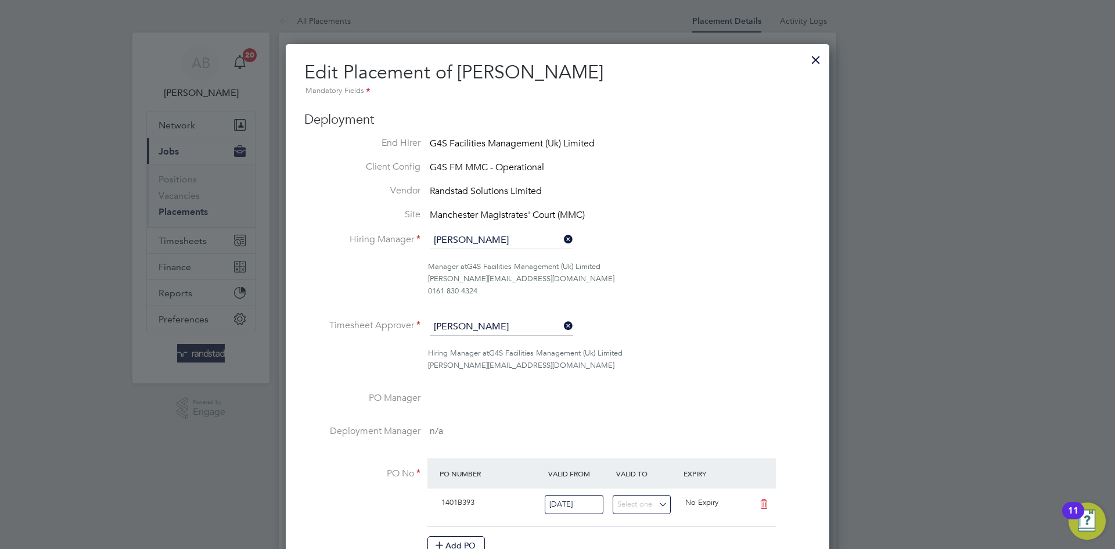
click at [816, 55] on div at bounding box center [815, 56] width 21 height 21
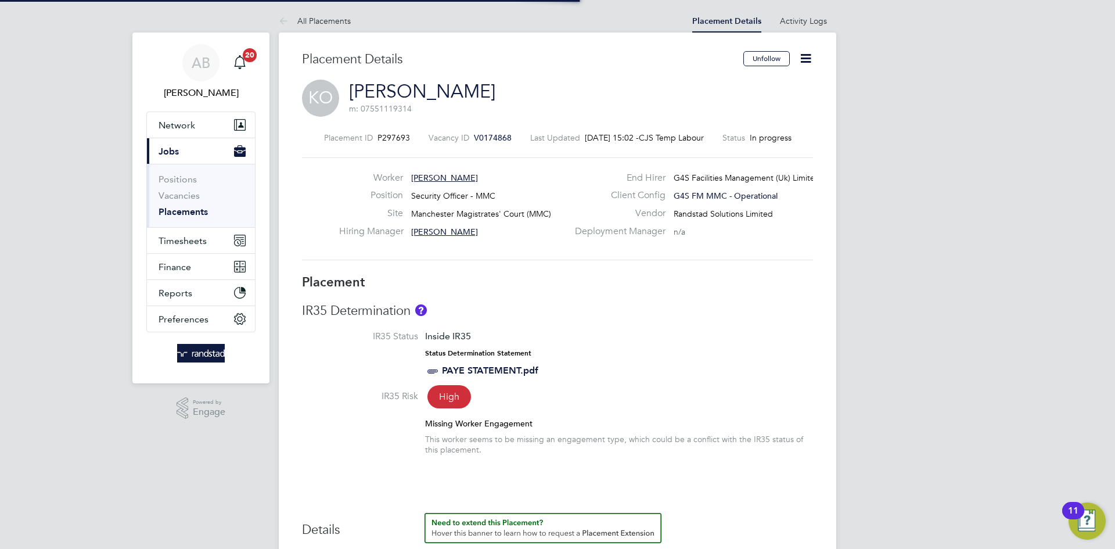
click at [798, 56] on icon at bounding box center [805, 58] width 15 height 15
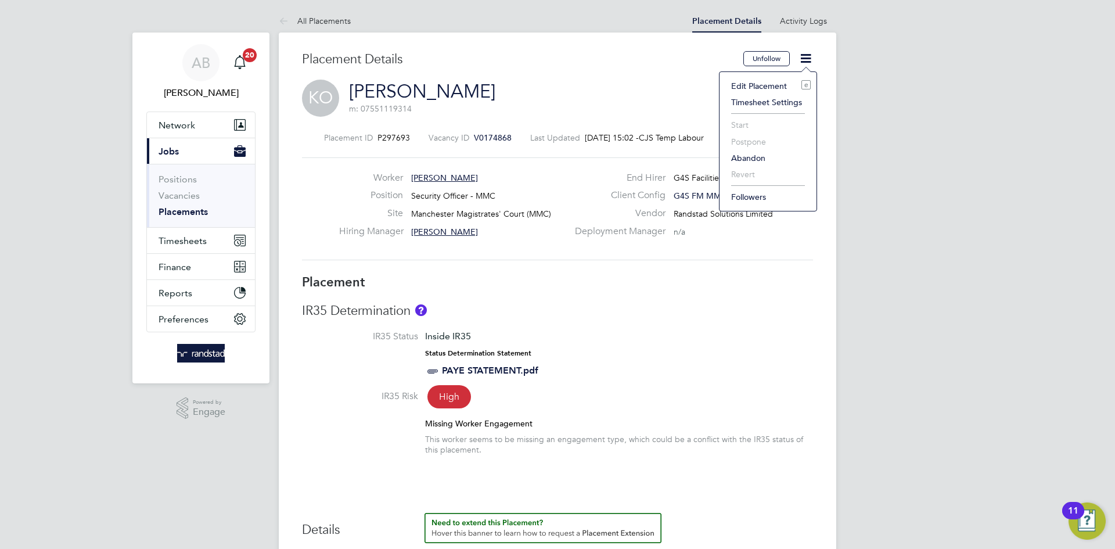
click at [590, 106] on div "KO Kalu Okorie m: 07551119314" at bounding box center [557, 99] width 511 height 39
click at [380, 93] on link "[PERSON_NAME]" at bounding box center [422, 91] width 146 height 23
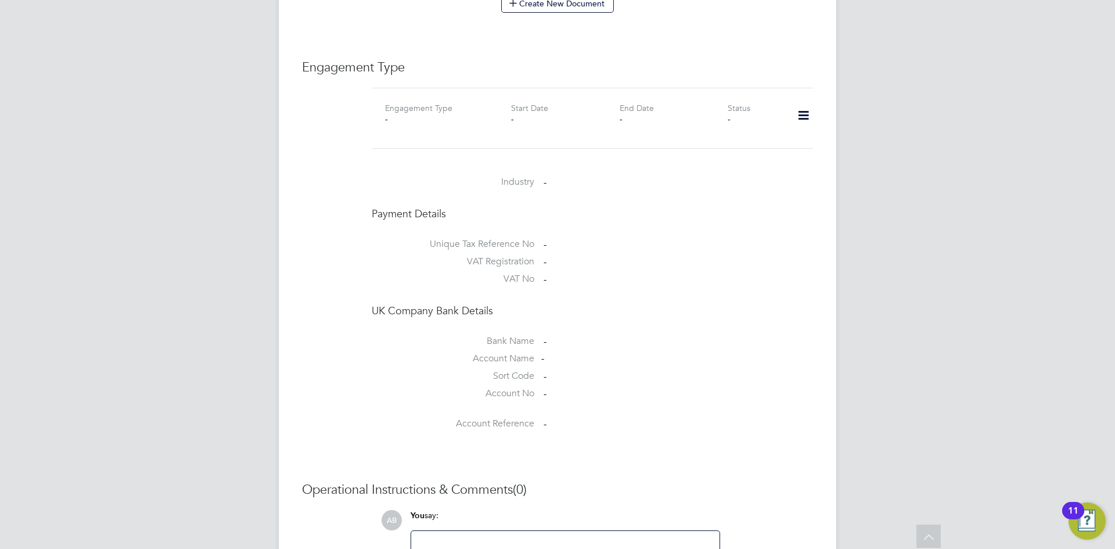
scroll to position [861, 0]
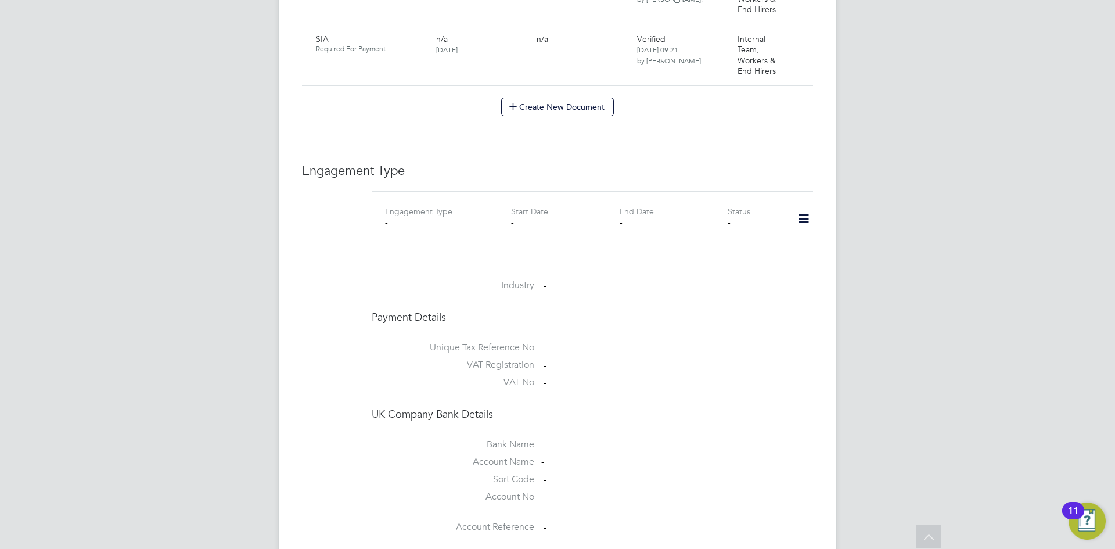
click at [796, 207] on icon at bounding box center [803, 219] width 20 height 27
click at [753, 247] on li "Edit Engagement Type" at bounding box center [743, 241] width 132 height 16
click at [751, 253] on li "Add Engagement Type" at bounding box center [743, 257] width 132 height 16
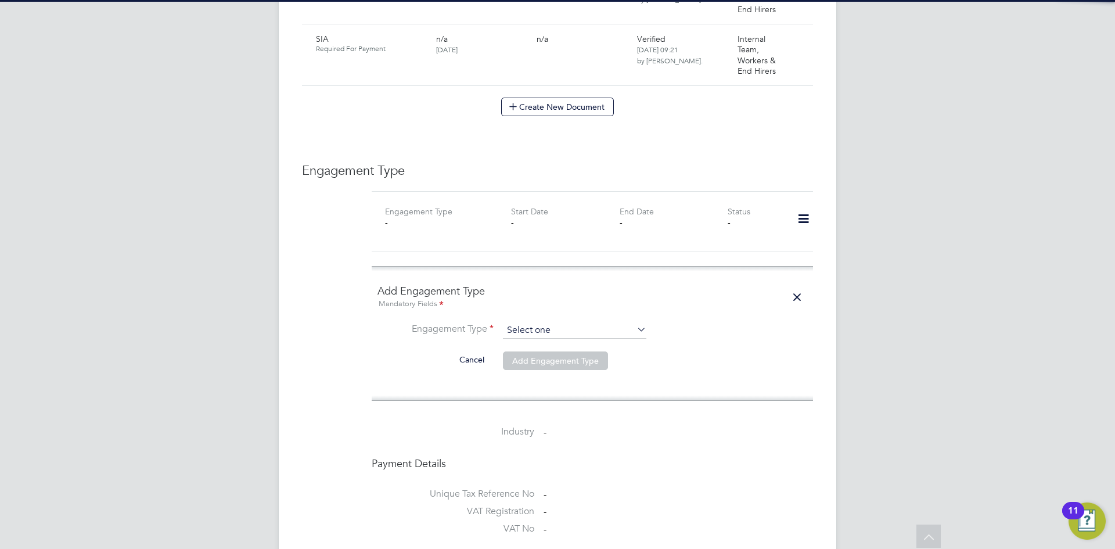
click at [563, 322] on input at bounding box center [574, 330] width 143 height 16
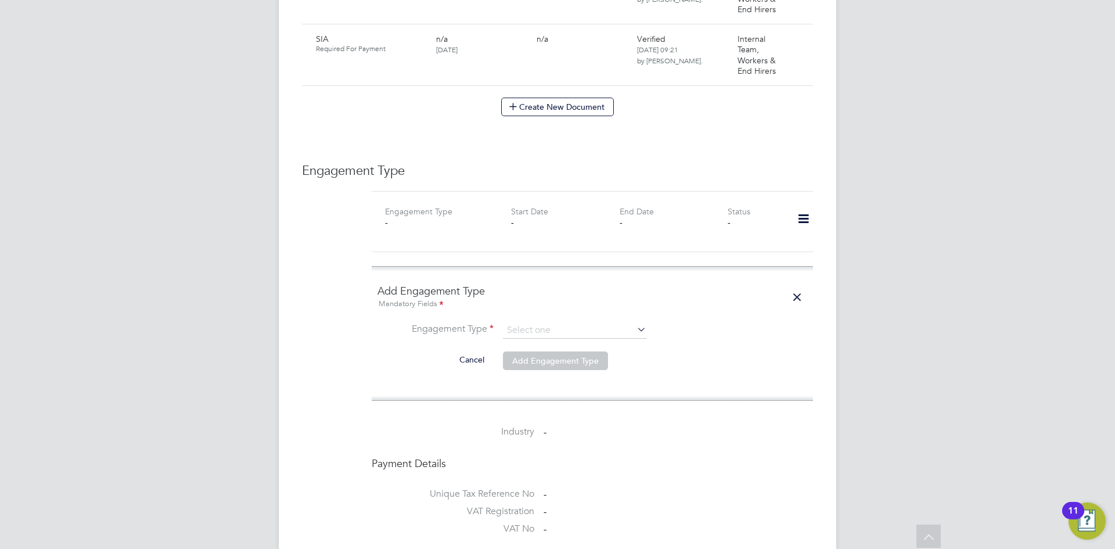
click at [554, 351] on li "PAYE Direct" at bounding box center [574, 352] width 145 height 17
type input "PAYE Direct"
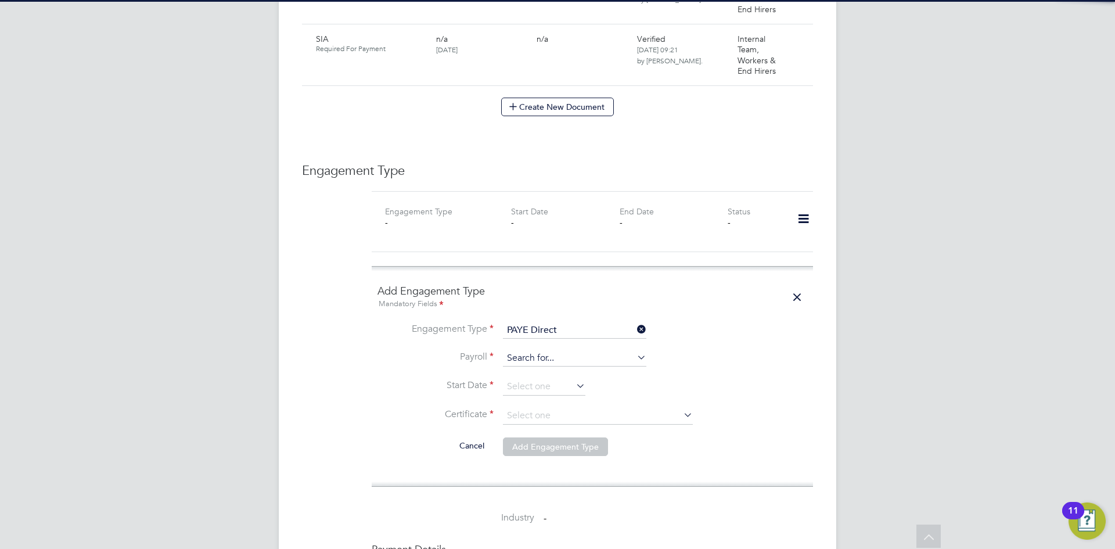
click at [549, 350] on input at bounding box center [574, 358] width 143 height 16
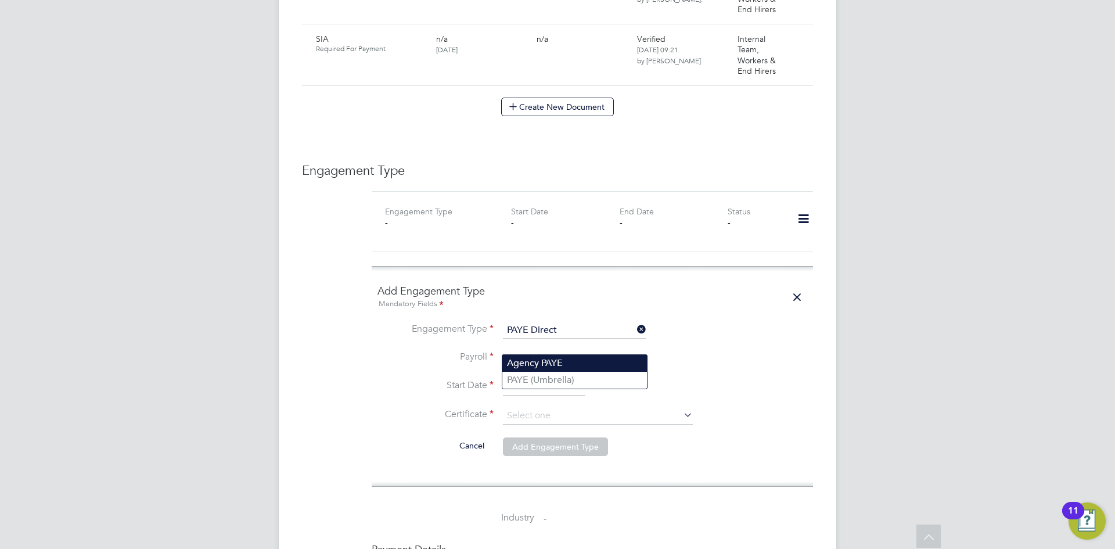
click at [552, 365] on li "Agency PAYE" at bounding box center [574, 363] width 145 height 17
type input "Agency PAYE"
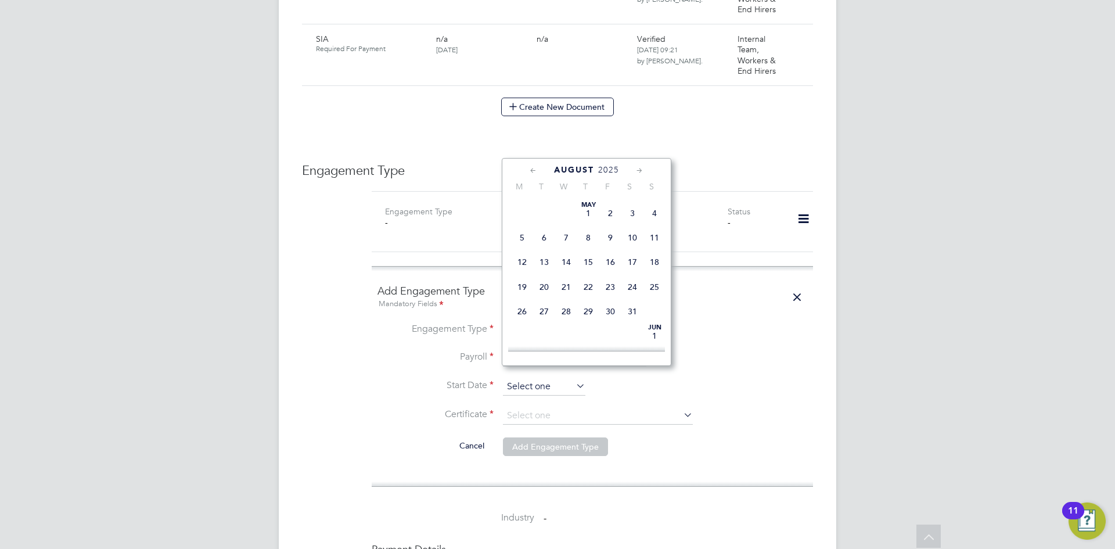
click at [534, 380] on input at bounding box center [544, 386] width 82 height 17
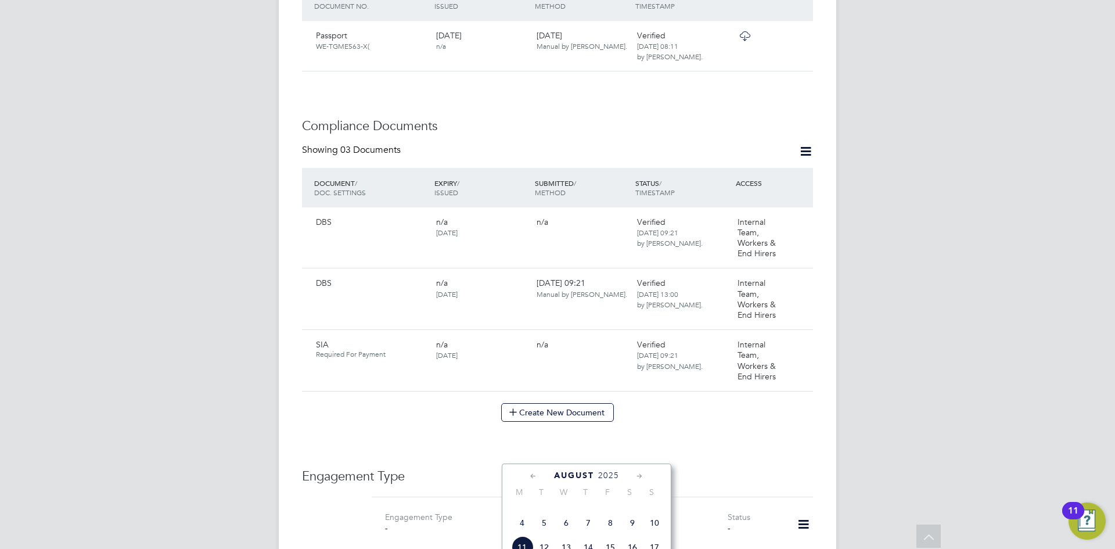
scroll to position [646, 0]
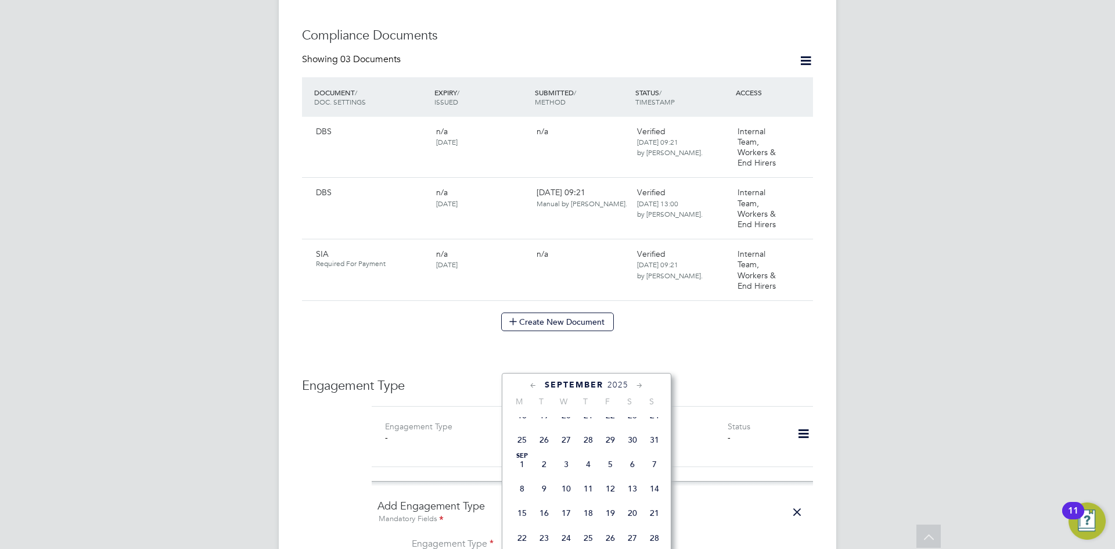
click at [533, 380] on icon at bounding box center [533, 385] width 11 height 13
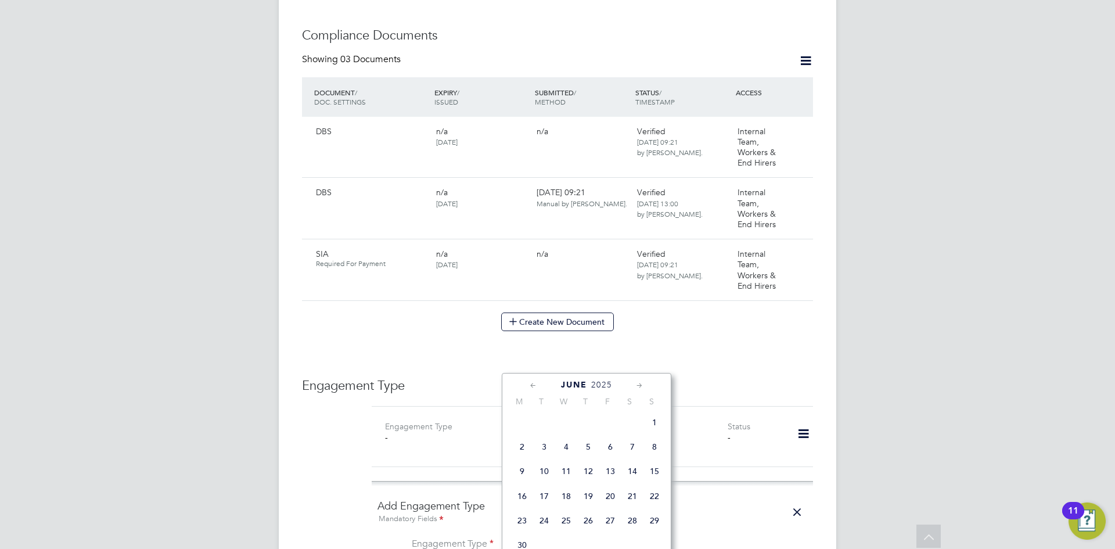
scroll to position [0, 0]
click at [533, 380] on icon at bounding box center [533, 385] width 11 height 13
click at [592, 525] on span "30" at bounding box center [588, 526] width 22 height 22
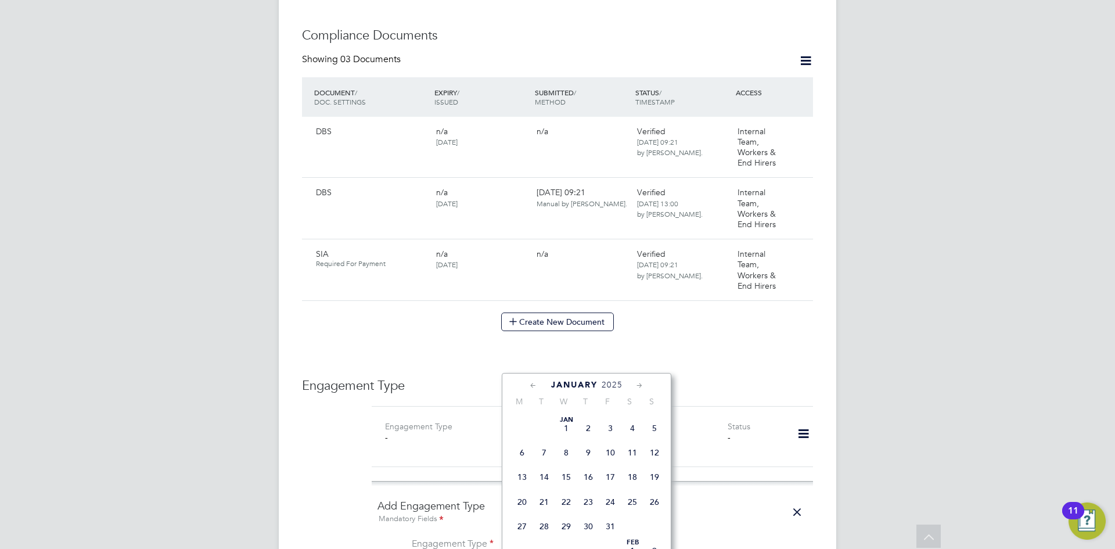
type input "30 Jan 2025"
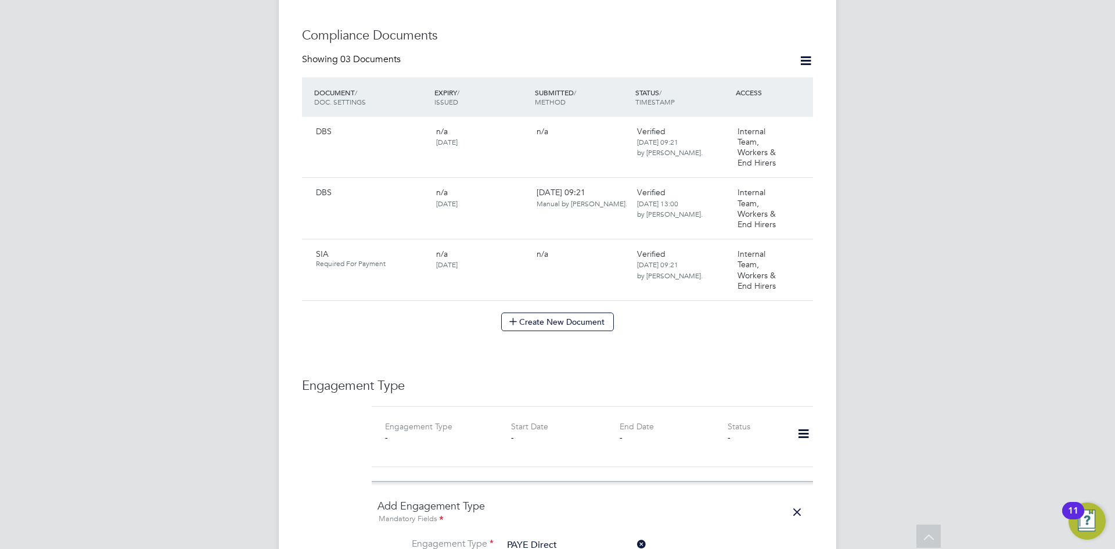
click at [408, 327] on div "Worker Details Unfollow KO Kalu Okorie m: 07551119314 Personal Details ID C-003…" at bounding box center [557, 303] width 511 height 1797
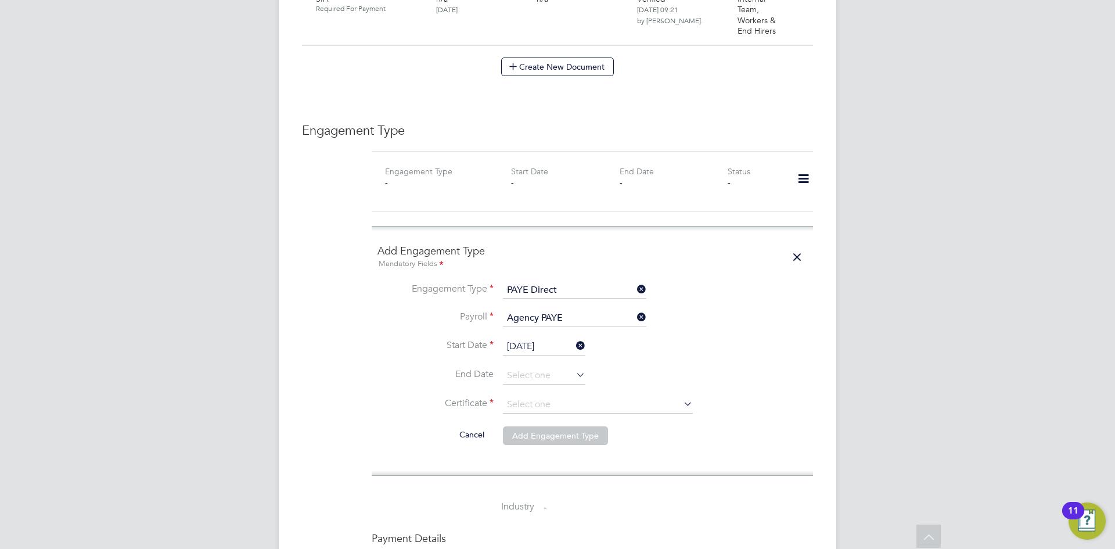
scroll to position [902, 0]
click at [553, 395] on input at bounding box center [598, 403] width 190 height 17
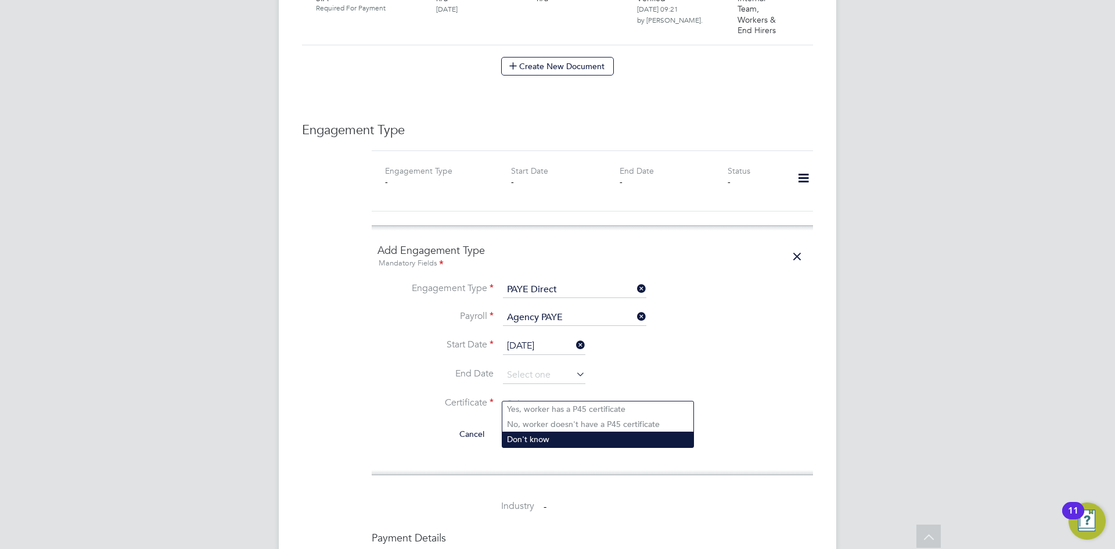
click at [542, 440] on li "Don't know" at bounding box center [597, 438] width 191 height 15
type input "Don't know"
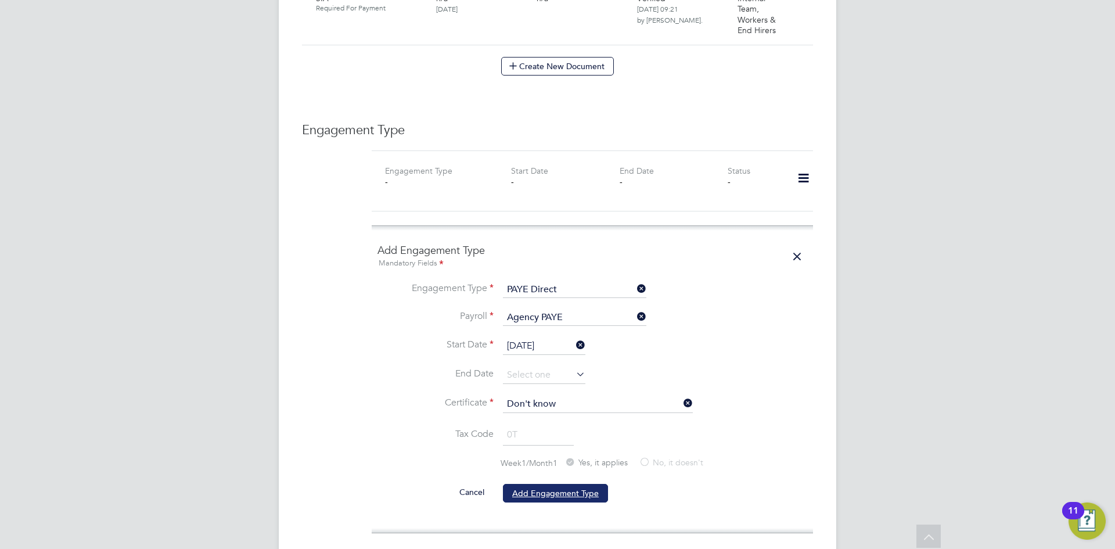
click at [553, 486] on button "Add Engagement Type" at bounding box center [555, 493] width 105 height 19
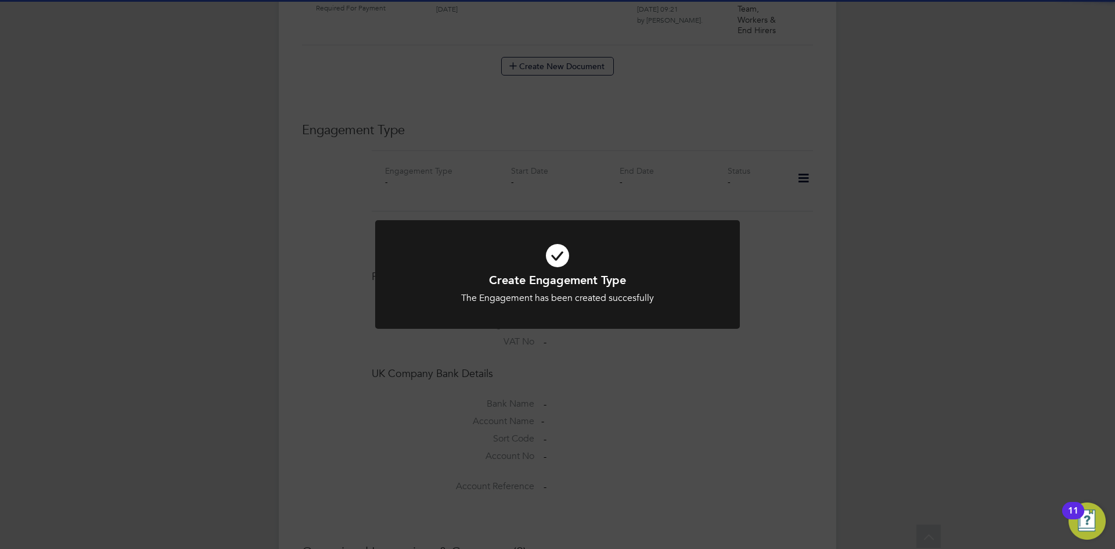
click at [525, 371] on div "Create Engagement Type The Engagement has been created succesfully Cancel Okay" at bounding box center [557, 274] width 1115 height 549
click at [550, 182] on div "Error while Loading References Something went wrong whilst retrieving the refer…" at bounding box center [557, 274] width 1115 height 549
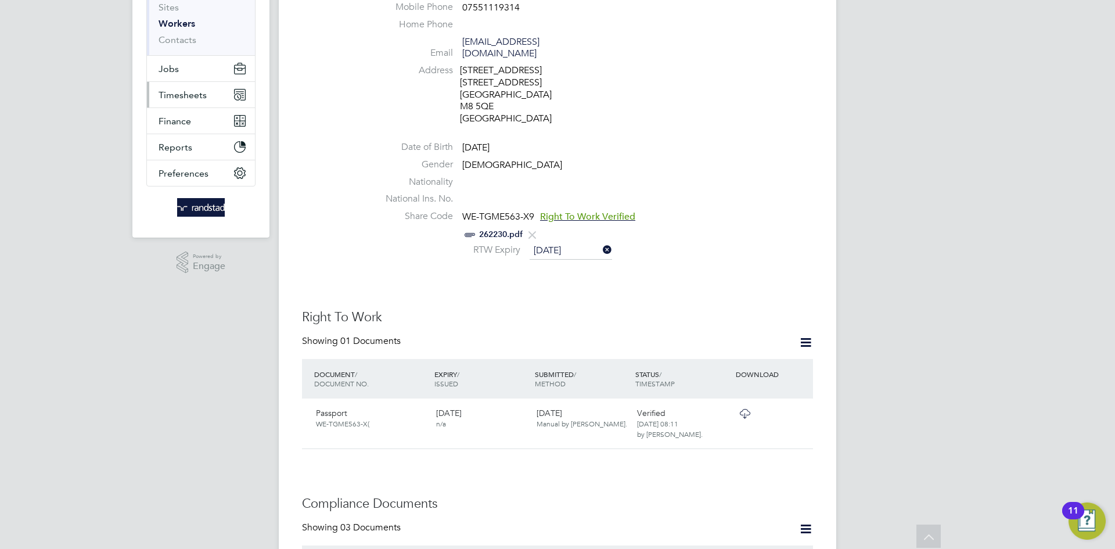
scroll to position [0, 0]
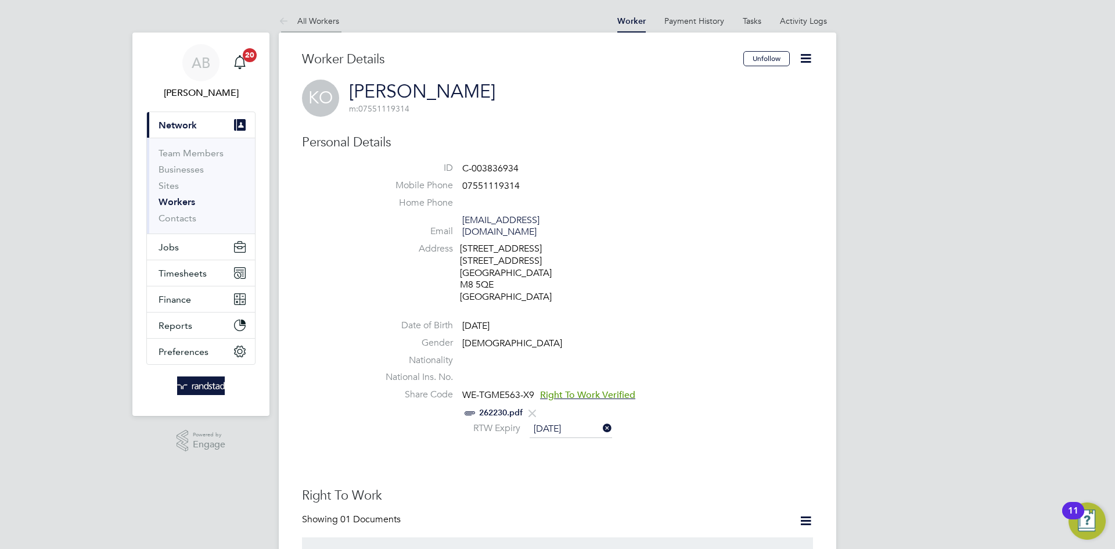
click at [279, 22] on icon at bounding box center [286, 22] width 15 height 15
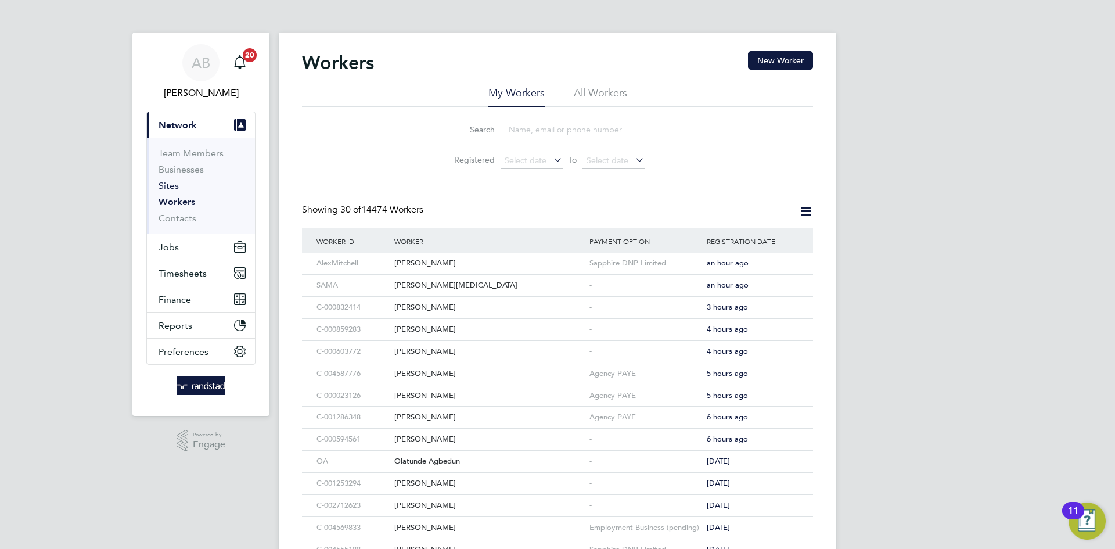
click at [167, 189] on link "Sites" at bounding box center [168, 185] width 20 height 11
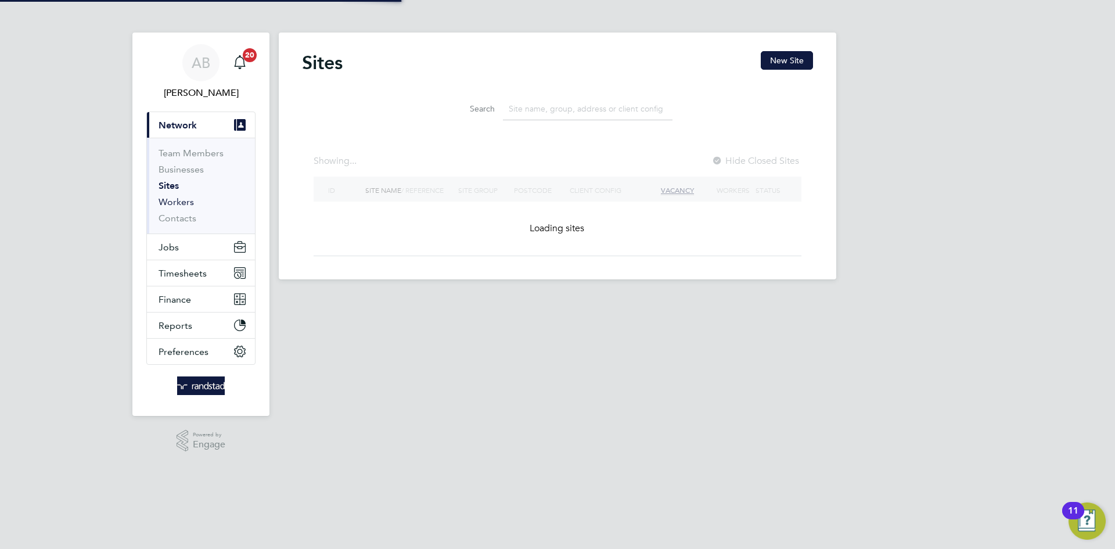
click at [185, 201] on link "Workers" at bounding box center [175, 201] width 35 height 11
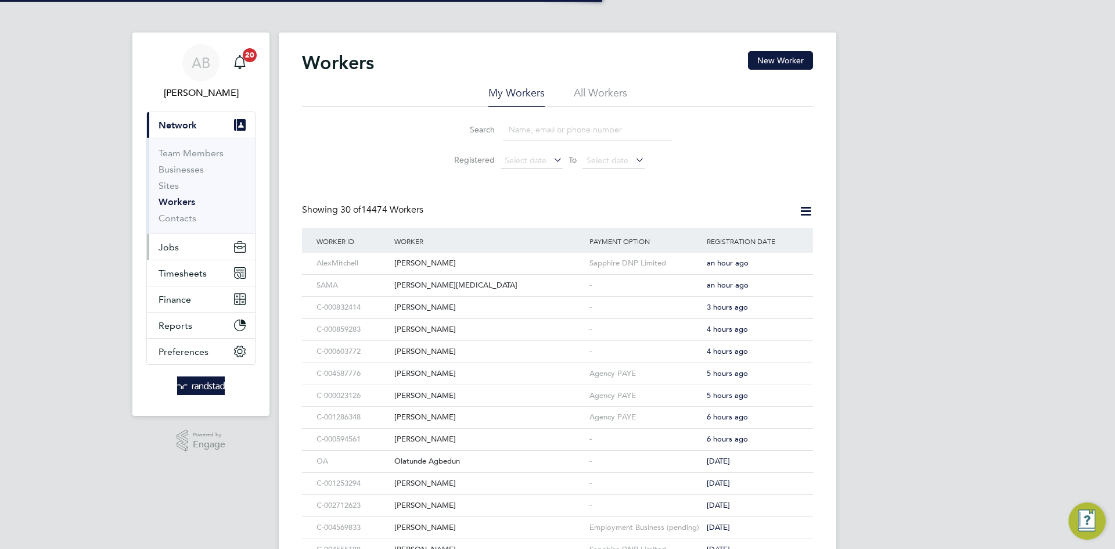
click at [175, 249] on span "Jobs" at bounding box center [168, 247] width 20 height 11
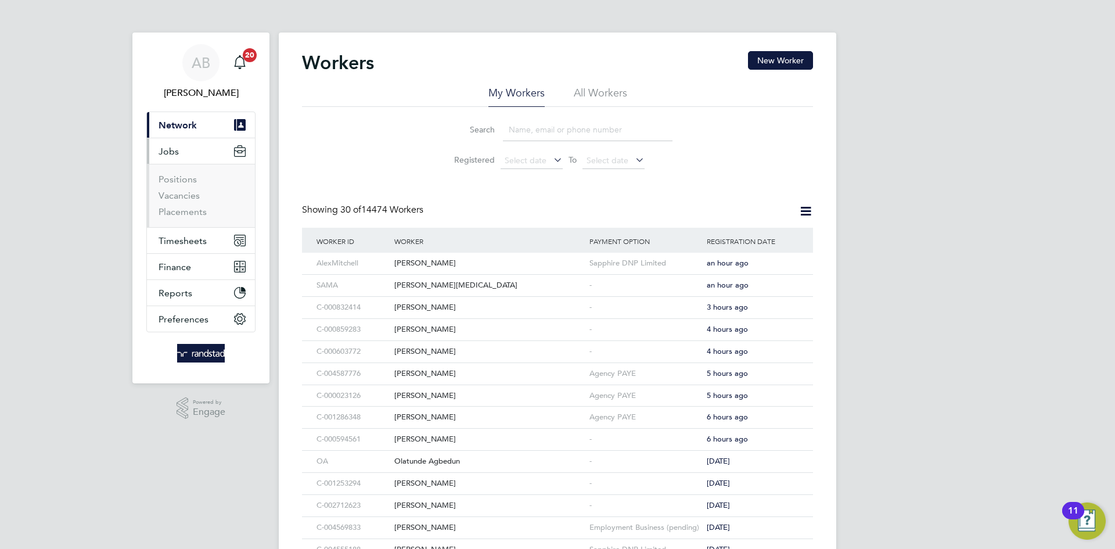
click at [185, 185] on li "Positions" at bounding box center [201, 182] width 87 height 16
click at [185, 199] on link "Vacancies" at bounding box center [178, 195] width 41 height 11
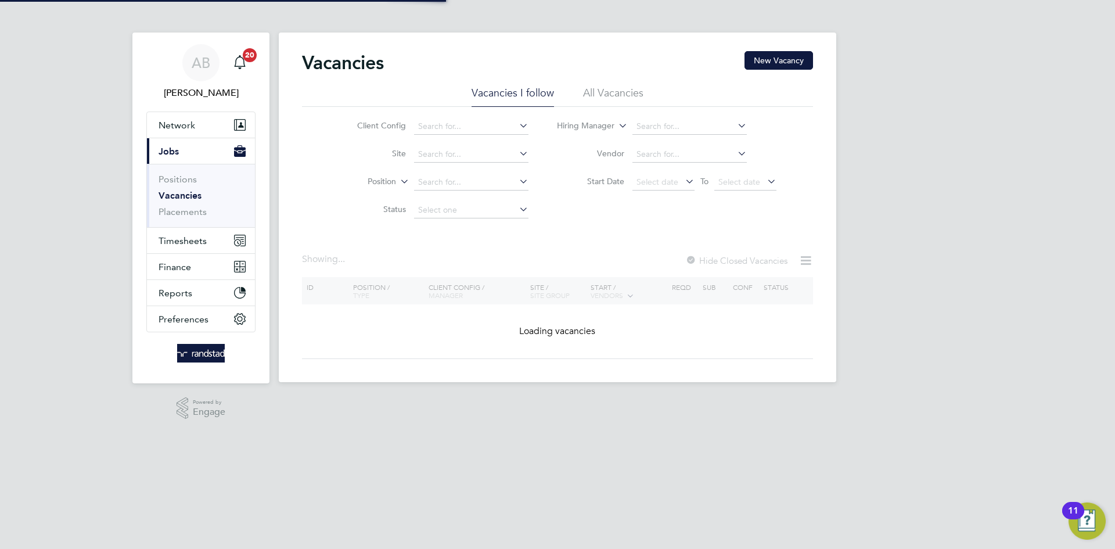
click at [188, 221] on ul "Positions Vacancies Placements" at bounding box center [201, 195] width 108 height 63
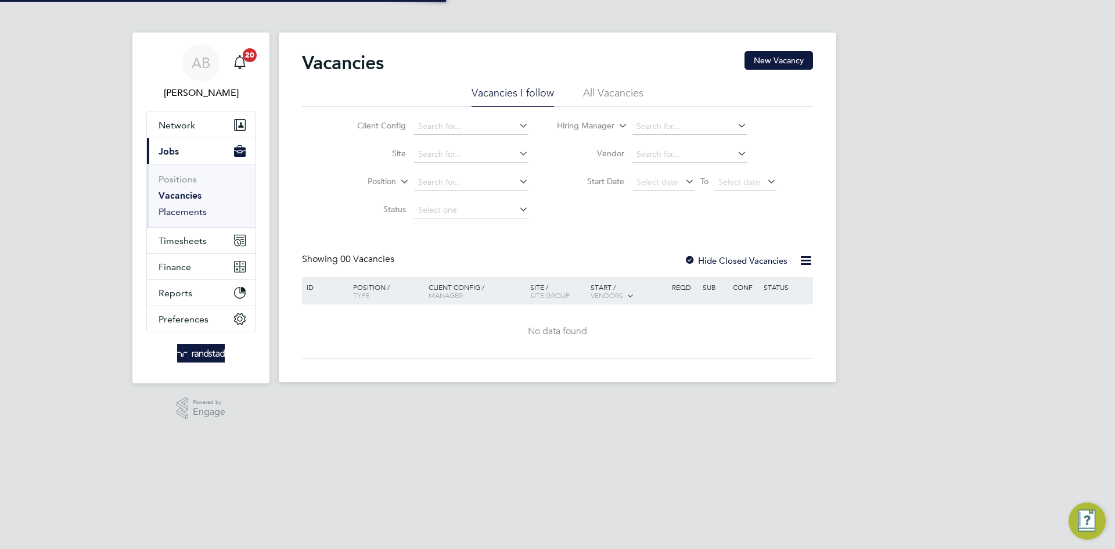
click at [183, 214] on link "Placements" at bounding box center [182, 211] width 48 height 11
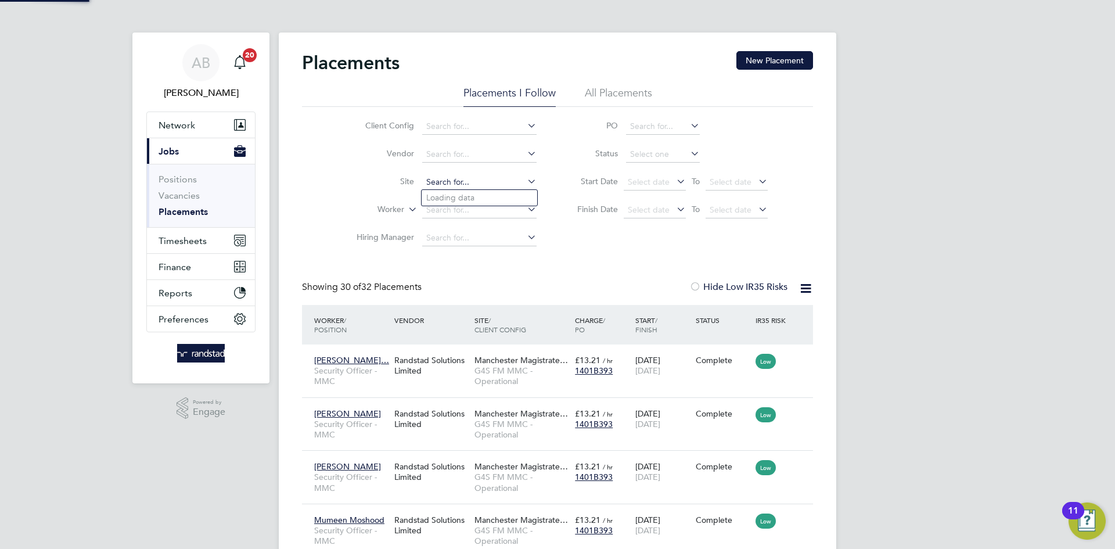
click at [471, 178] on input at bounding box center [479, 182] width 114 height 16
paste input "Email: chantay.bickers@pretiumresourcing.co.uk"
type input "Email: chantay.bickers@pretiumresourcing.co.uk"
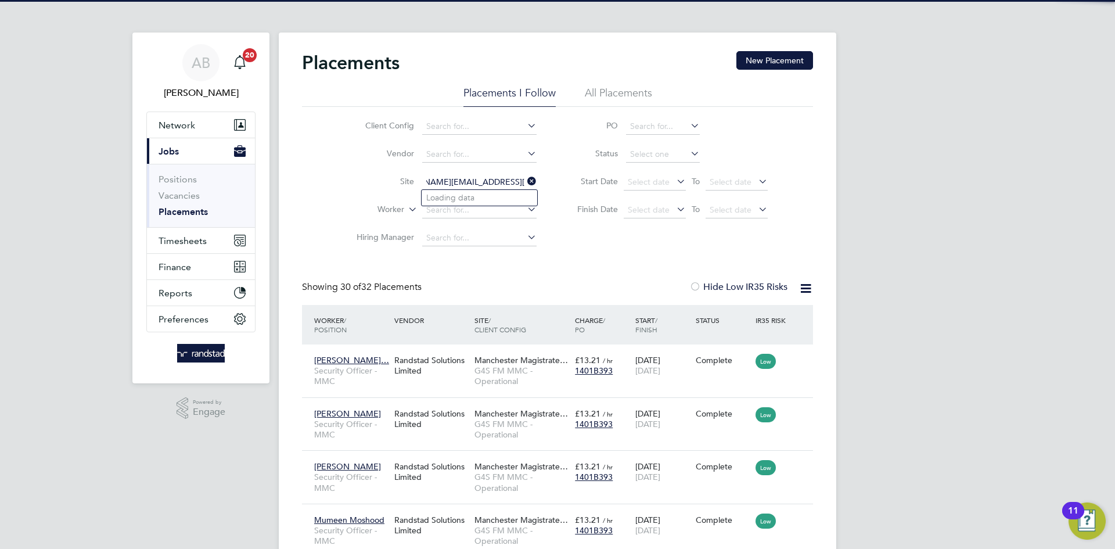
click at [498, 176] on input "Email: chantay.bickers@pretiumresourcing.co.uk" at bounding box center [479, 182] width 114 height 16
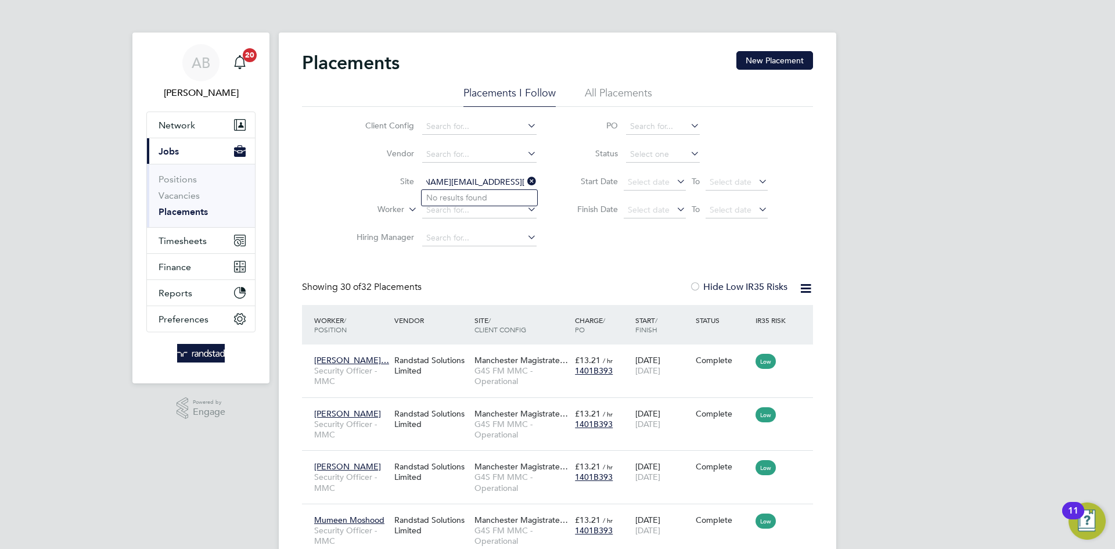
click at [498, 176] on input "Email: chantay.bickers@pretiumresourcing.co.uk" at bounding box center [479, 182] width 114 height 16
paste input "Tioluwase Fawole"
type input "Tioluwase Fawole"
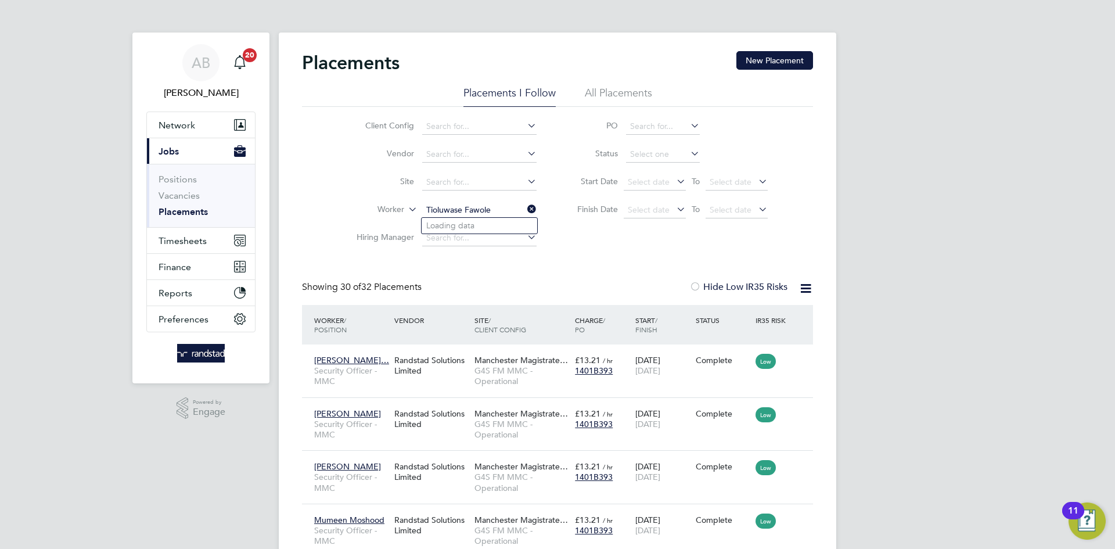
click at [525, 205] on icon at bounding box center [525, 209] width 0 height 16
click at [448, 210] on input at bounding box center [479, 210] width 114 height 16
paste input "Tioluwase Fawole"
type input "Tioluwase Fawole"
click at [474, 226] on b "Fawole" at bounding box center [481, 226] width 28 height 10
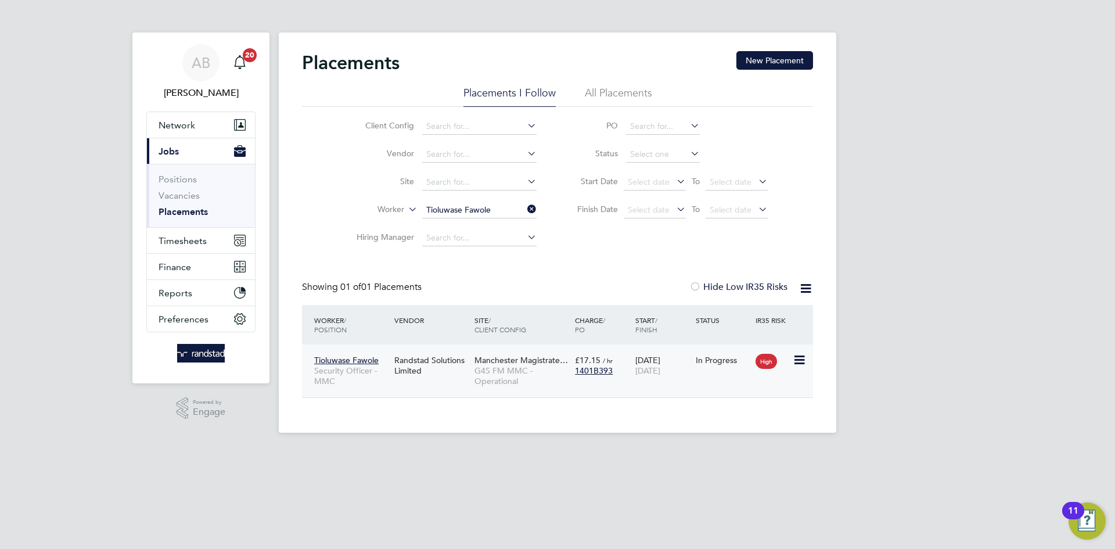
click at [716, 360] on div "In Progress" at bounding box center [722, 360] width 55 height 10
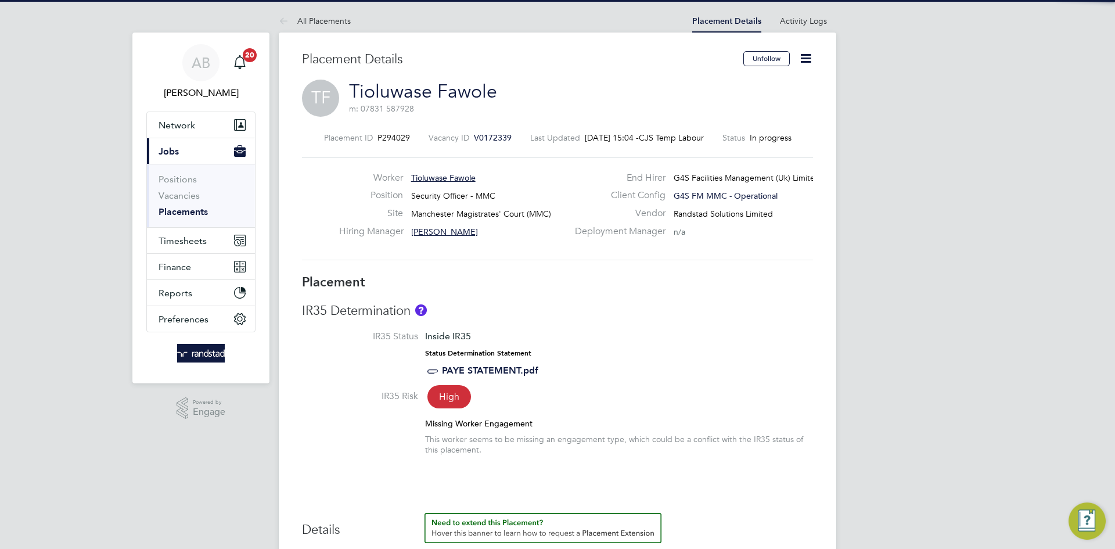
click at [802, 56] on icon at bounding box center [805, 58] width 15 height 15
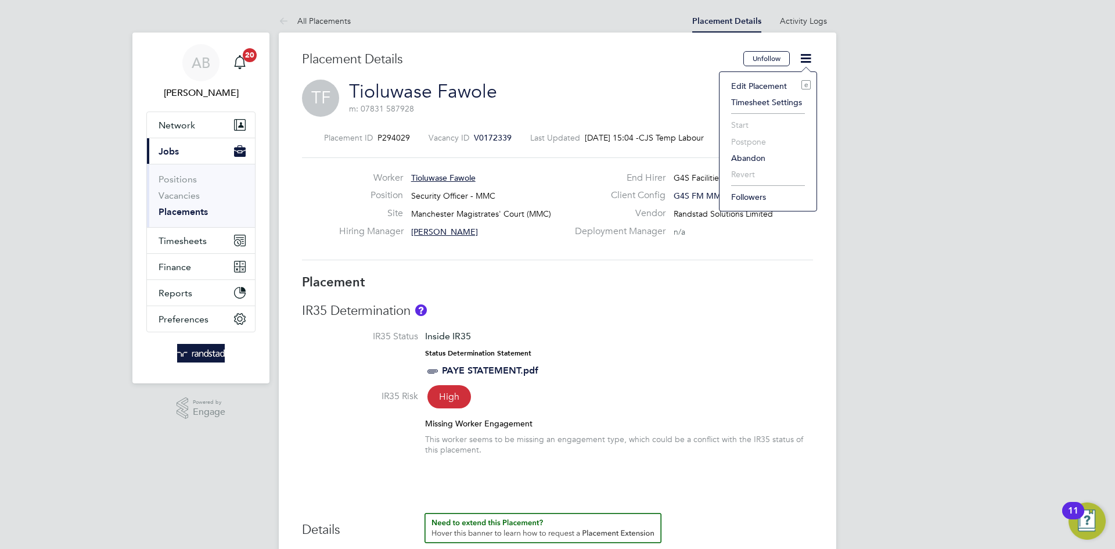
click at [749, 84] on li "Edit Placement e" at bounding box center [767, 86] width 85 height 16
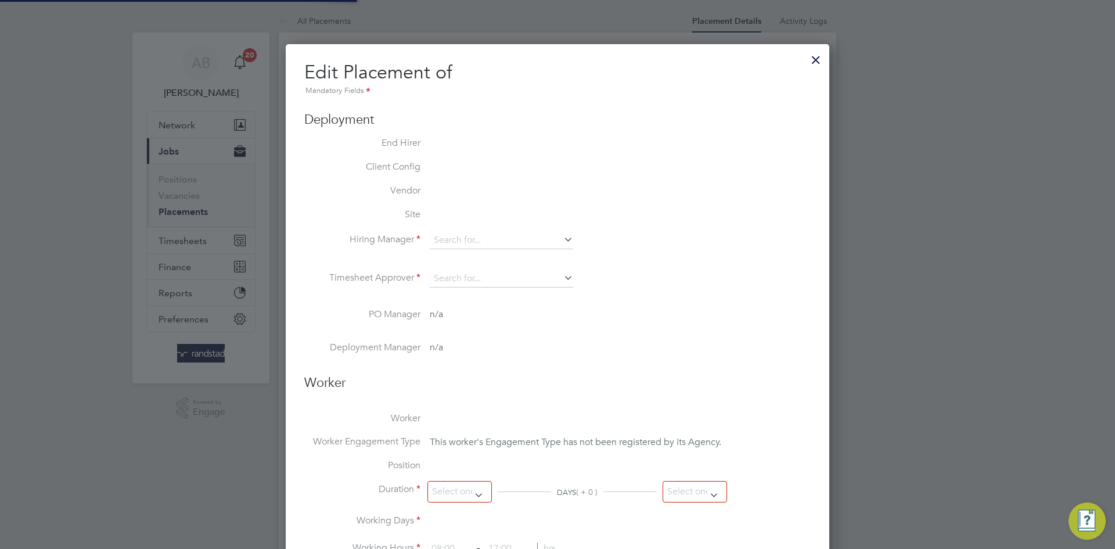
type input "Denise Mondryk"
type input "Julie Coleshill"
type input "[DATE]"
type input "09:00"
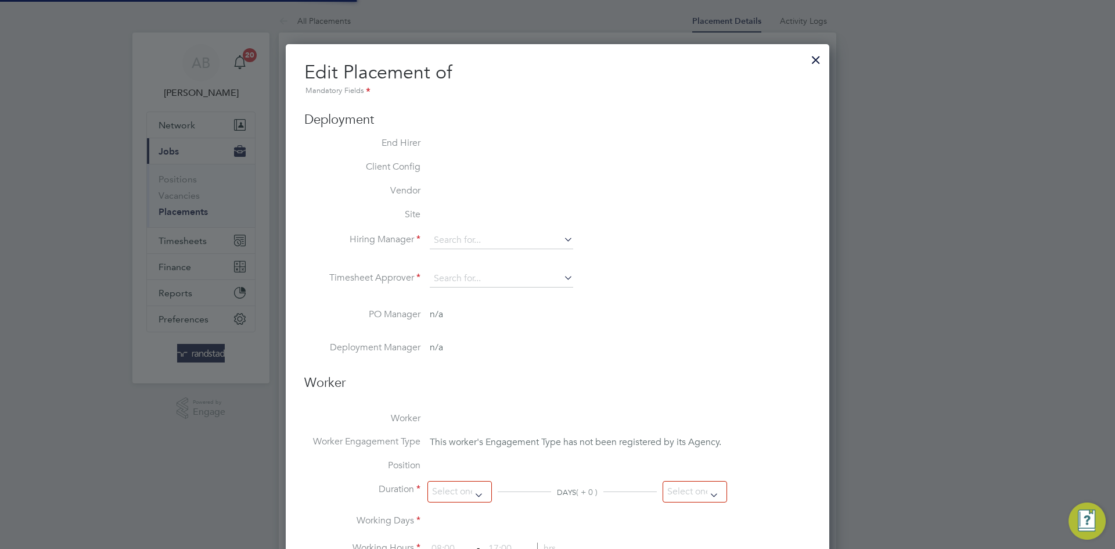
type input "17:30"
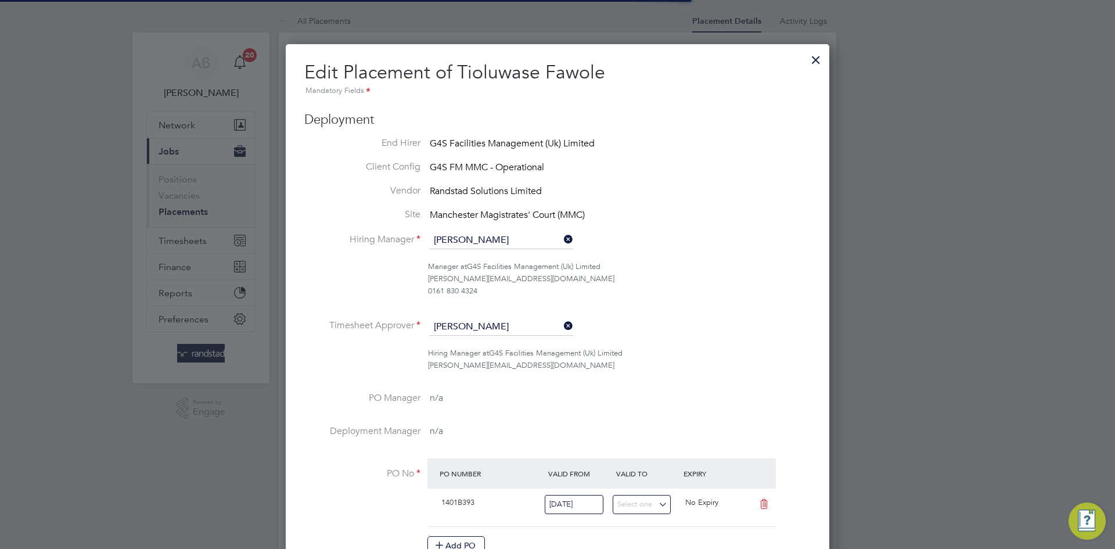
scroll to position [6, 6]
click at [821, 54] on div at bounding box center [815, 56] width 21 height 21
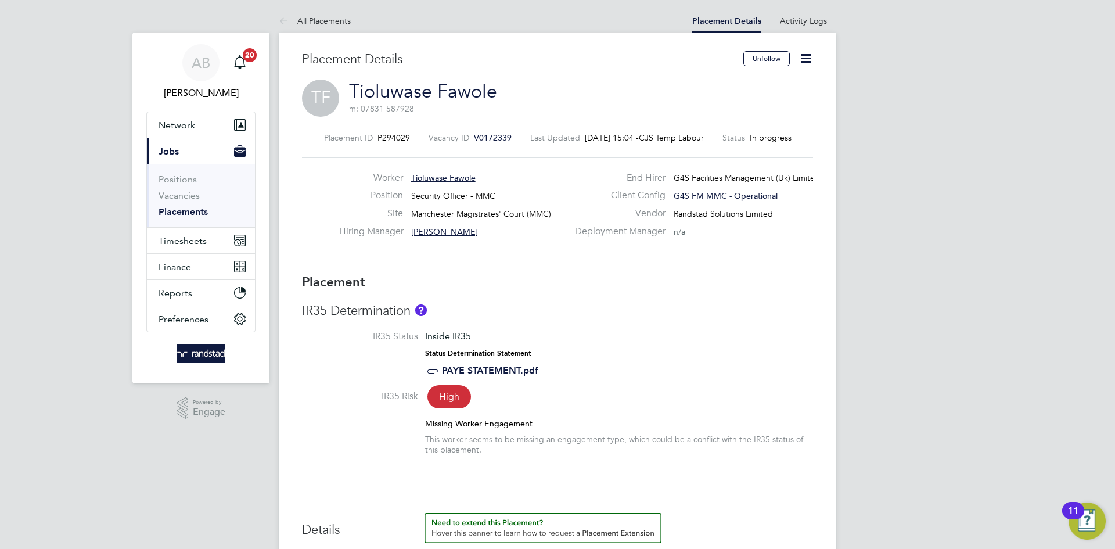
click at [799, 55] on icon at bounding box center [805, 58] width 15 height 15
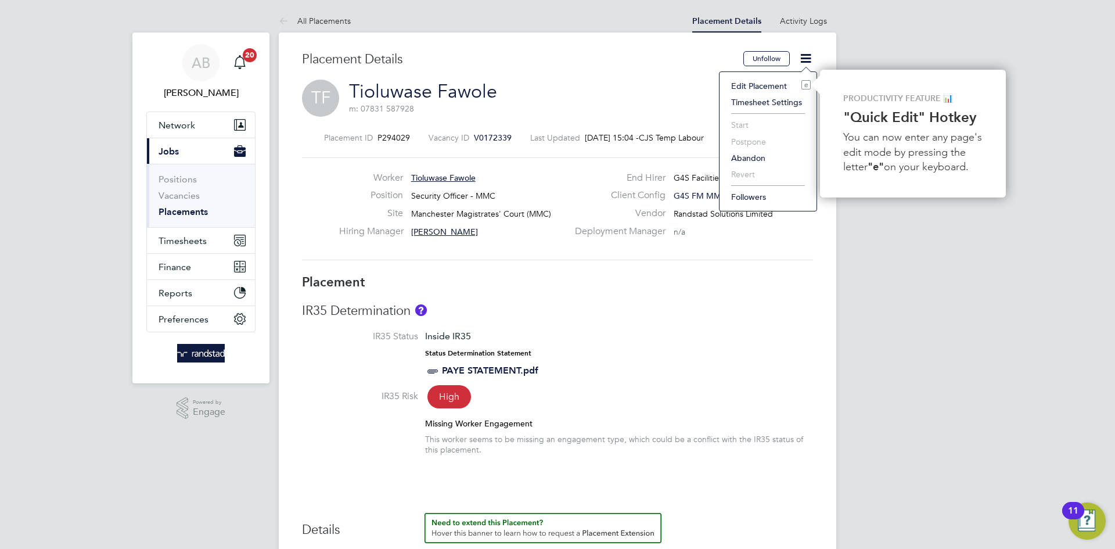
click at [341, 93] on div "TF Tioluwase Fawole m: 07831 587928" at bounding box center [557, 99] width 511 height 39
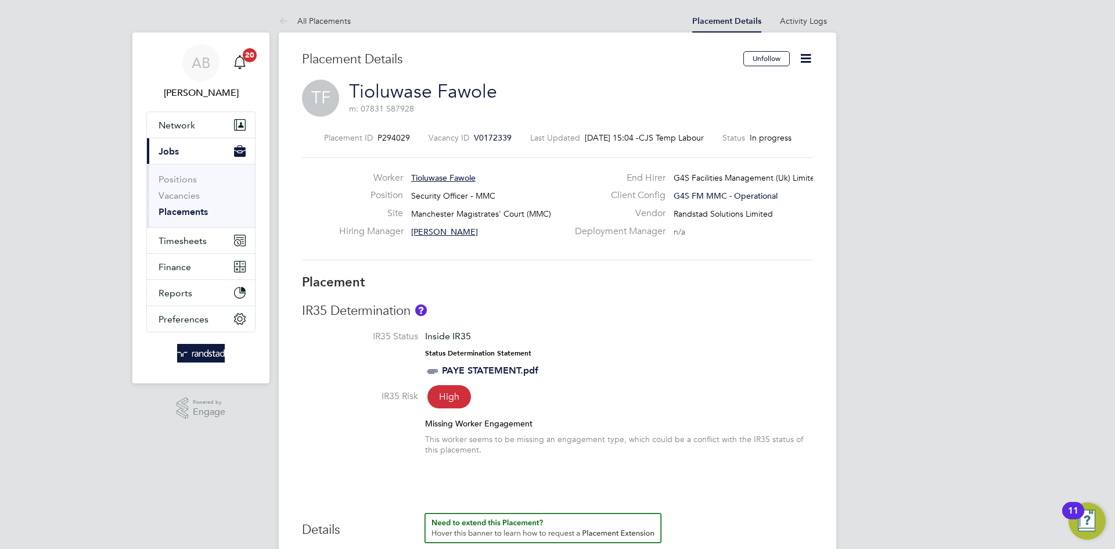
click at [321, 98] on span "TF" at bounding box center [320, 98] width 37 height 37
click at [361, 94] on link "Tioluwase Fawole" at bounding box center [423, 91] width 148 height 23
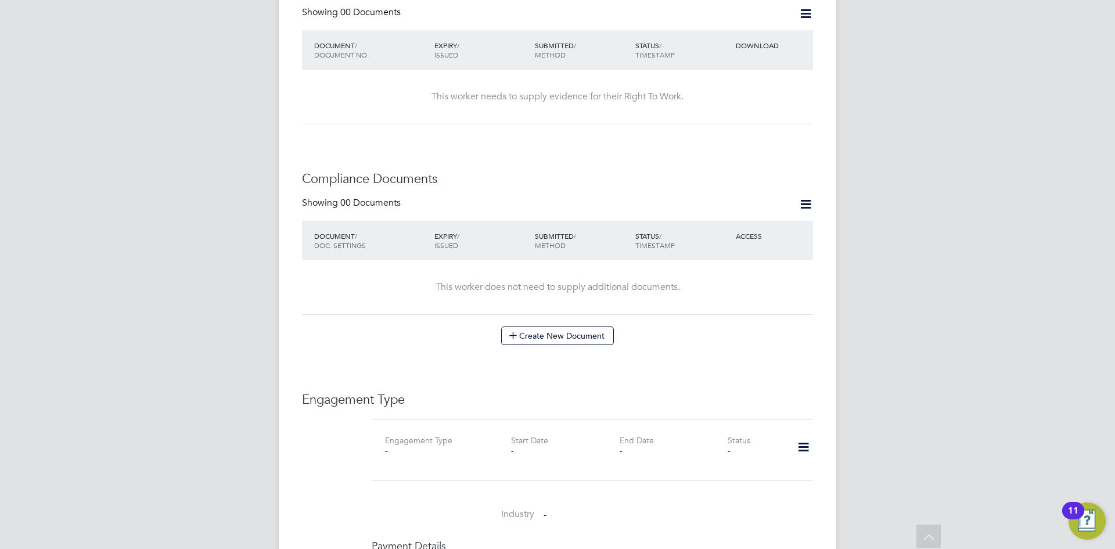
scroll to position [647, 0]
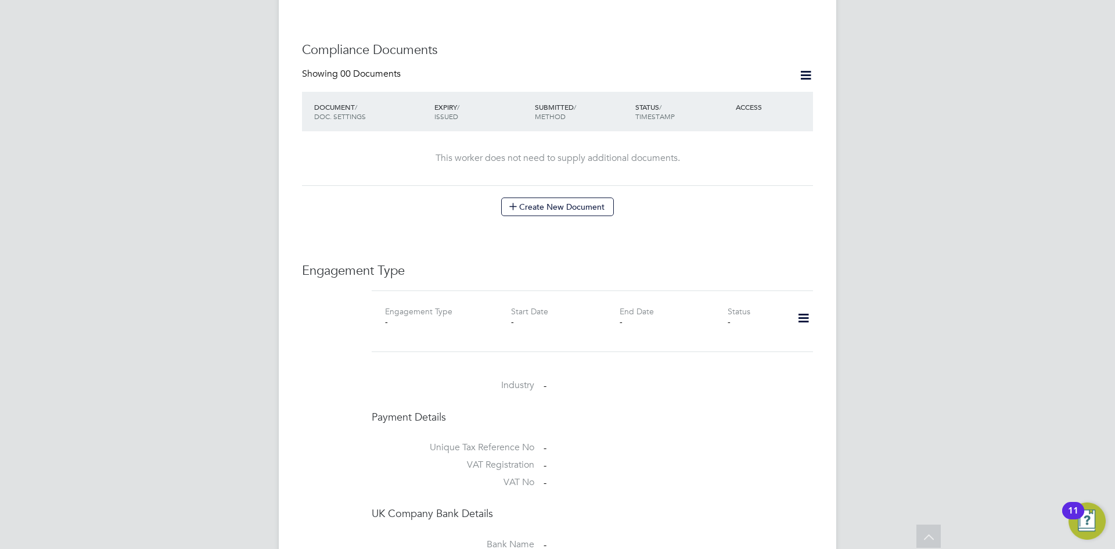
click at [802, 305] on icon at bounding box center [803, 318] width 20 height 27
click at [718, 352] on li "Add Engagement Type" at bounding box center [743, 356] width 132 height 16
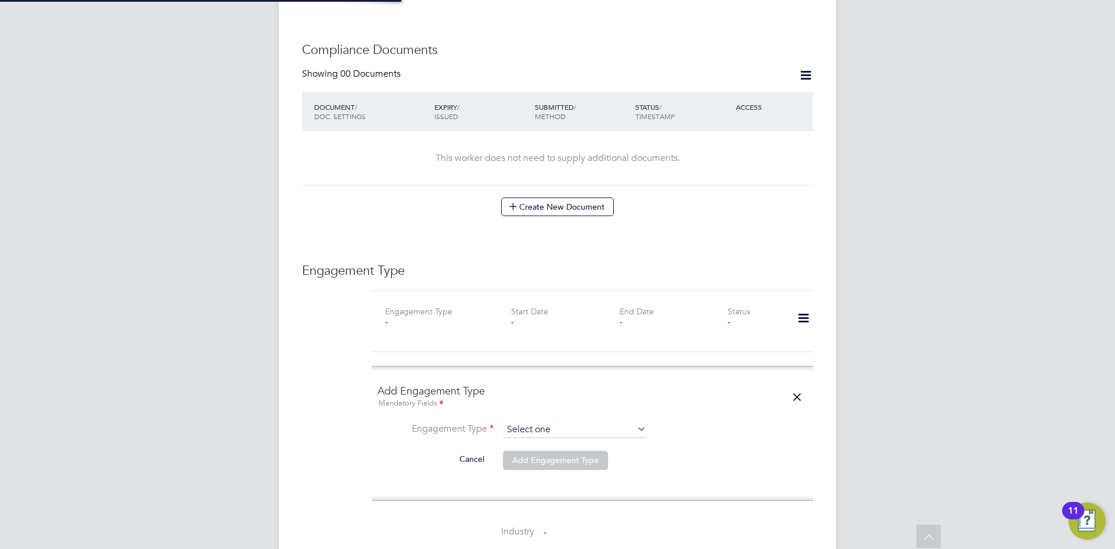
click at [545, 422] on input at bounding box center [574, 429] width 143 height 16
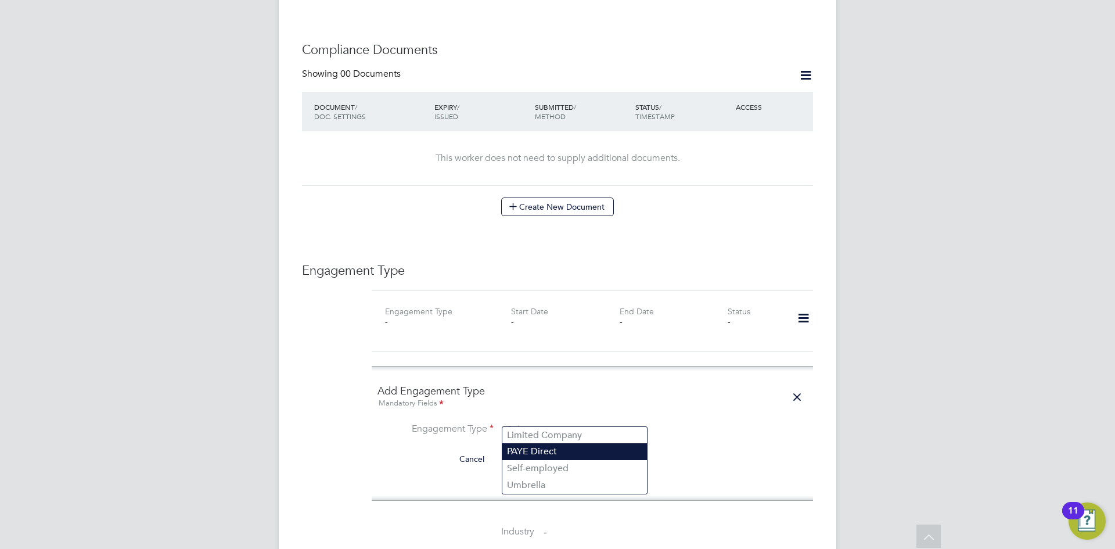
click at [539, 451] on li "PAYE Direct" at bounding box center [574, 451] width 145 height 17
type input "PAYE Direct"
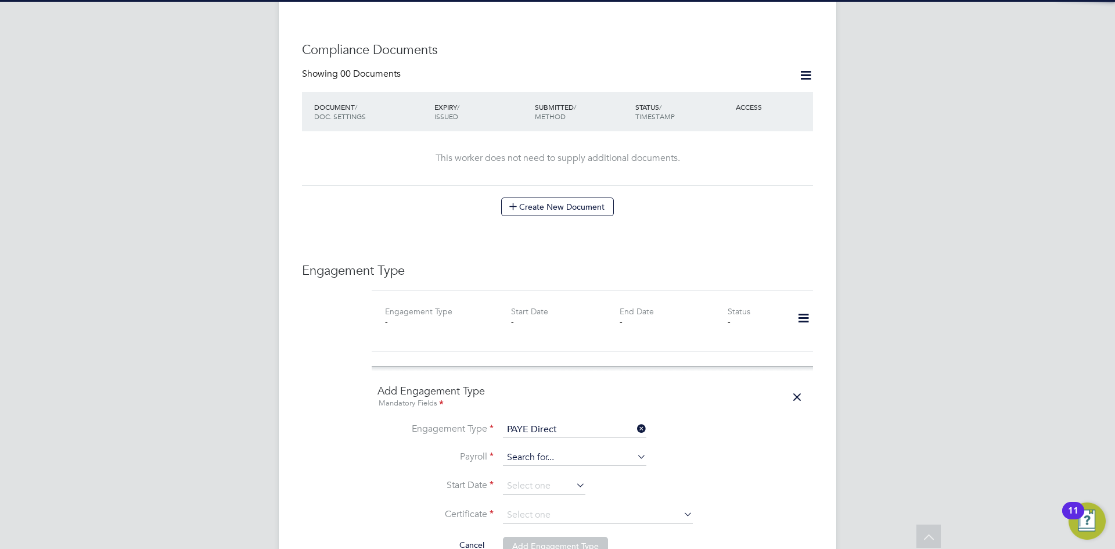
click at [548, 449] on input at bounding box center [574, 457] width 143 height 16
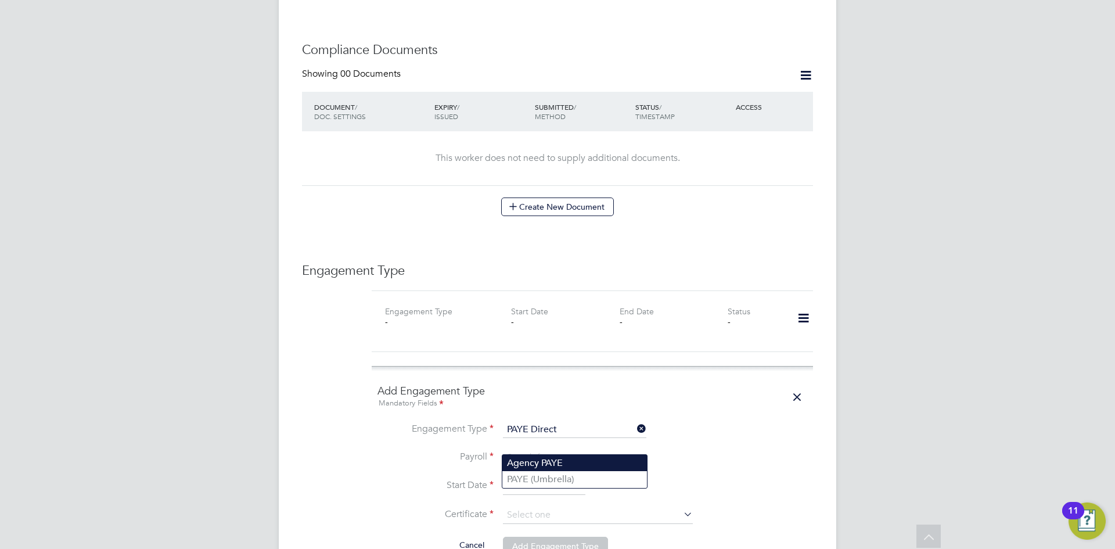
click at [552, 462] on li "Agency PAYE" at bounding box center [574, 463] width 145 height 17
type input "Agency PAYE"
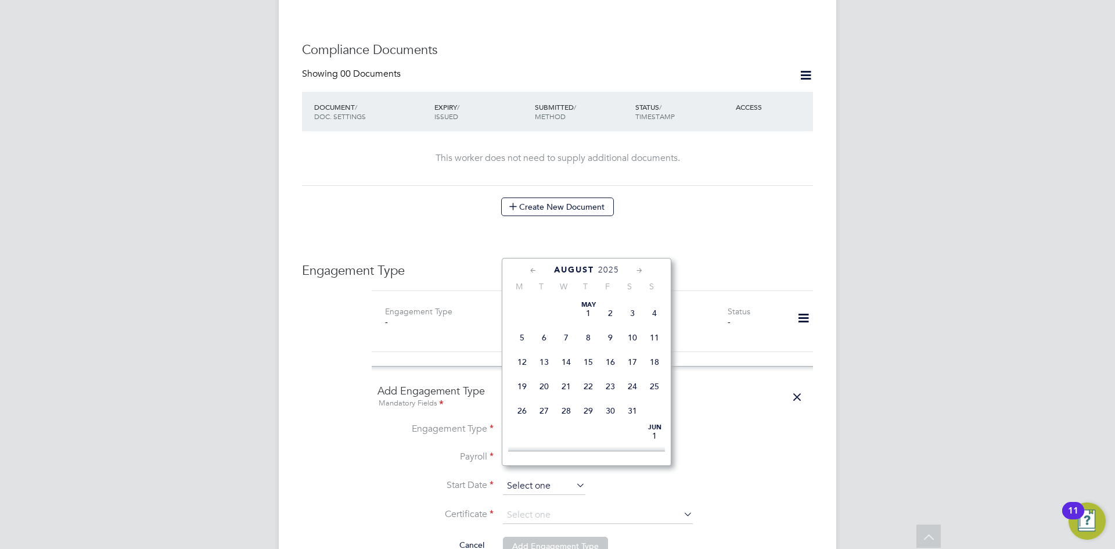
click at [528, 478] on input at bounding box center [544, 485] width 82 height 17
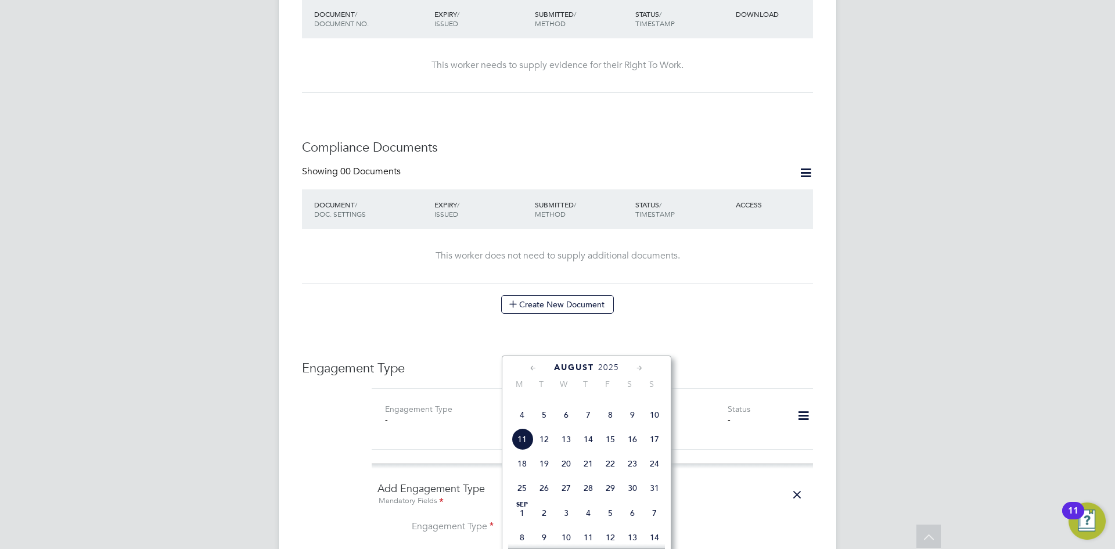
scroll to position [665, 0]
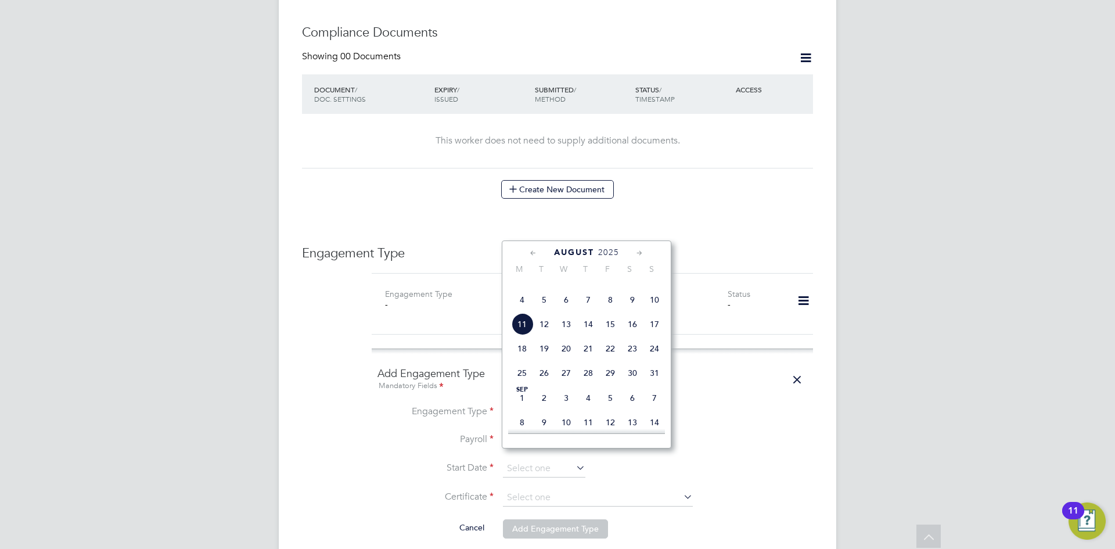
click at [531, 248] on icon at bounding box center [533, 253] width 11 height 13
click at [548, 347] on span "10" at bounding box center [544, 338] width 22 height 22
type input "[DATE]"
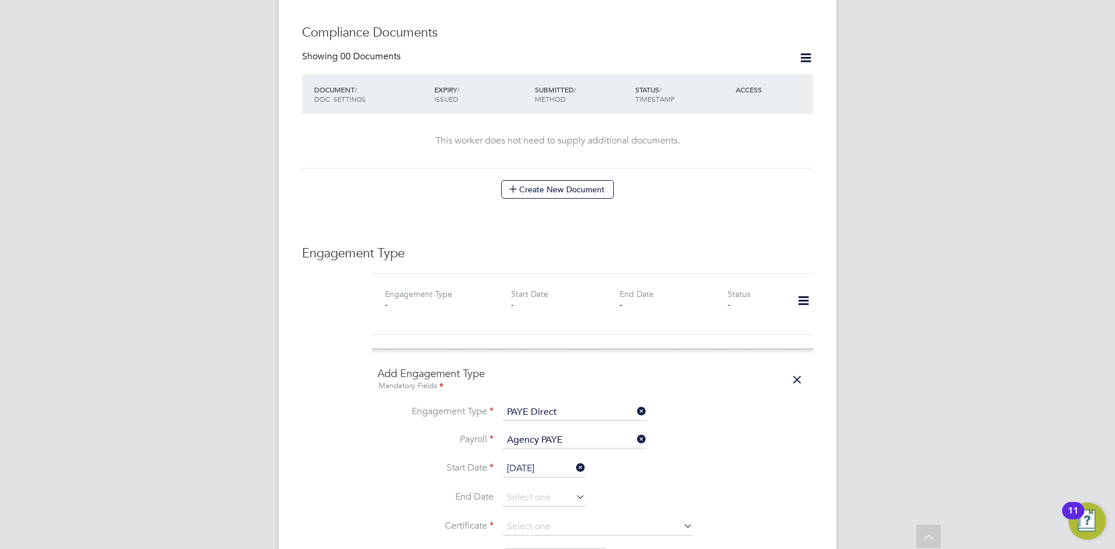
click at [702, 390] on ng-form "Add Engagement Type Mandatory Fields Engagement Type PAYE Direct Payroll Agency…" at bounding box center [592, 473] width 430 height 214
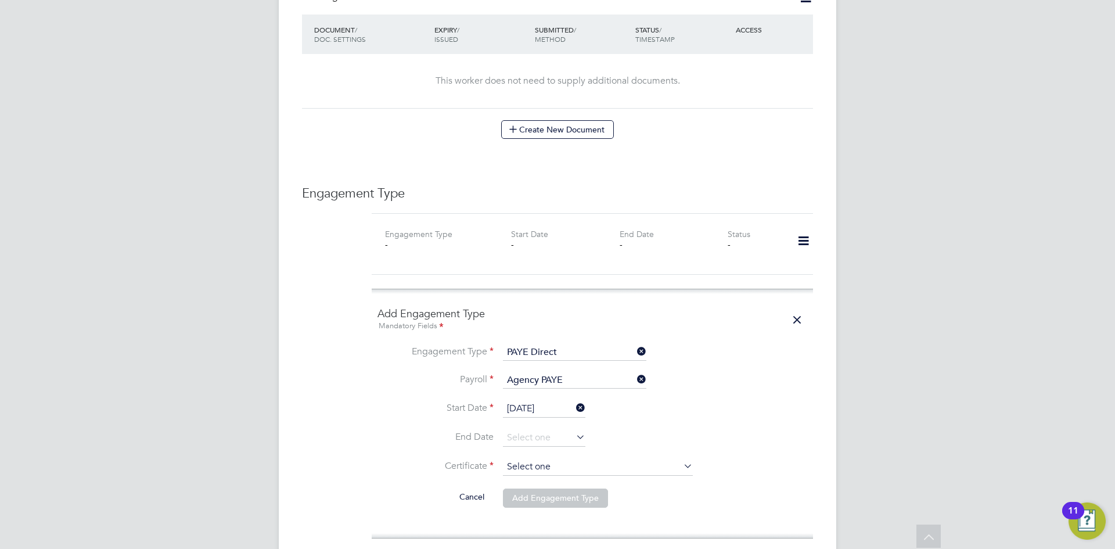
scroll to position [726, 0]
click at [572, 457] on input at bounding box center [598, 464] width 190 height 17
click at [535, 504] on li "Don't know" at bounding box center [597, 500] width 191 height 15
type input "Don't know"
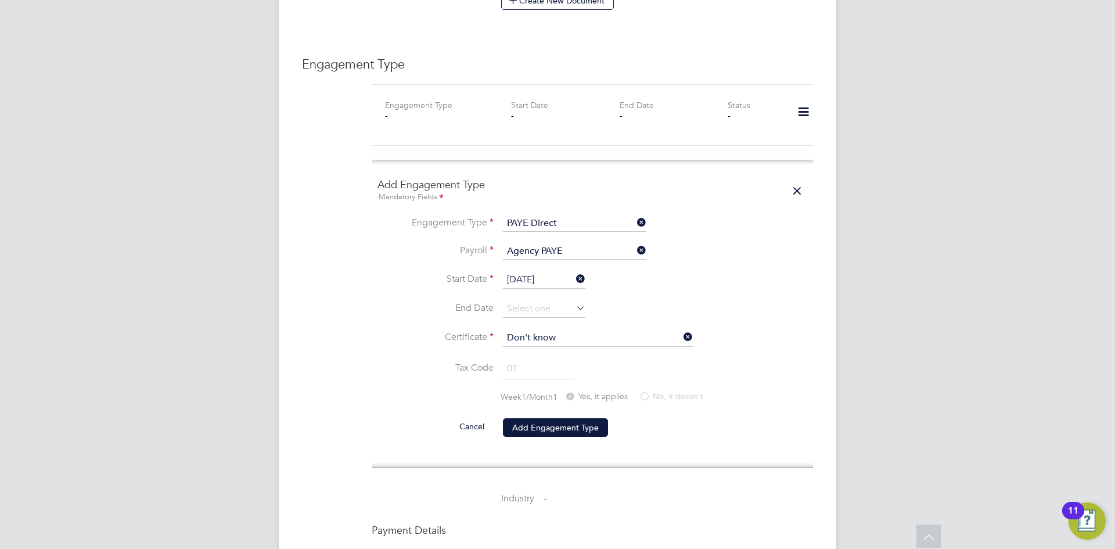
scroll to position [863, 0]
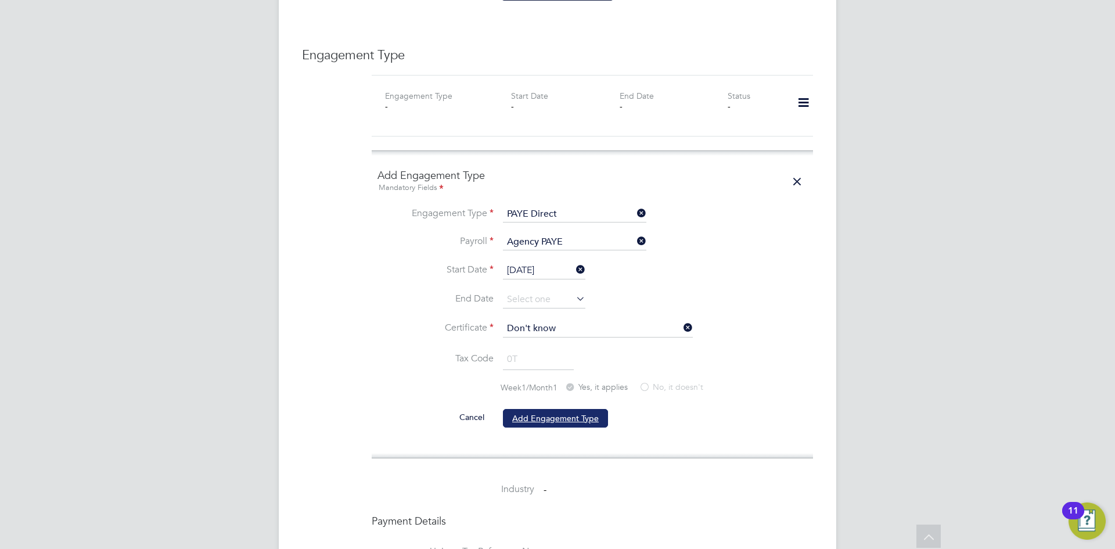
click at [553, 409] on button "Add Engagement Type" at bounding box center [555, 418] width 105 height 19
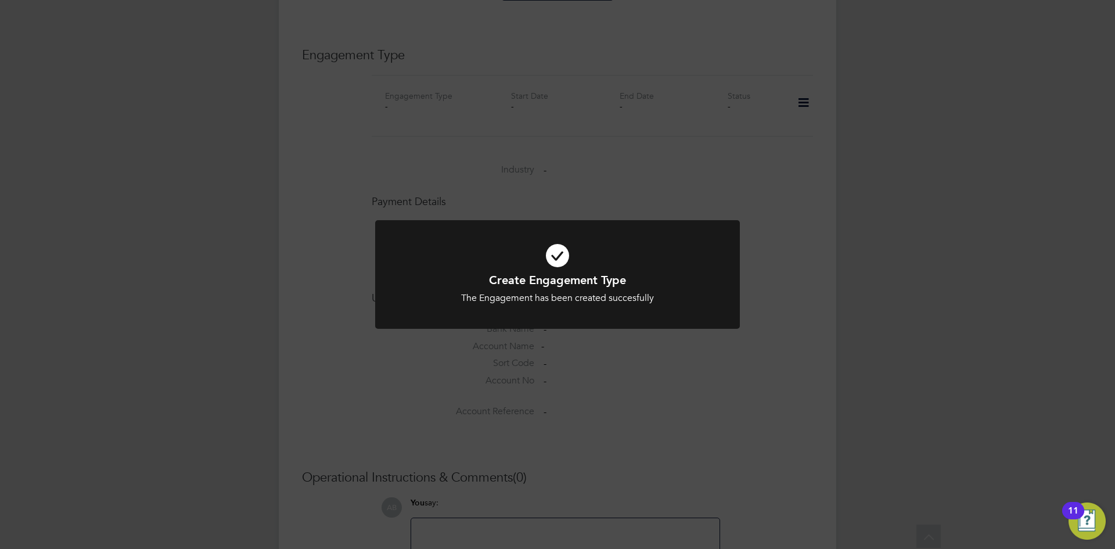
click at [467, 172] on div "Create Engagement Type The Engagement has been created succesfully Cancel Okay" at bounding box center [557, 274] width 1115 height 549
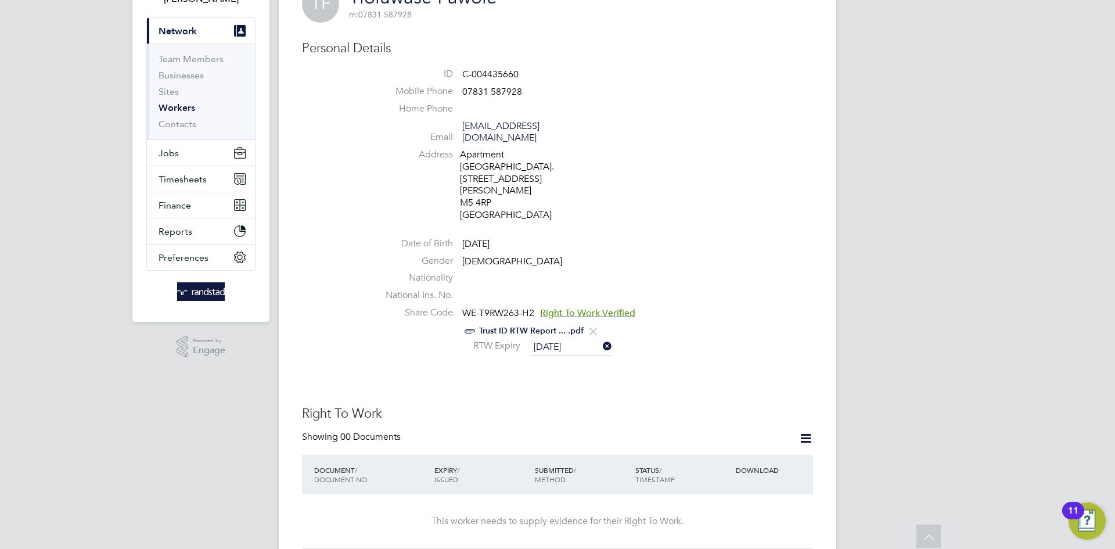
scroll to position [0, 0]
